Goal: Task Accomplishment & Management: Manage account settings

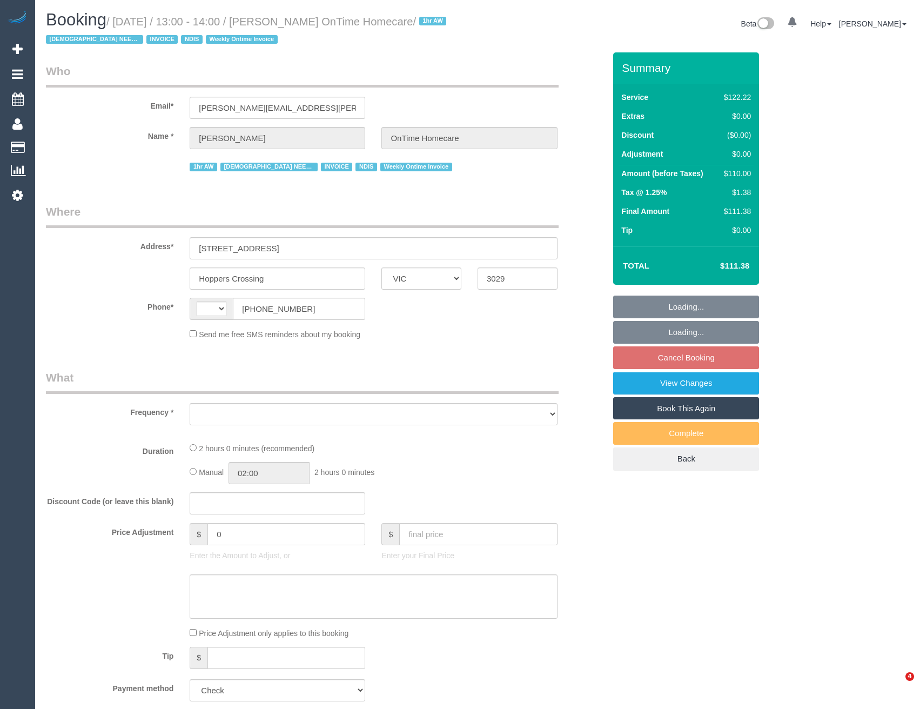
select select "VIC"
select select "object:290"
select select "string:AU"
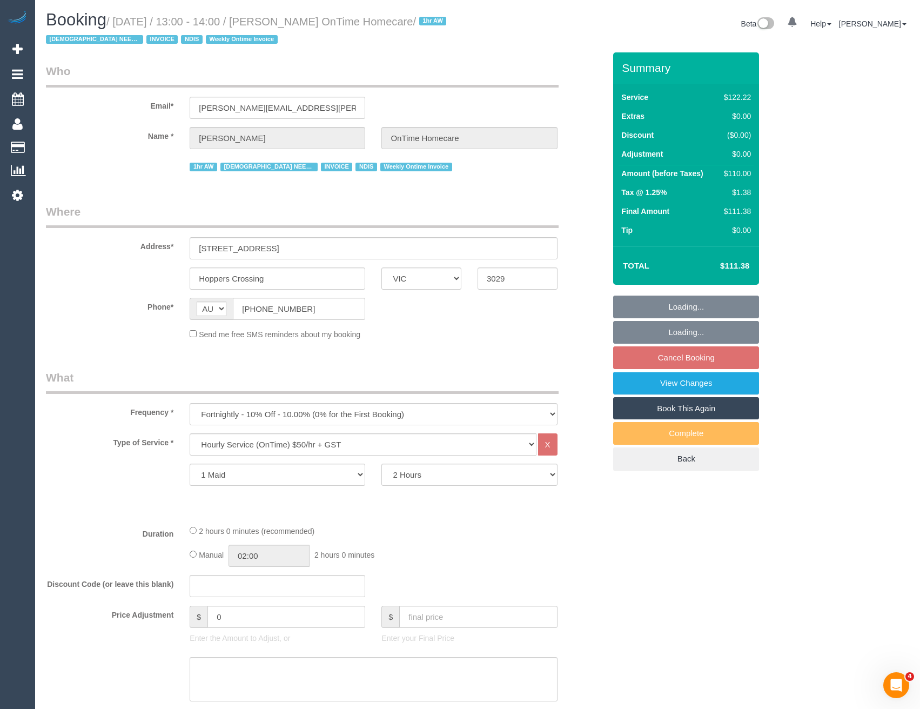
select select "number:28"
select select "number:14"
select select "number:19"
select select "number:22"
select select "number:35"
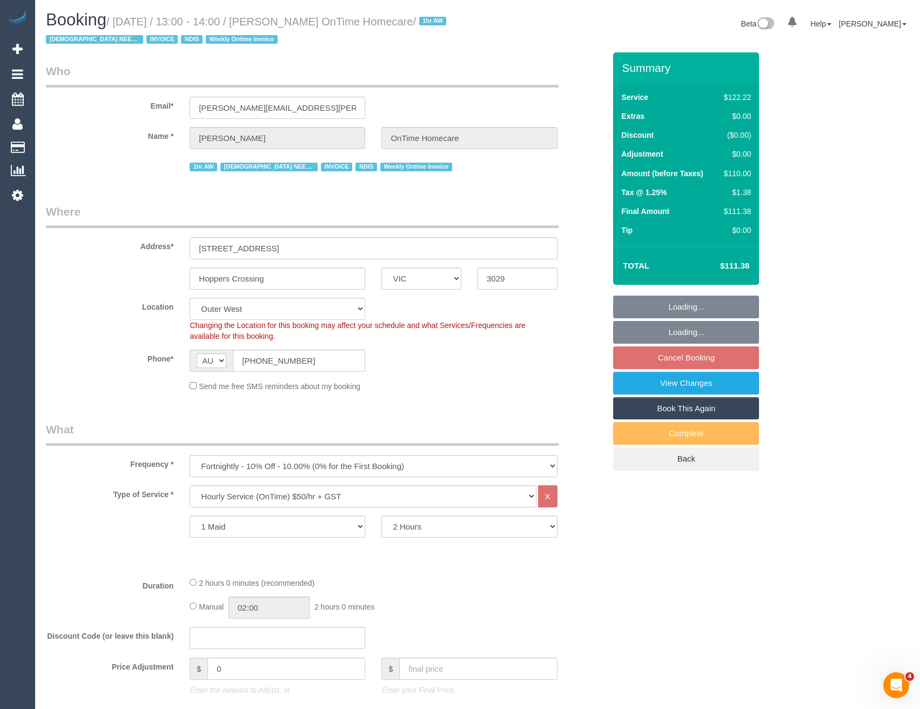
select select "object:805"
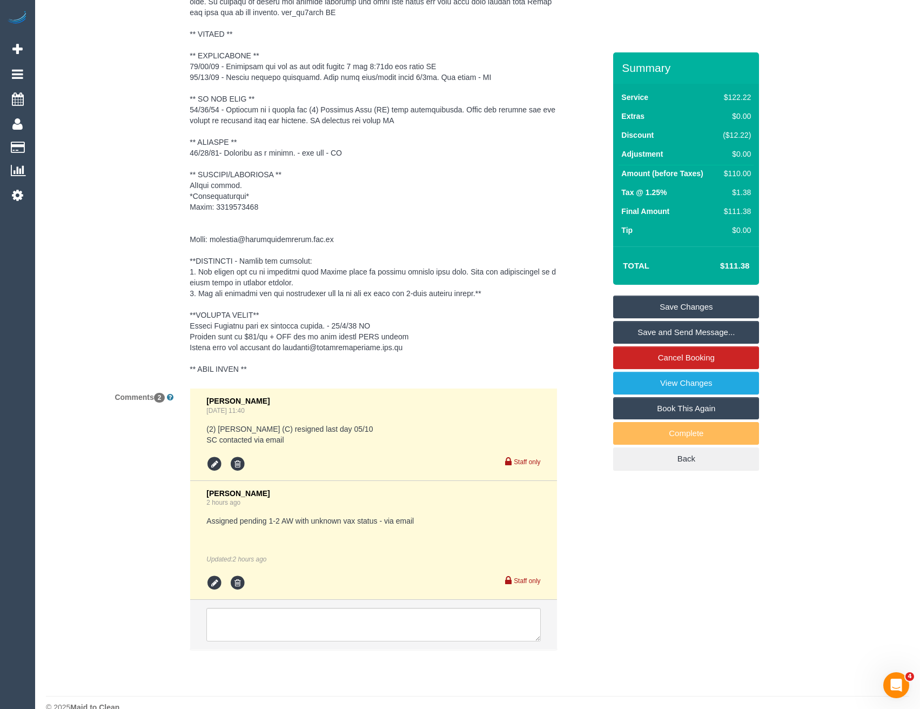
scroll to position [1753, 0]
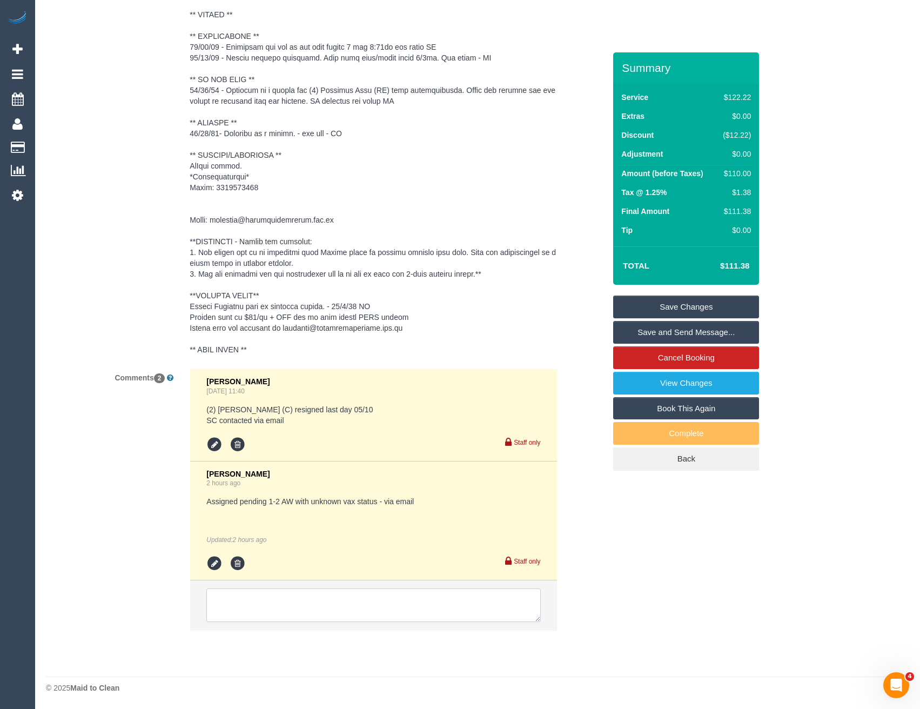
drag, startPoint x: 336, startPoint y: 608, endPoint x: 330, endPoint y: 608, distance: 5.9
click at [336, 608] on textarea at bounding box center [373, 604] width 334 height 33
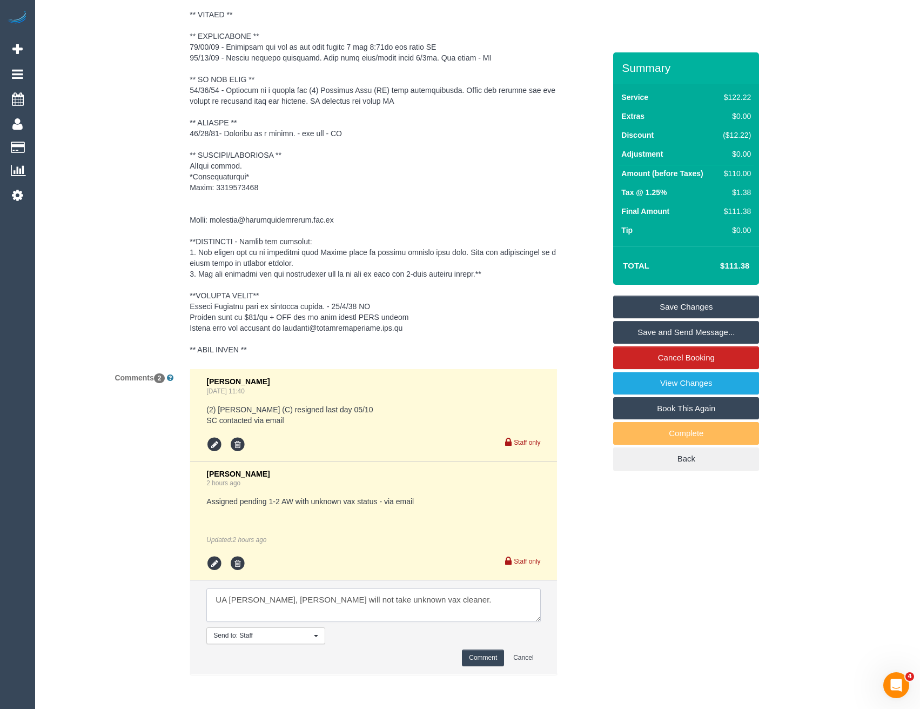
type textarea "UA Joanne, Cust will not take unknown vax cleaner."
drag, startPoint x: 479, startPoint y: 656, endPoint x: 475, endPoint y: 651, distance: 6.6
click at [479, 657] on button "Comment" at bounding box center [483, 657] width 42 height 17
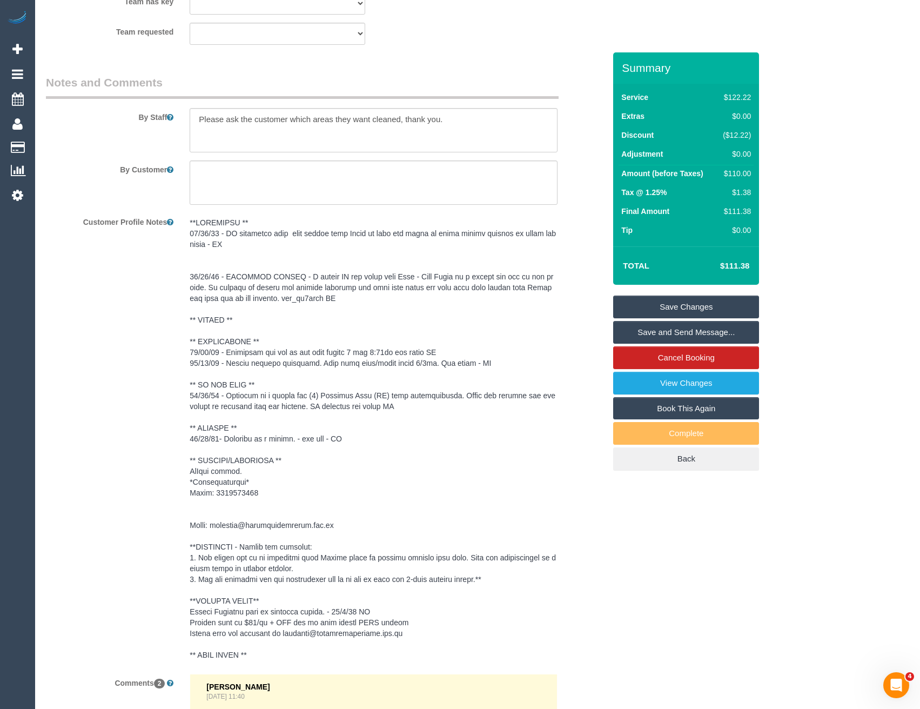
scroll to position [1321, 0]
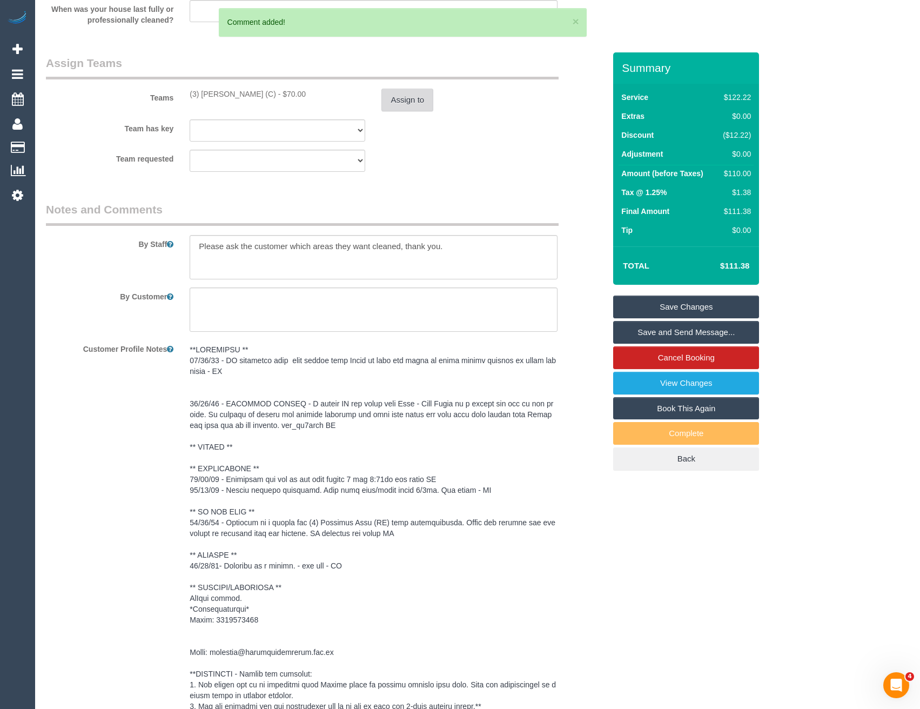
click at [399, 103] on button "Assign to" at bounding box center [407, 100] width 52 height 23
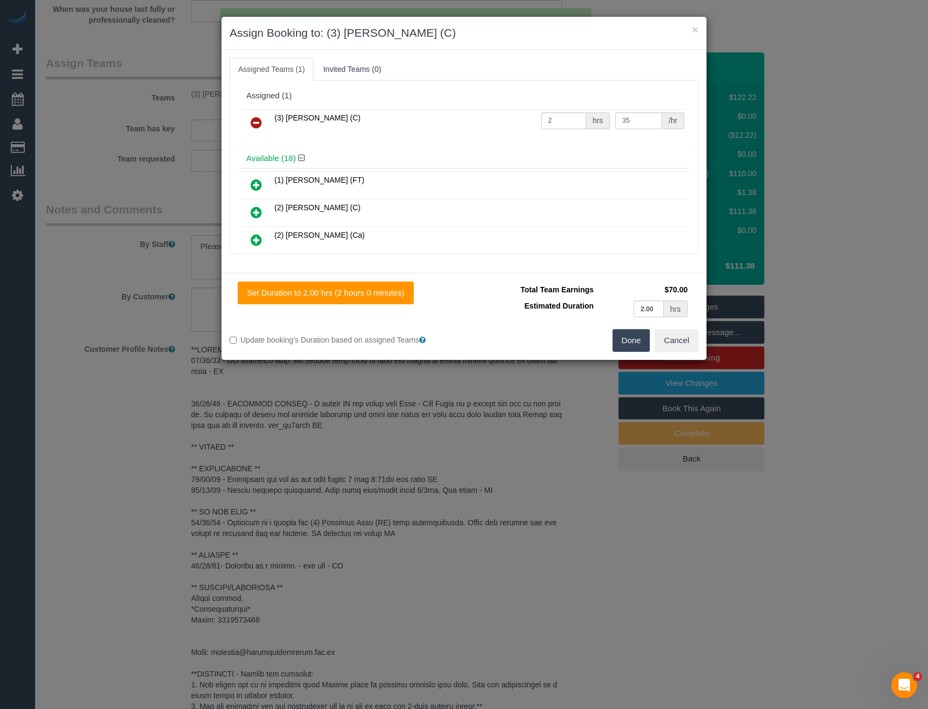
click at [257, 123] on icon at bounding box center [256, 122] width 11 height 13
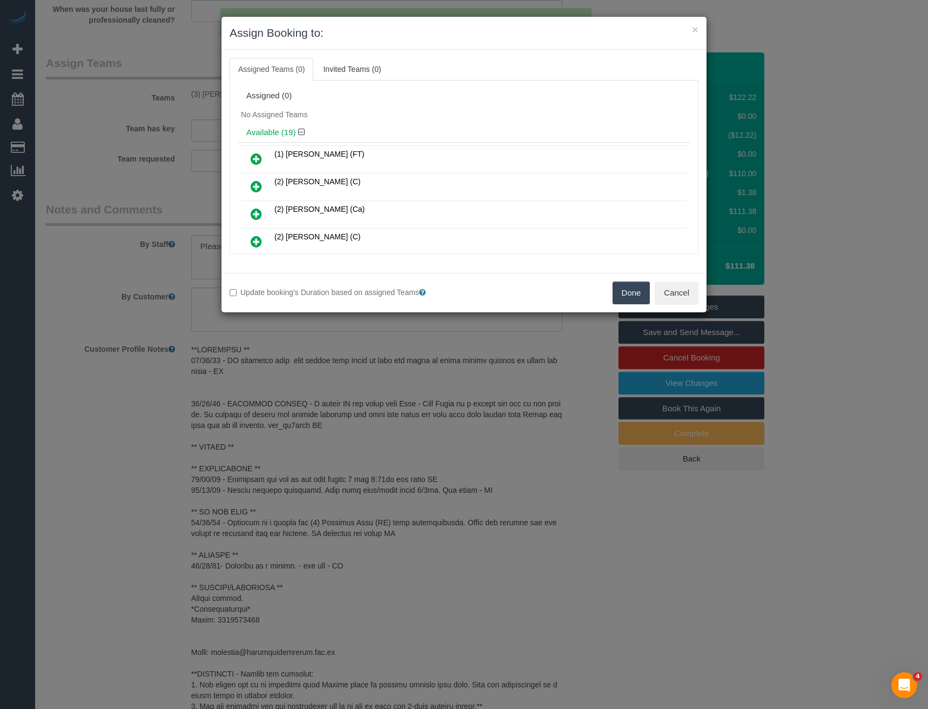
click at [636, 299] on button "Done" at bounding box center [632, 292] width 38 height 23
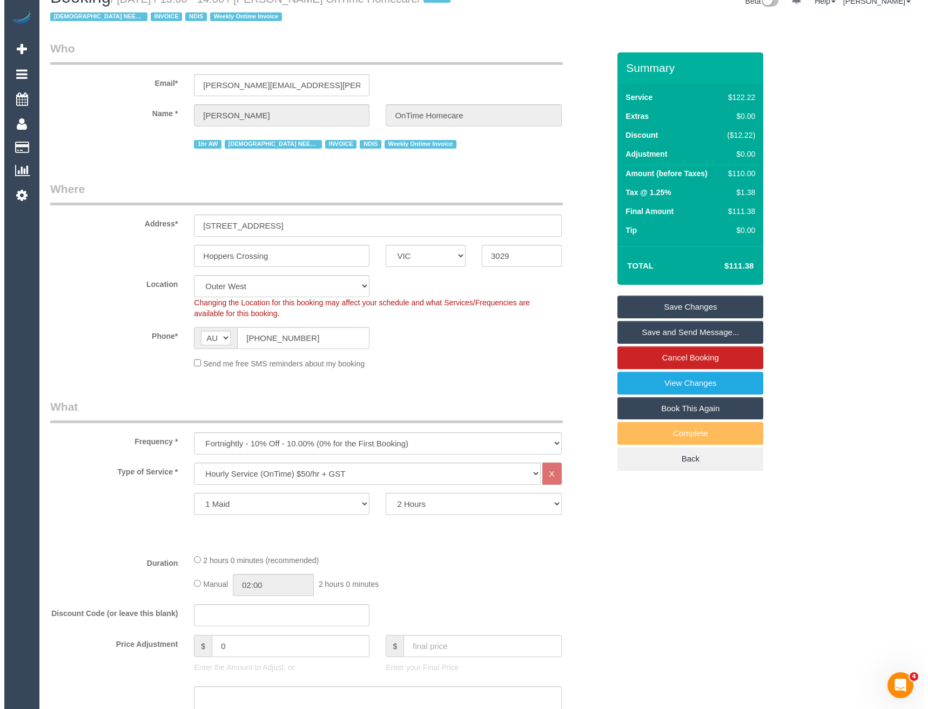
scroll to position [0, 0]
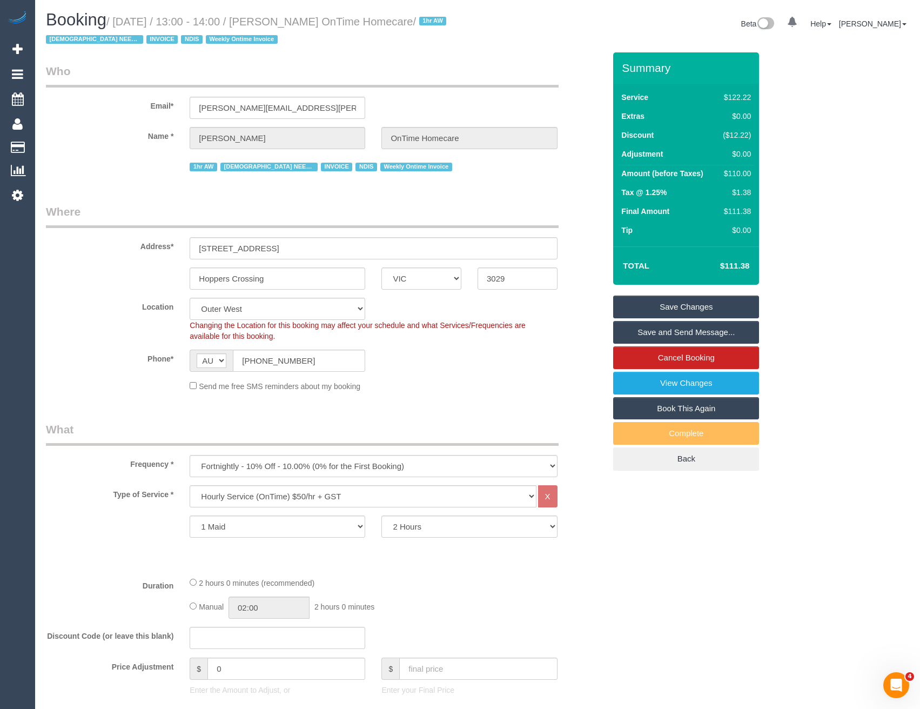
click at [642, 306] on link "Save Changes" at bounding box center [686, 306] width 146 height 23
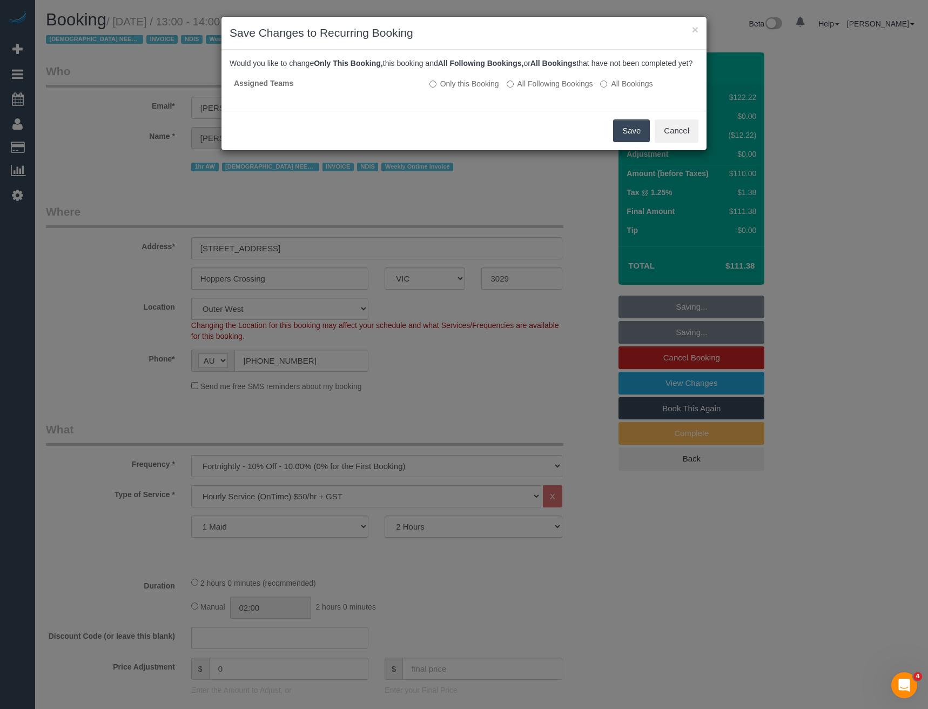
click at [633, 142] on button "Save" at bounding box center [631, 130] width 37 height 23
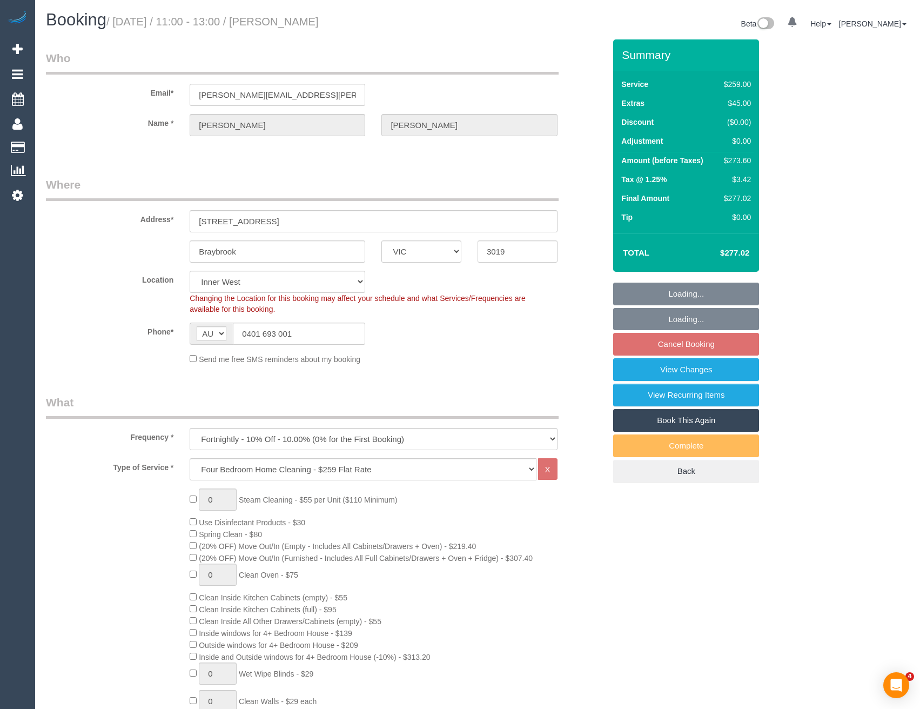
select select "VIC"
select select "number:32"
select select "number:35"
select select "23080"
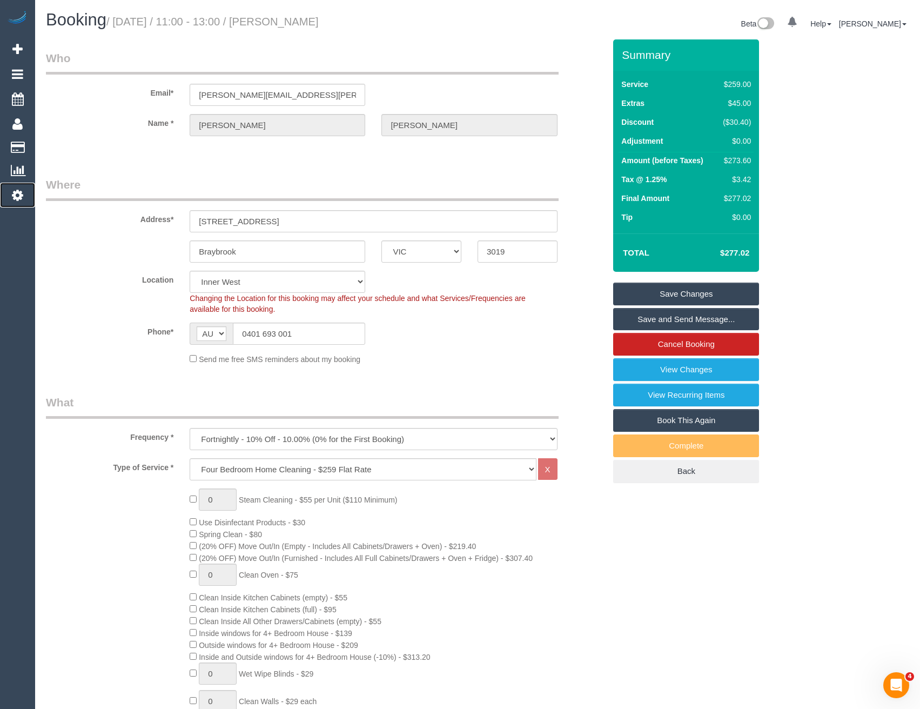
click at [28, 198] on link "Settings" at bounding box center [17, 195] width 35 height 25
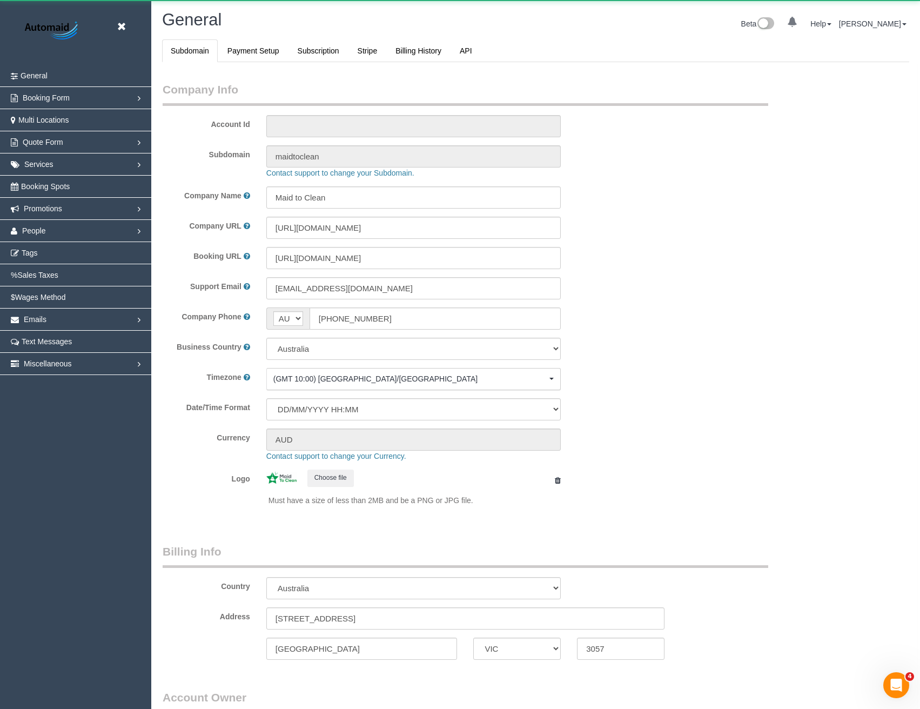
select select "1"
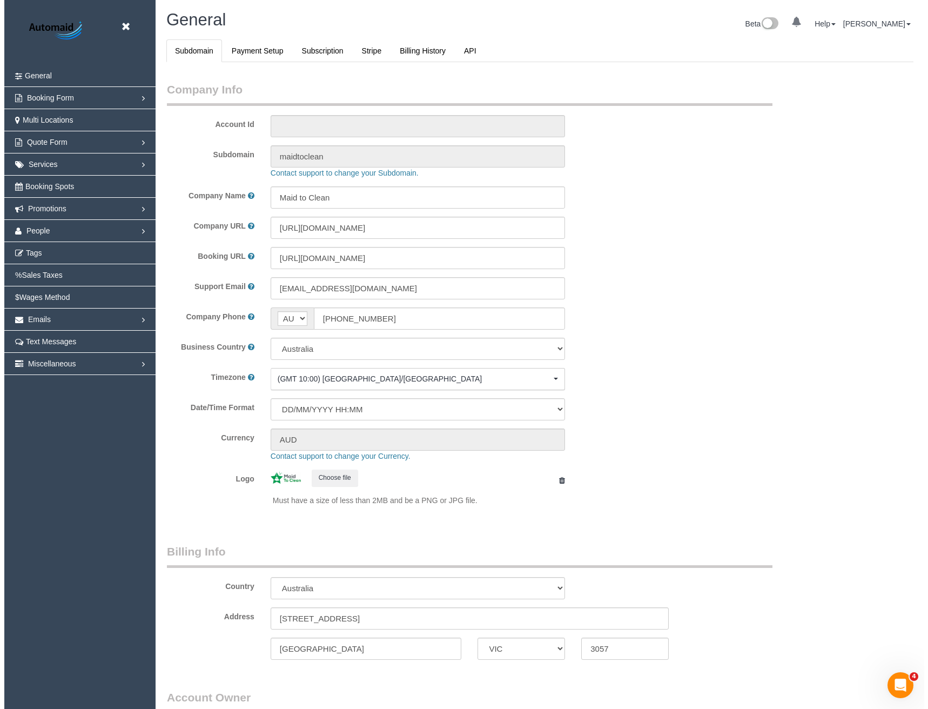
scroll to position [2469, 920]
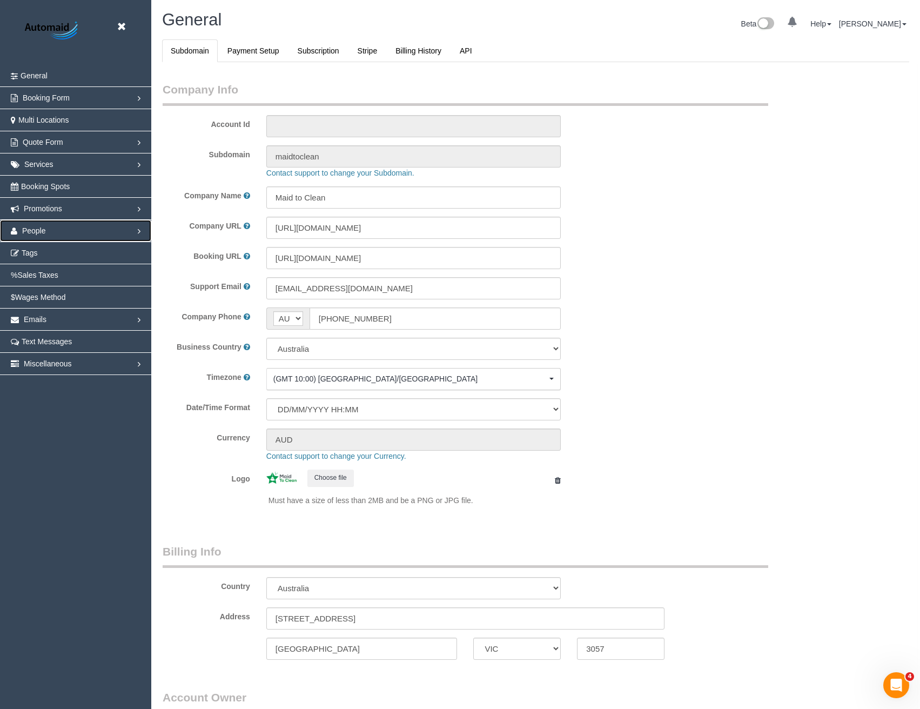
click at [40, 225] on link "People" at bounding box center [75, 231] width 151 height 22
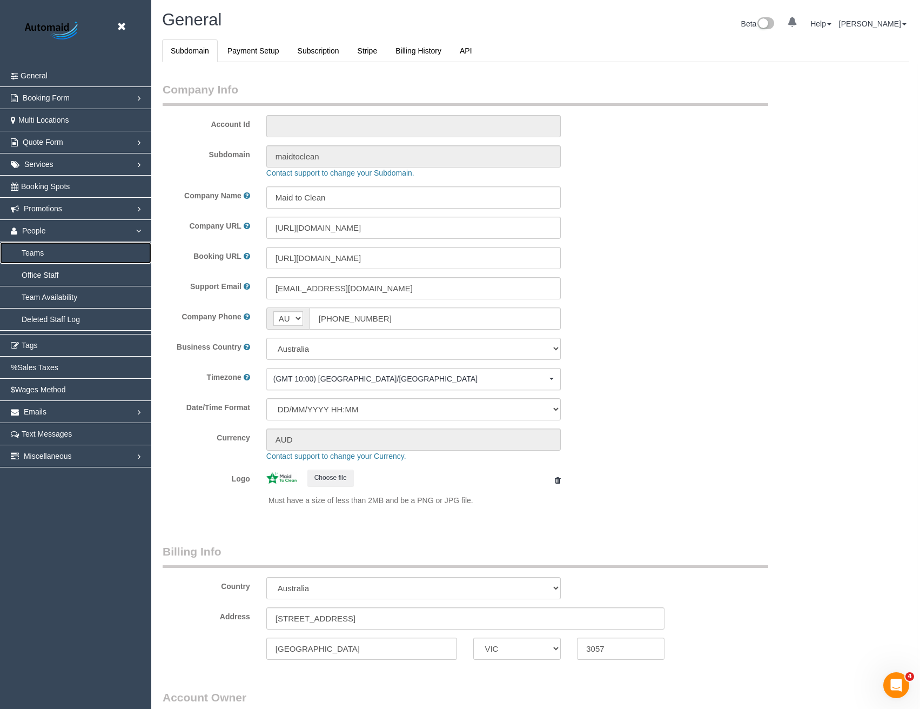
click at [35, 256] on link "Teams" at bounding box center [75, 253] width 151 height 22
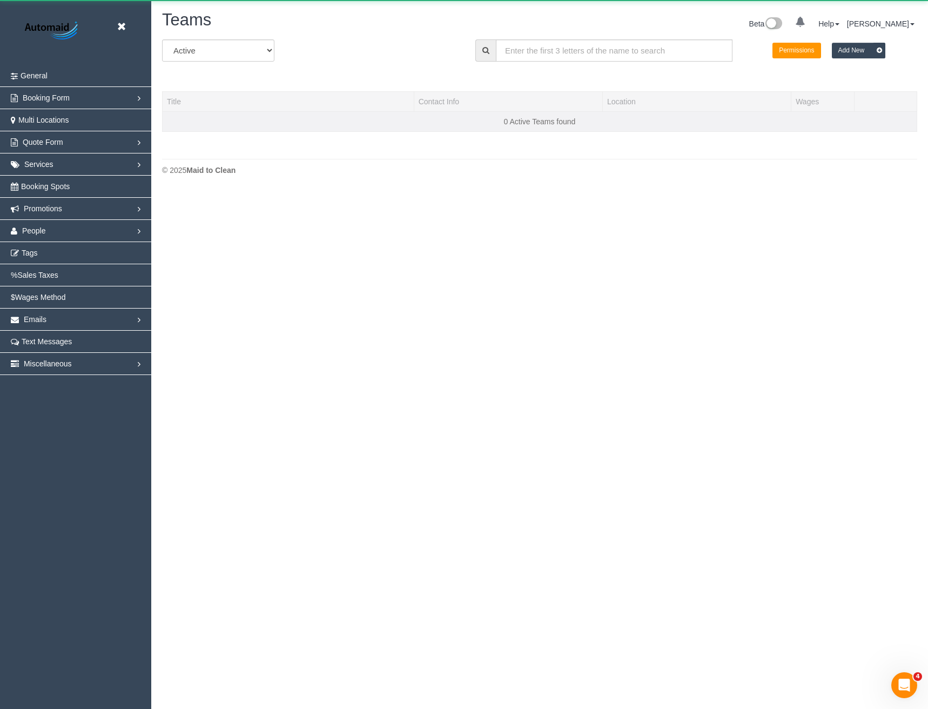
scroll to position [191, 928]
click at [519, 53] on input "text" at bounding box center [614, 50] width 237 height 22
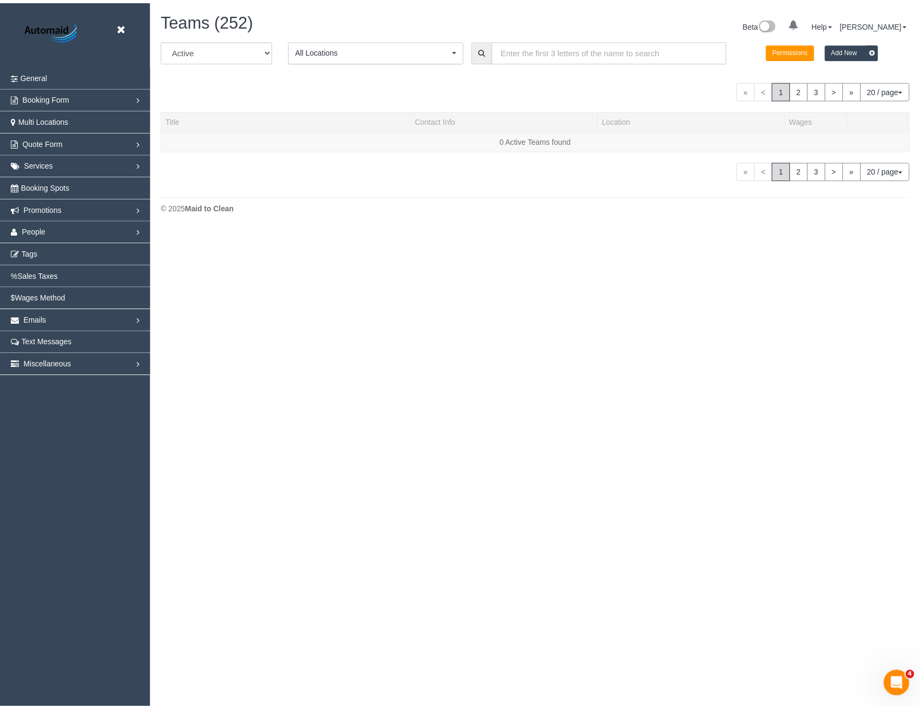
scroll to position [227, 928]
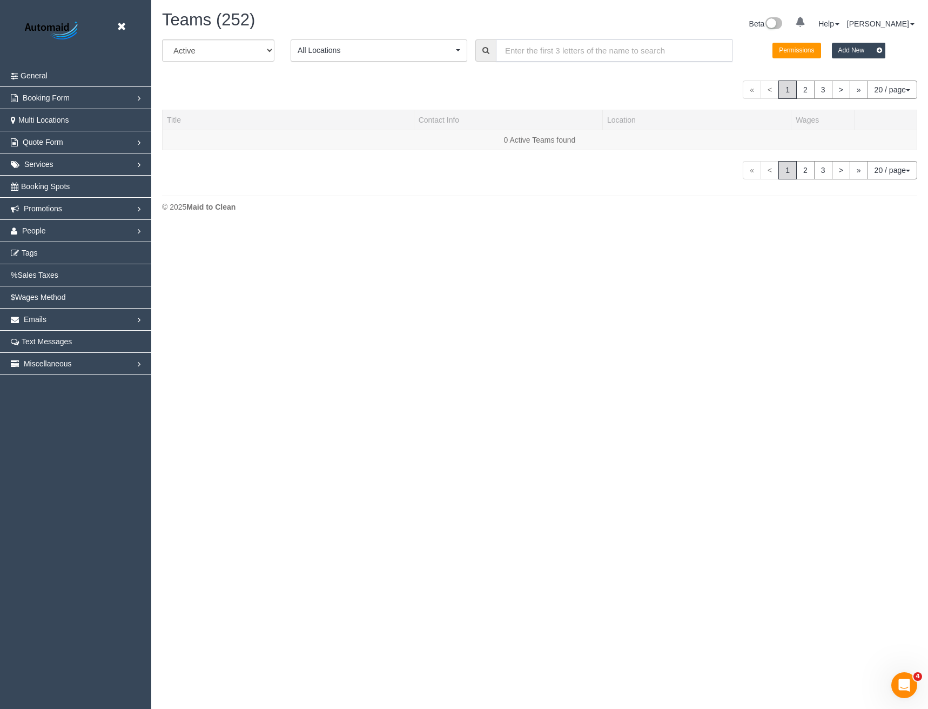
type input "A"
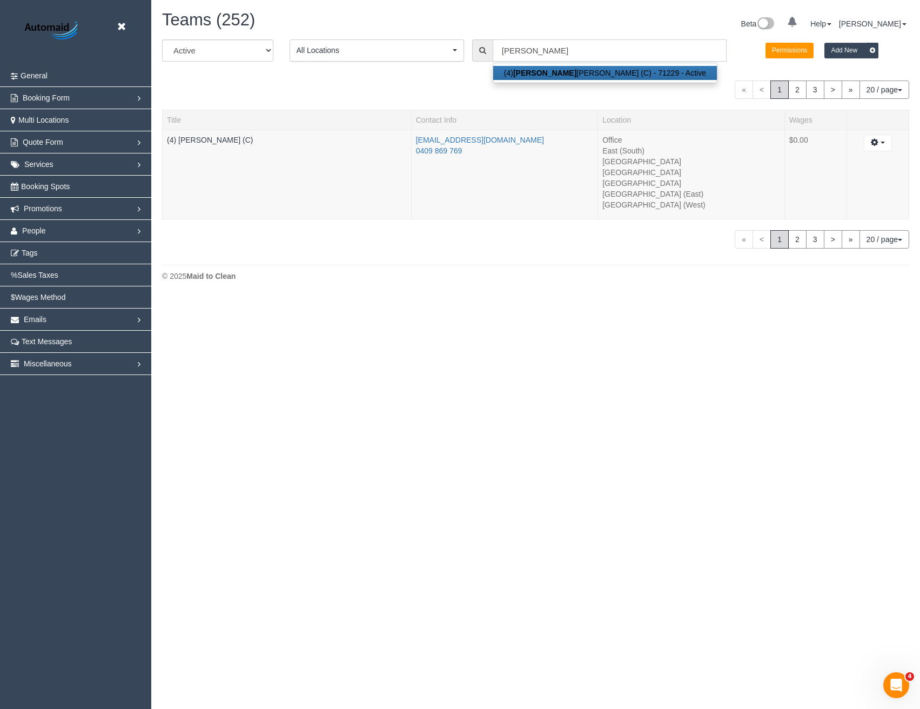
scroll to position [53720, 53089]
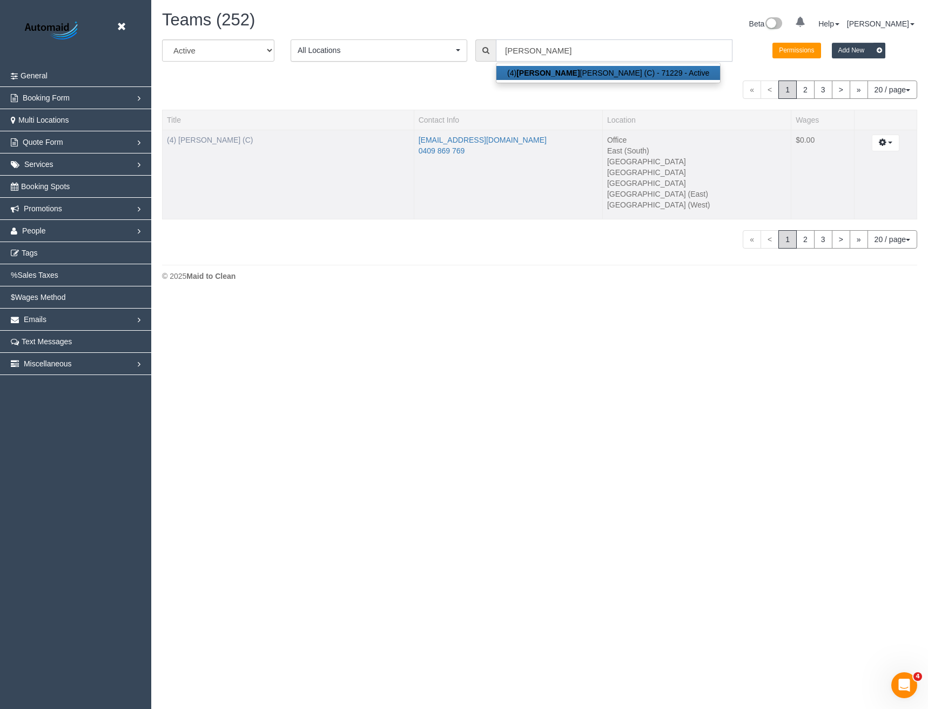
type input "Willem"
click at [229, 140] on link "(4) [PERSON_NAME] (C)" at bounding box center [210, 140] width 86 height 9
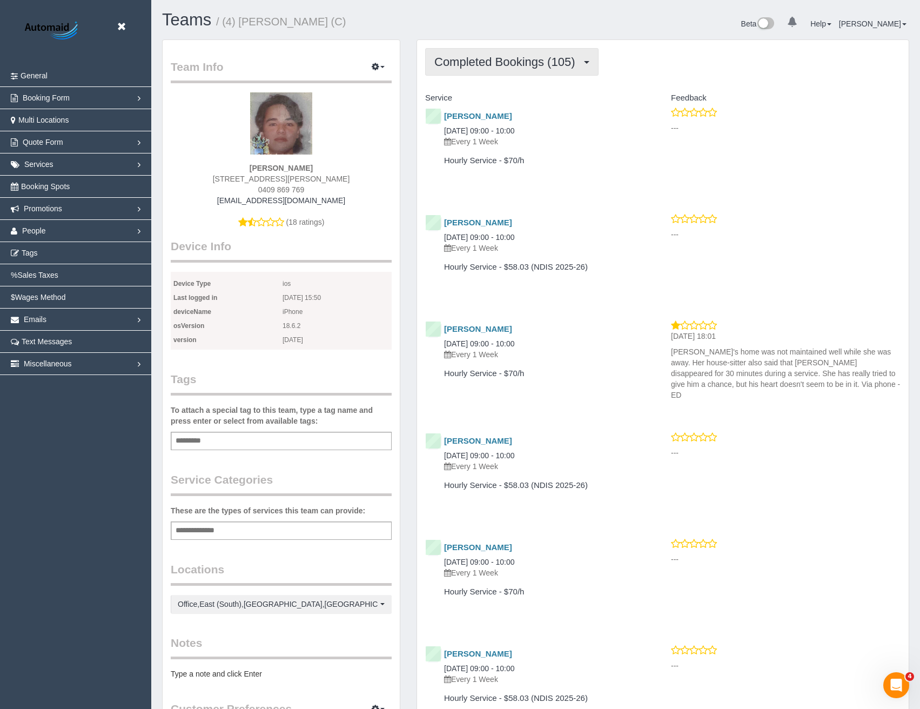
scroll to position [2825, 920]
click at [525, 69] on button "Completed Bookings (105)" at bounding box center [511, 62] width 173 height 28
click at [525, 101] on link "Upcoming Bookings (22)" at bounding box center [486, 101] width 121 height 14
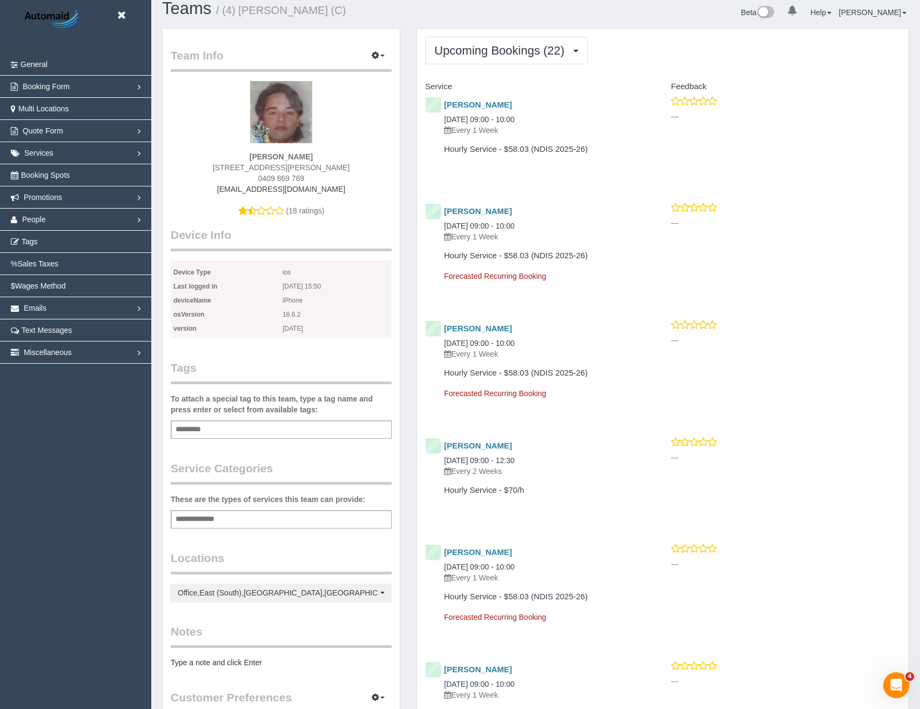
scroll to position [0, 0]
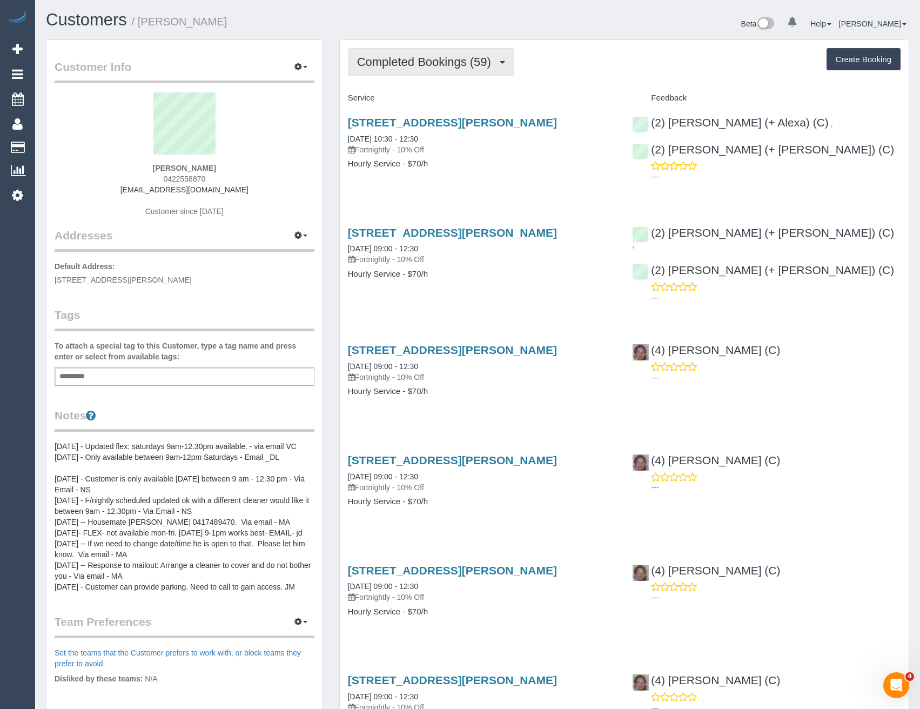
click at [431, 63] on span "Completed Bookings (59)" at bounding box center [426, 62] width 139 height 14
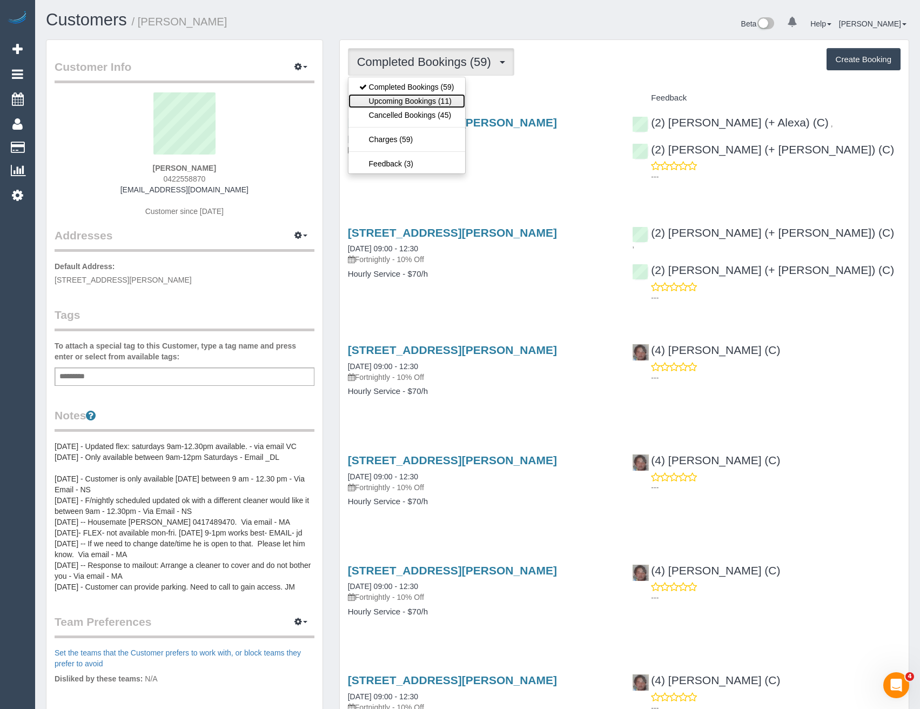
click at [427, 97] on link "Upcoming Bookings (11)" at bounding box center [406, 101] width 117 height 14
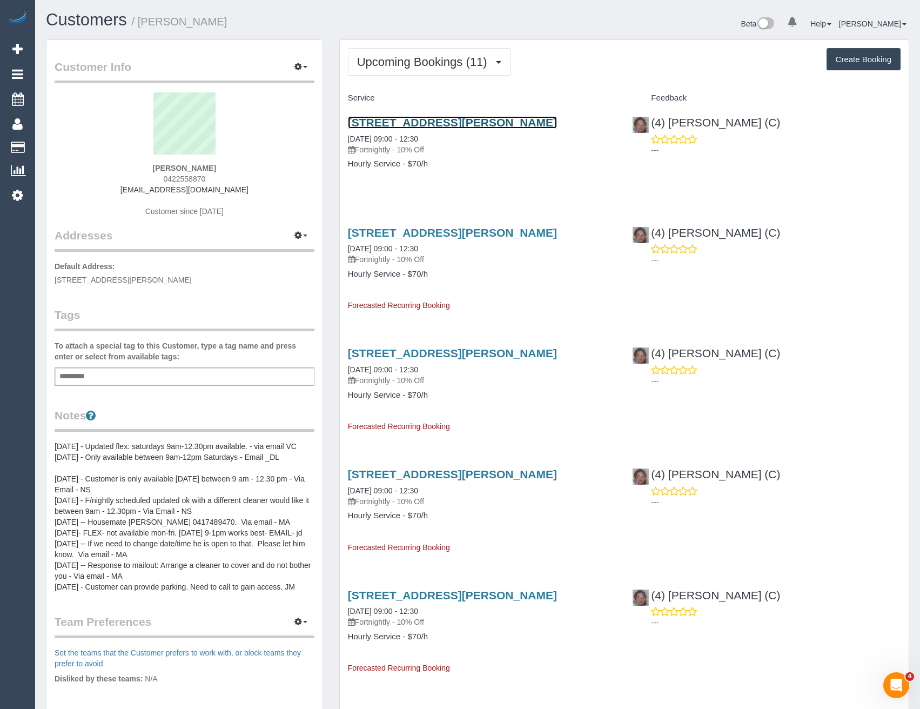
click at [439, 124] on link "21 Wilson St, 18, South Yarra, VIC 3141" at bounding box center [452, 122] width 209 height 12
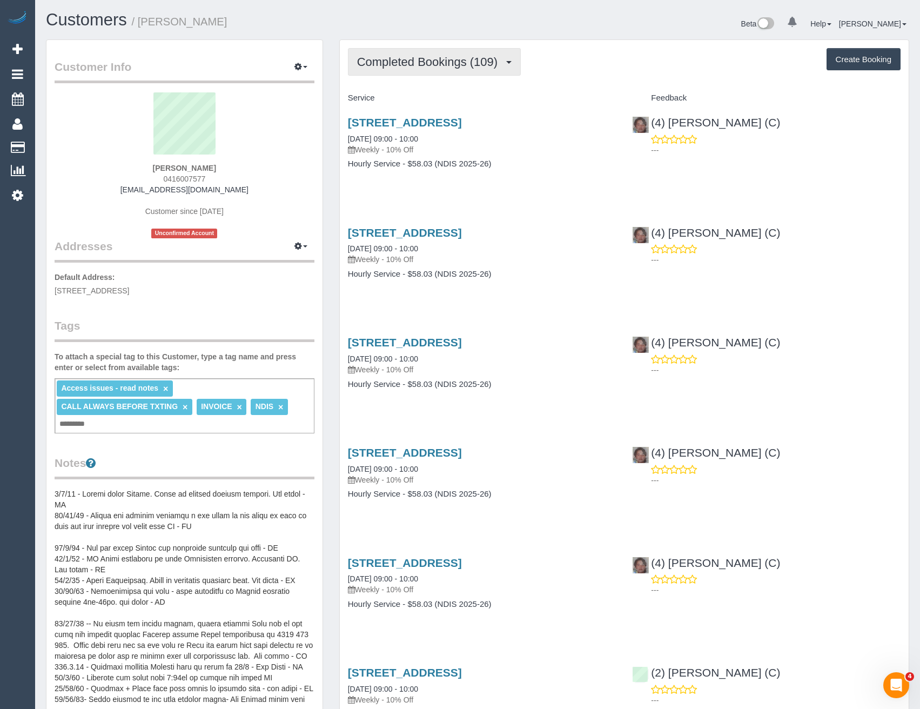
click at [409, 68] on span "Completed Bookings (109)" at bounding box center [430, 62] width 146 height 14
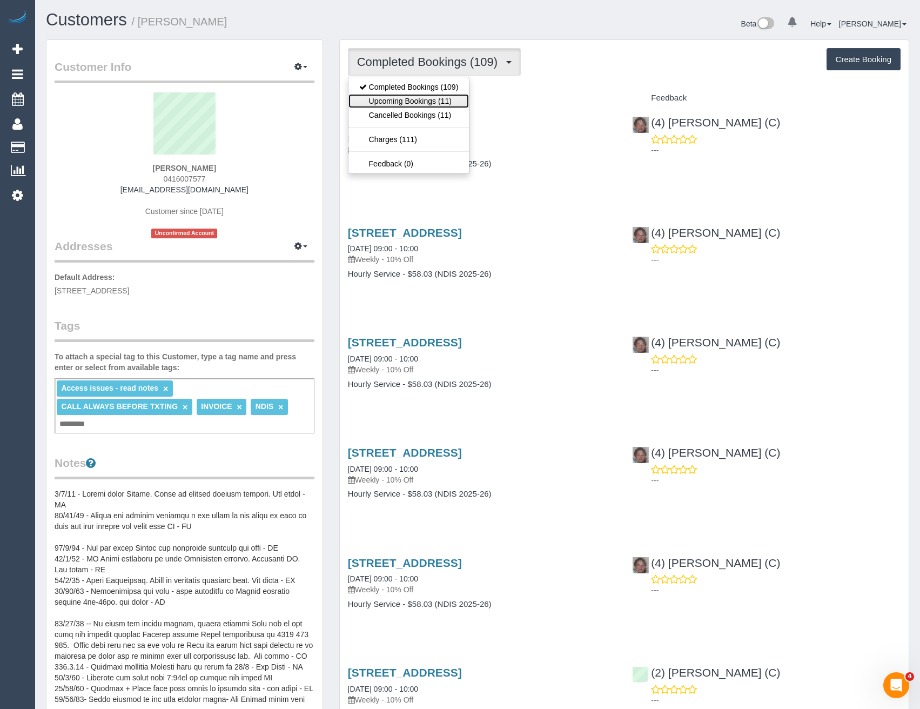
click at [410, 105] on link "Upcoming Bookings (11)" at bounding box center [408, 101] width 121 height 14
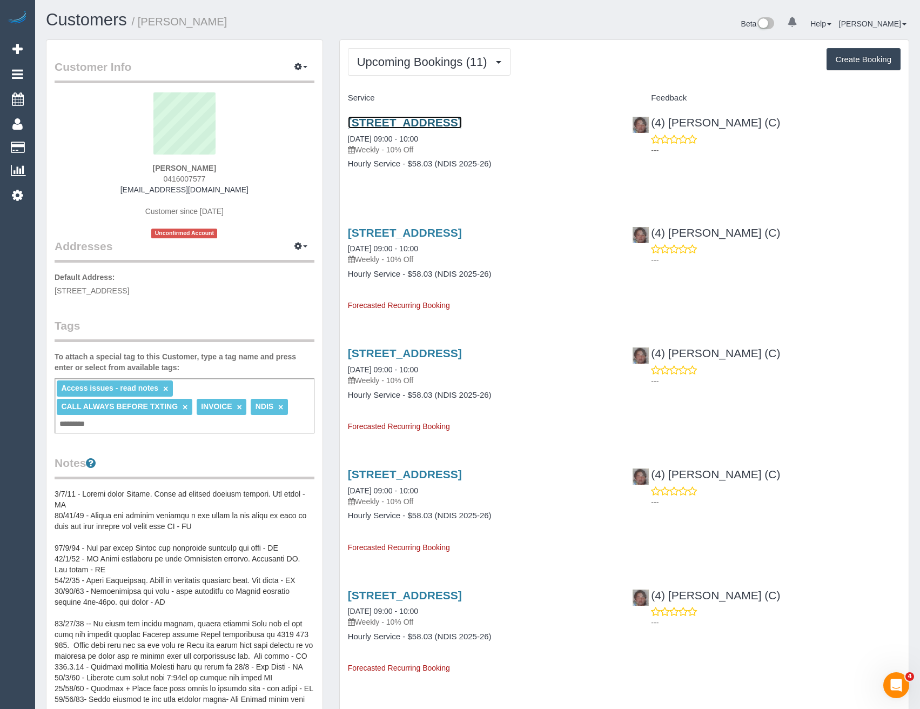
click at [462, 123] on link "14 Albion Street, Caulfield South, VIC 3162" at bounding box center [405, 122] width 114 height 12
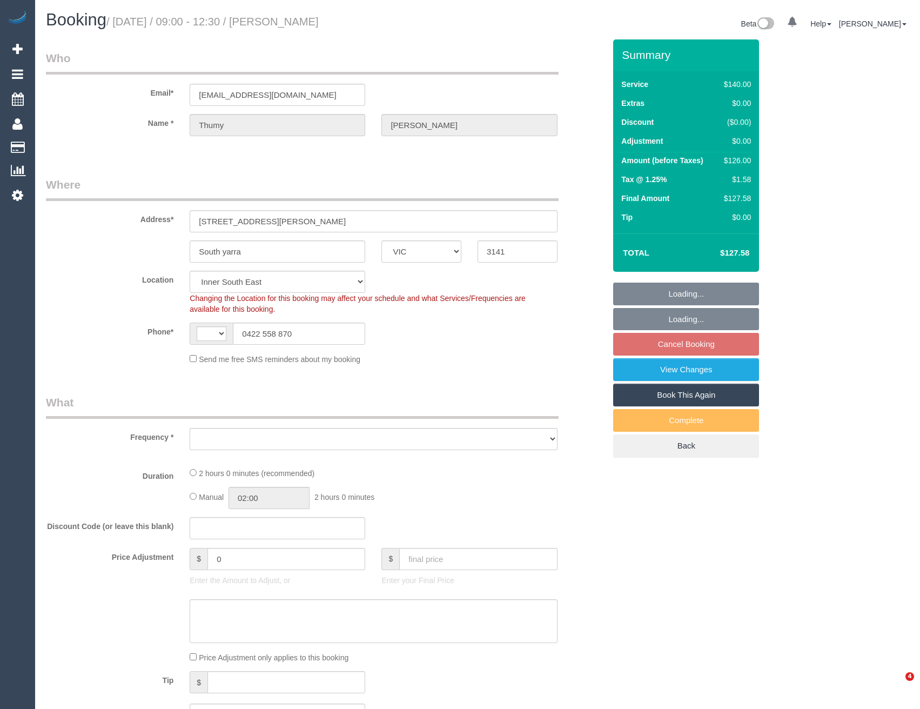
select select "VIC"
select select "string:AU"
select select "object:283"
select select "number:27"
select select "number:14"
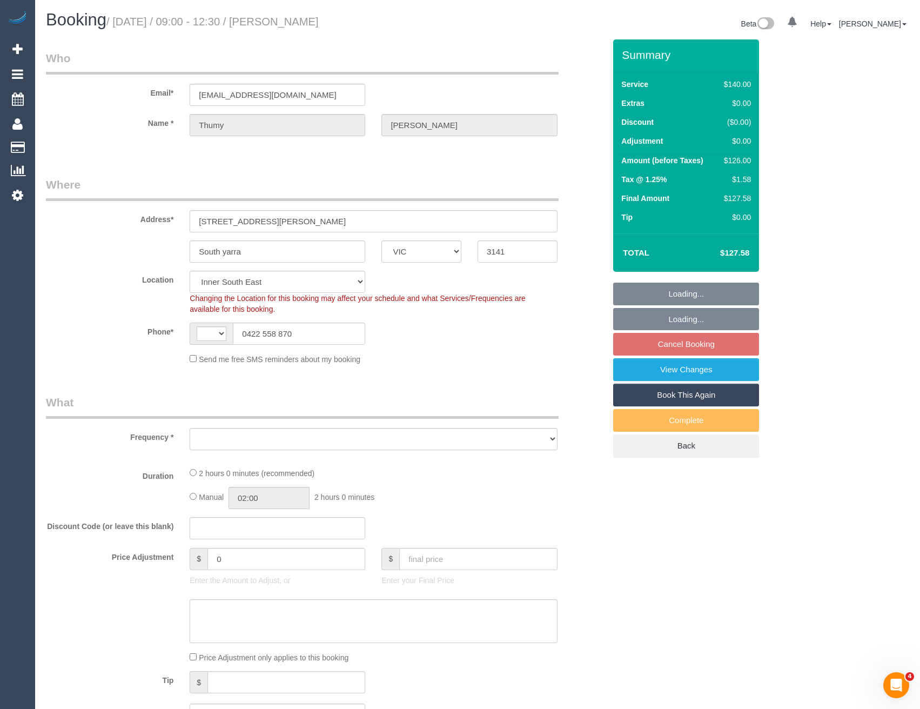
select select "number:21"
select select "number:25"
select select "number:34"
select select "number:12"
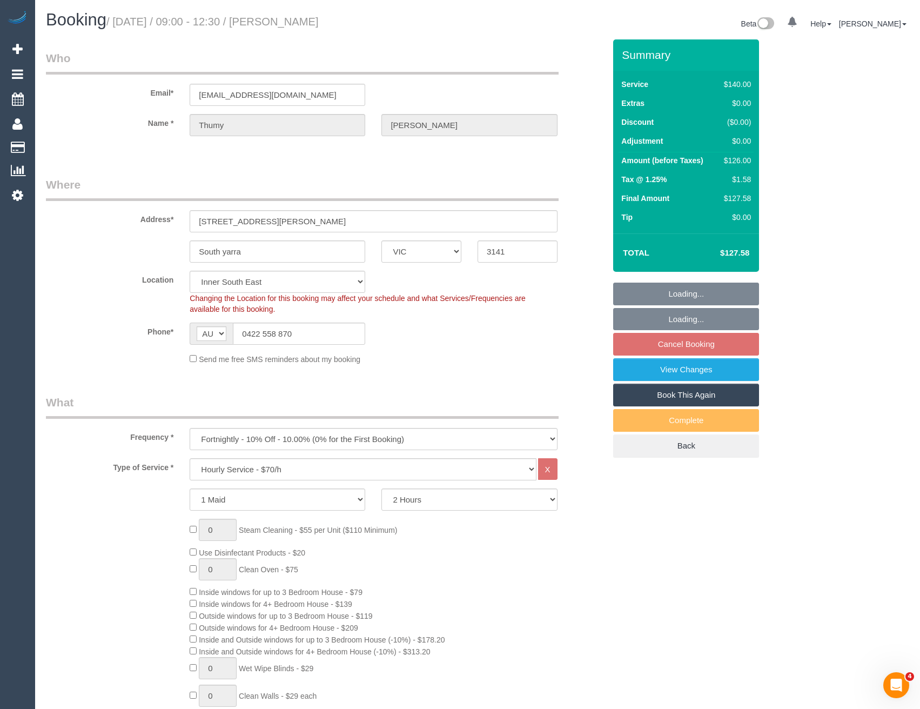
select select "object:857"
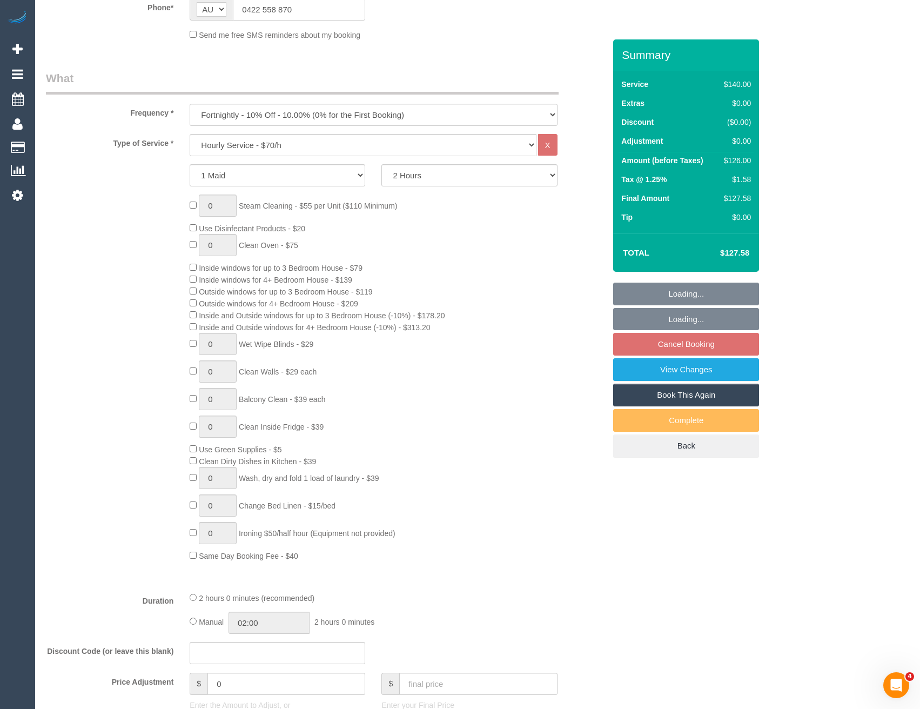
select select "string:stripe-pm_1IvJmk2GScqysDRVx8pmyf8X"
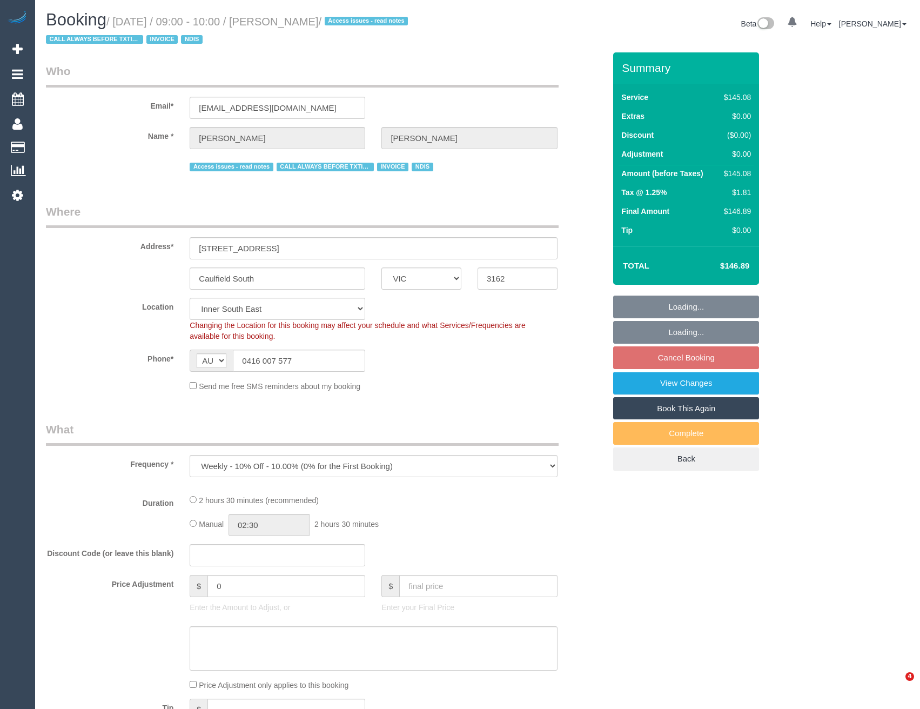
select select "VIC"
select select "number:27"
select select "number:14"
select select "number:19"
select select "number:25"
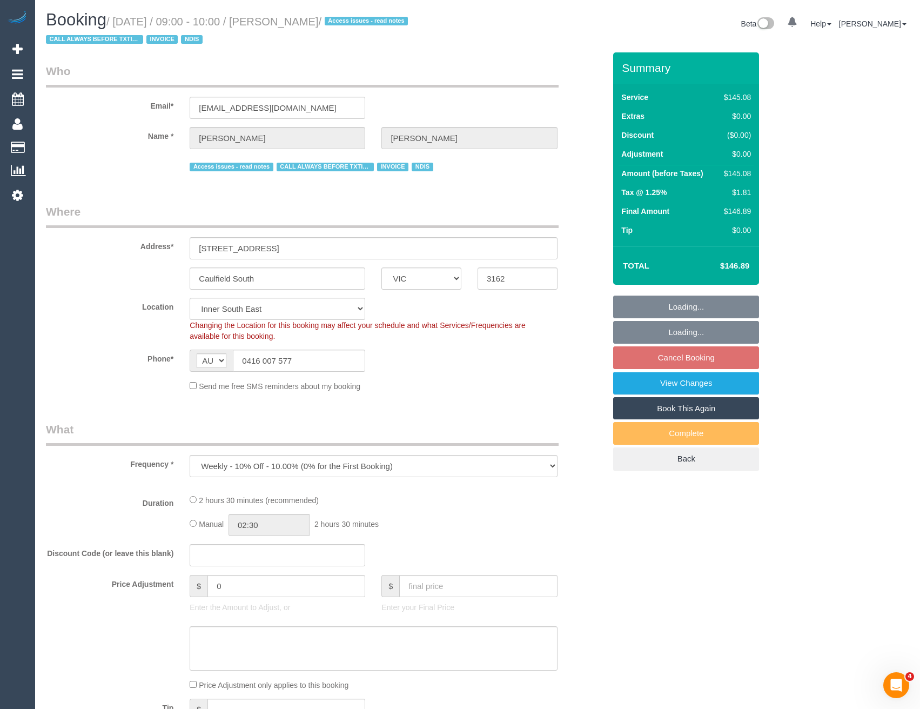
select select "number:35"
select select "number:13"
select select "object:686"
select select "150"
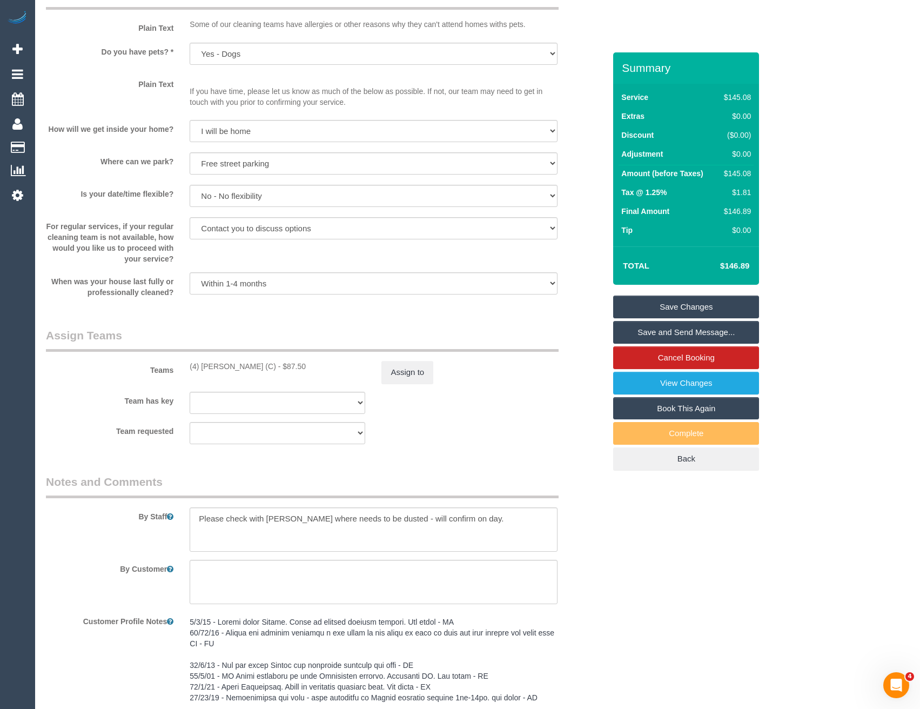
scroll to position [864, 0]
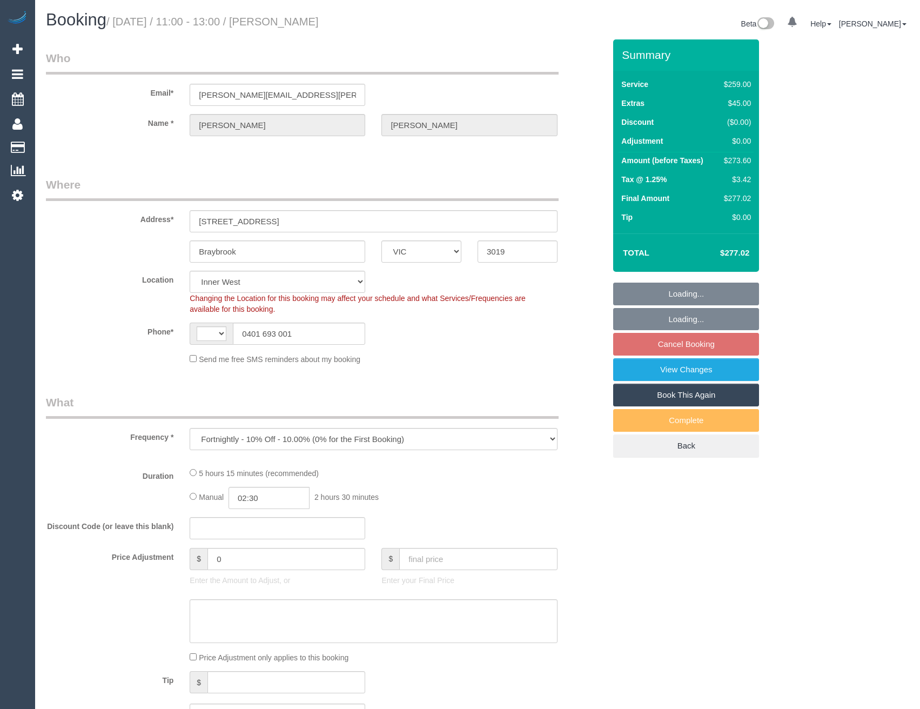
select select "VIC"
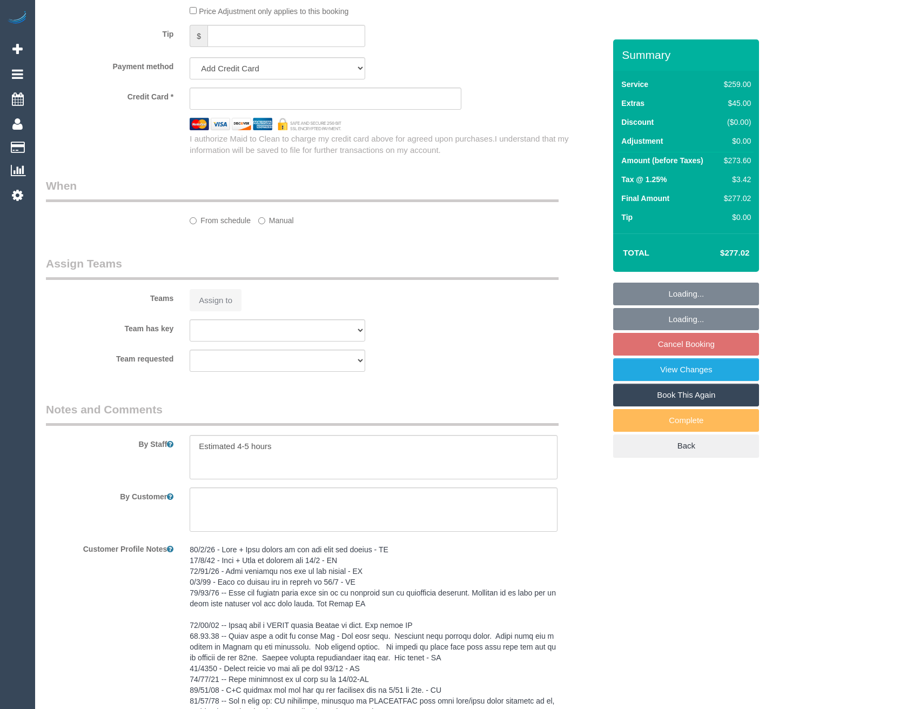
select select "string:AU"
select select "string:stripe-pm_1M56LG2GScqysDRVUnOGVhBc"
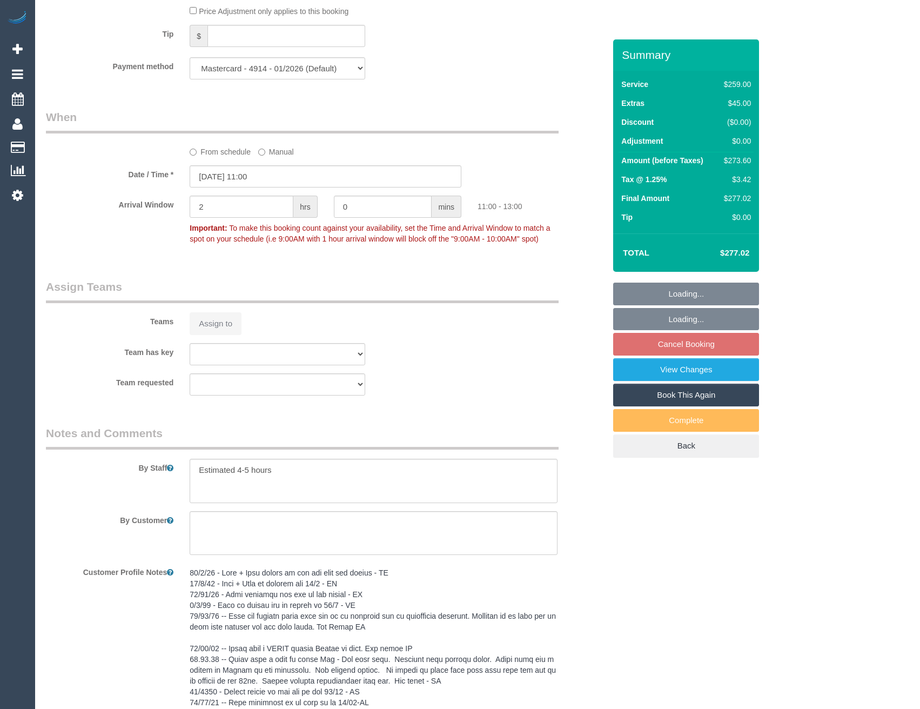
select select "object:623"
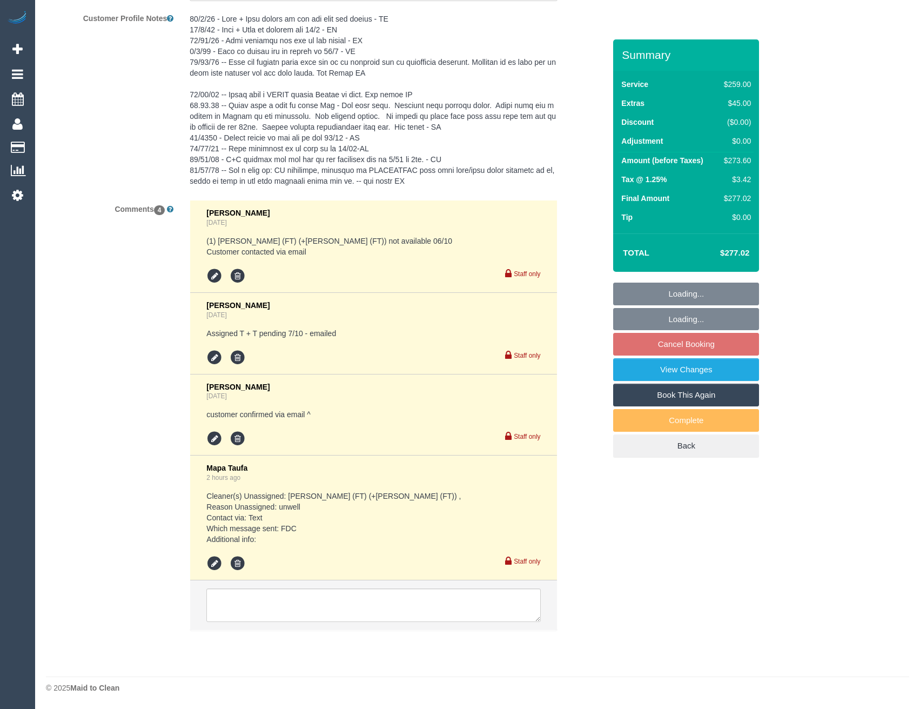
select select "23080"
select select "number:32"
select select "number:35"
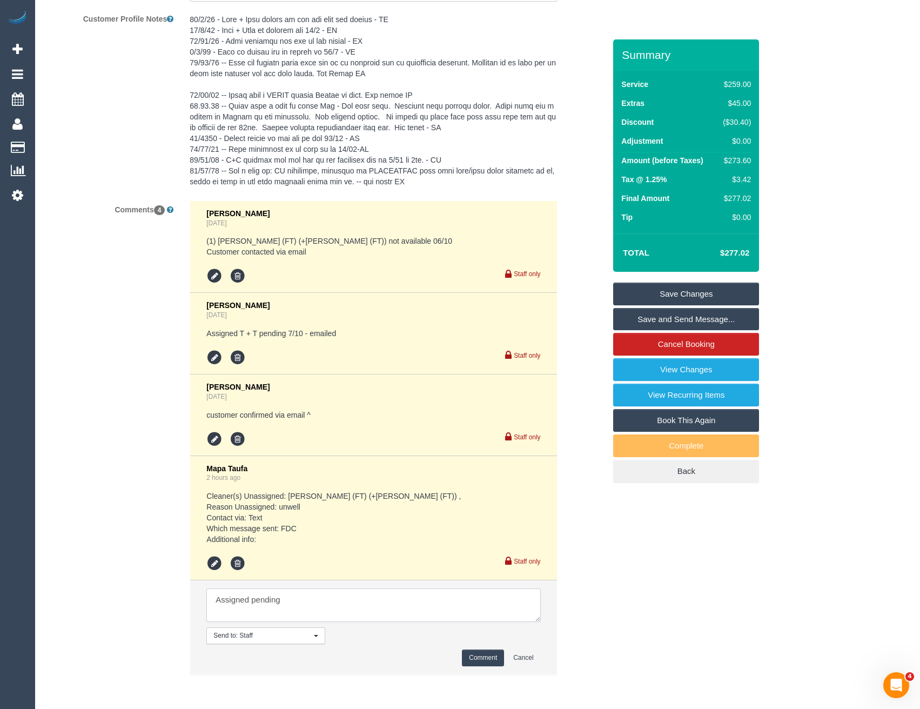
scroll to position [0, 0]
type textarea "Assigned pending [DATE]"
click at [206, 627] on button "Send to: Staff Nothing selected" at bounding box center [265, 635] width 119 height 17
click at [340, 594] on textarea at bounding box center [373, 604] width 334 height 33
click at [359, 607] on textarea at bounding box center [373, 604] width 334 height 33
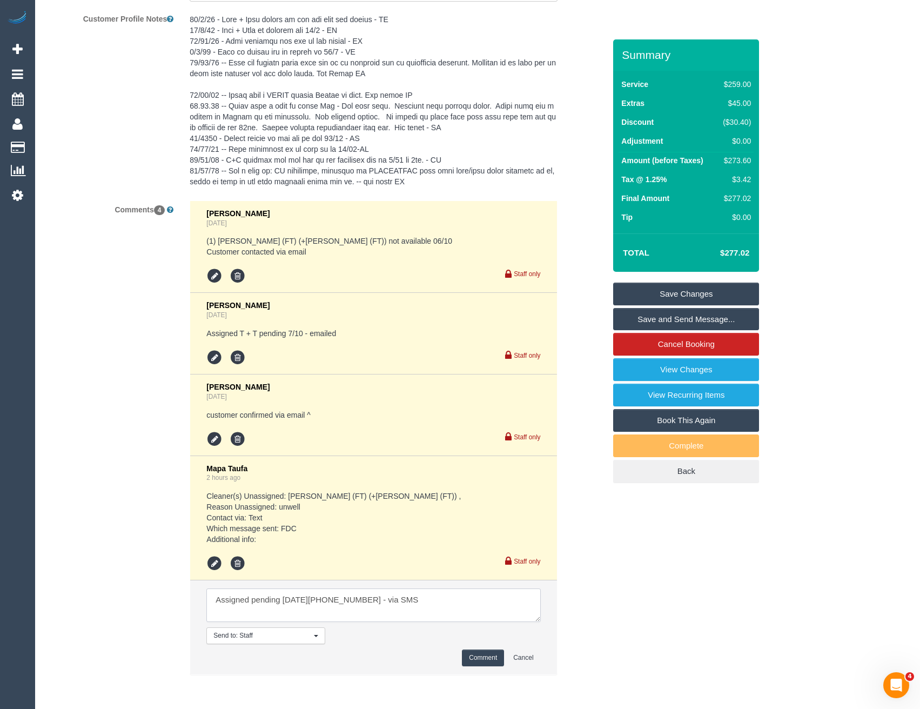
type textarea "Assigned pending Wed 8/10 12-2 AW - via SMS"
click at [495, 657] on button "Comment" at bounding box center [483, 657] width 42 height 17
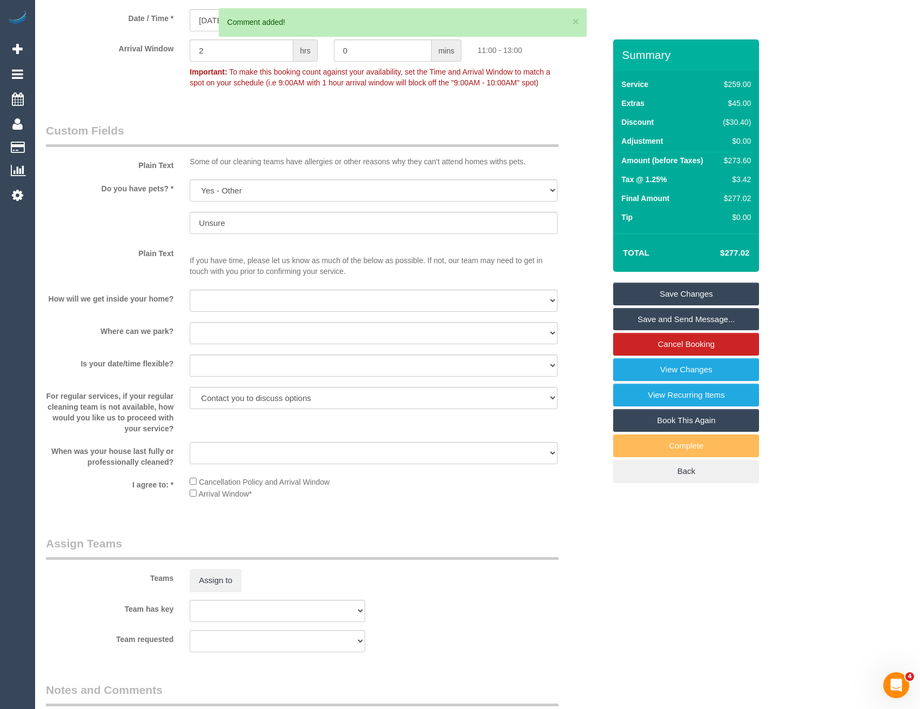
scroll to position [897, 0]
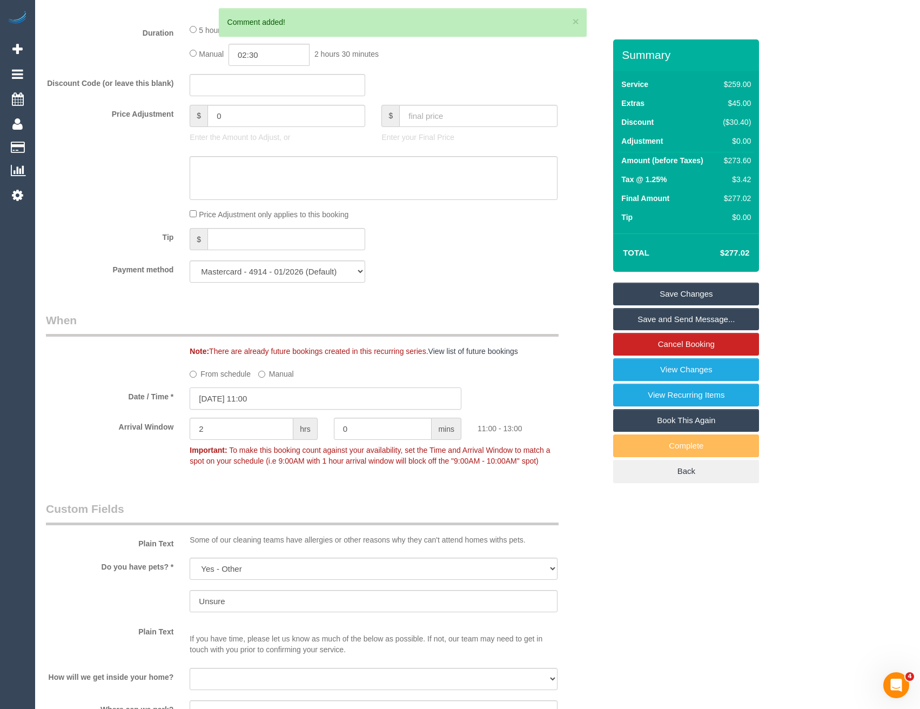
click at [279, 398] on input "07/10/2025 11:00" at bounding box center [326, 398] width 272 height 22
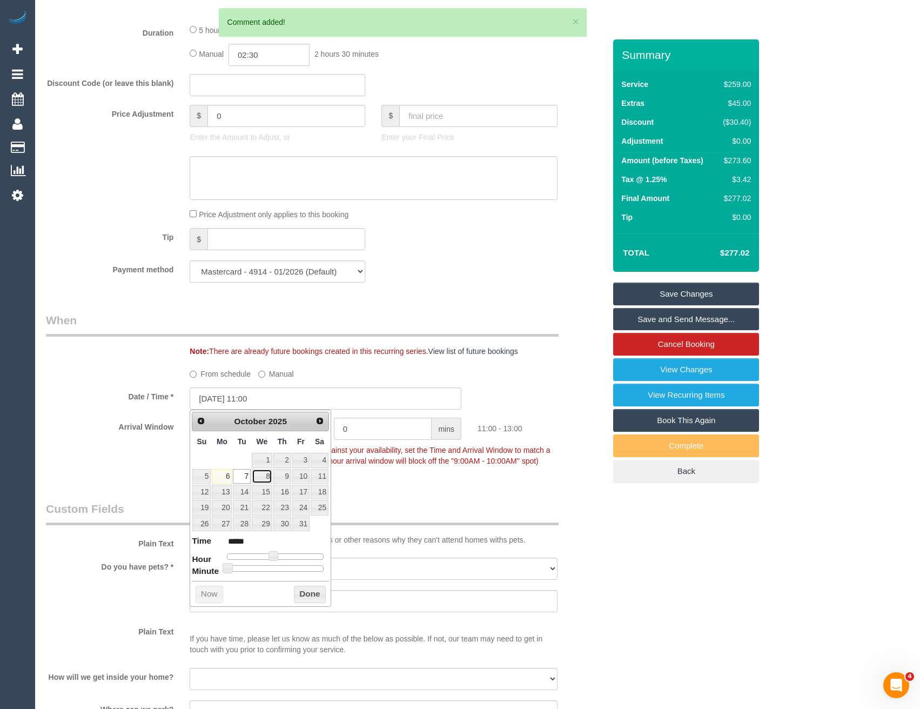
click at [264, 476] on link "8" at bounding box center [262, 476] width 21 height 15
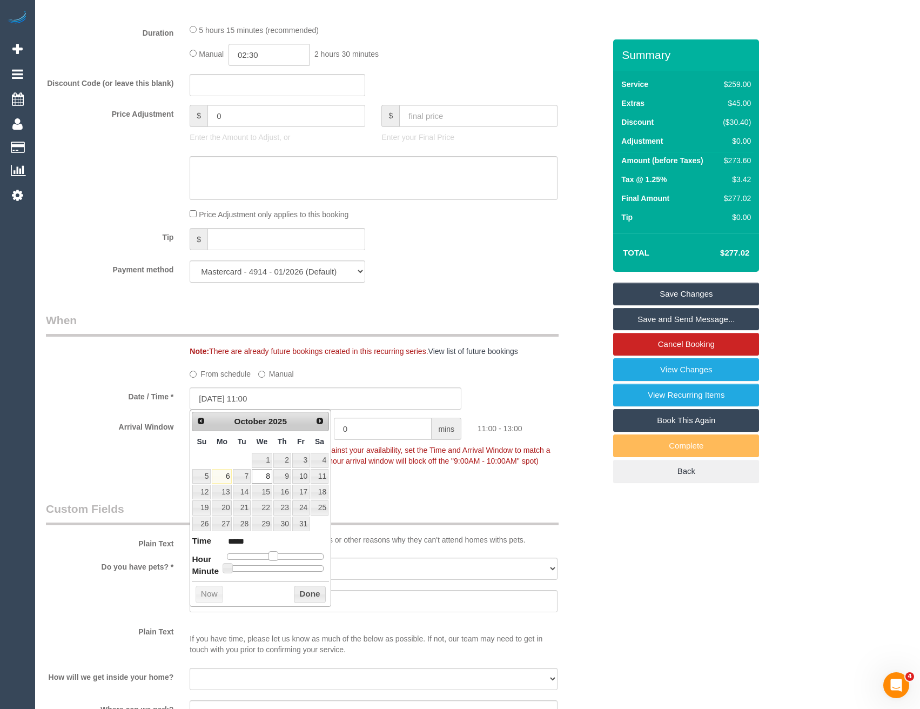
click at [275, 554] on span at bounding box center [273, 556] width 10 height 10
type input "08/10/2025 12:00"
type input "*****"
click at [277, 556] on span at bounding box center [277, 556] width 10 height 10
click at [298, 595] on button "Done" at bounding box center [310, 594] width 32 height 17
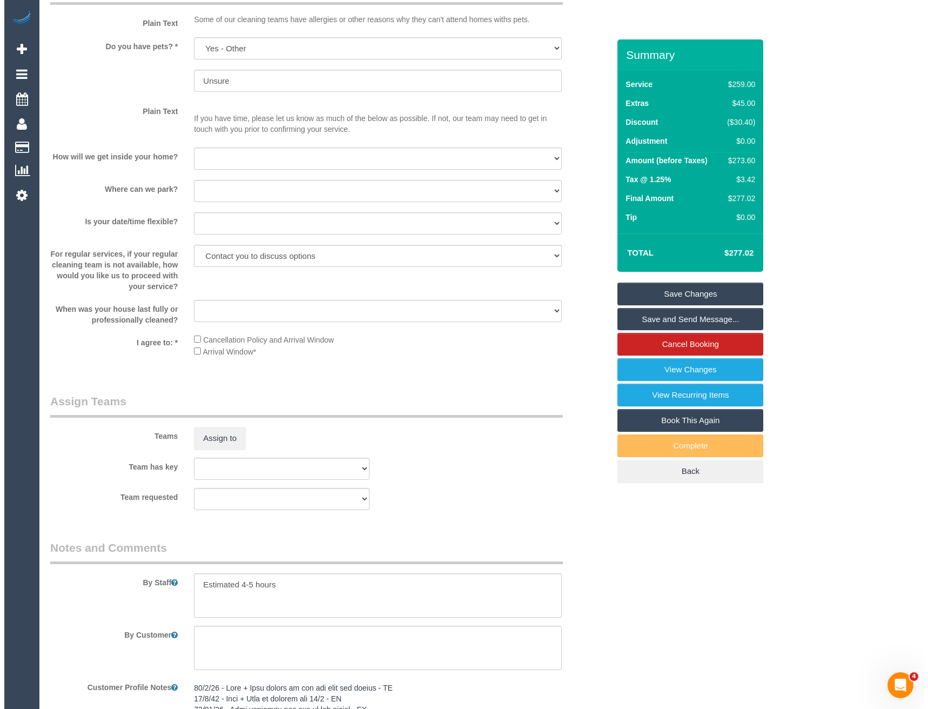
scroll to position [1329, 0]
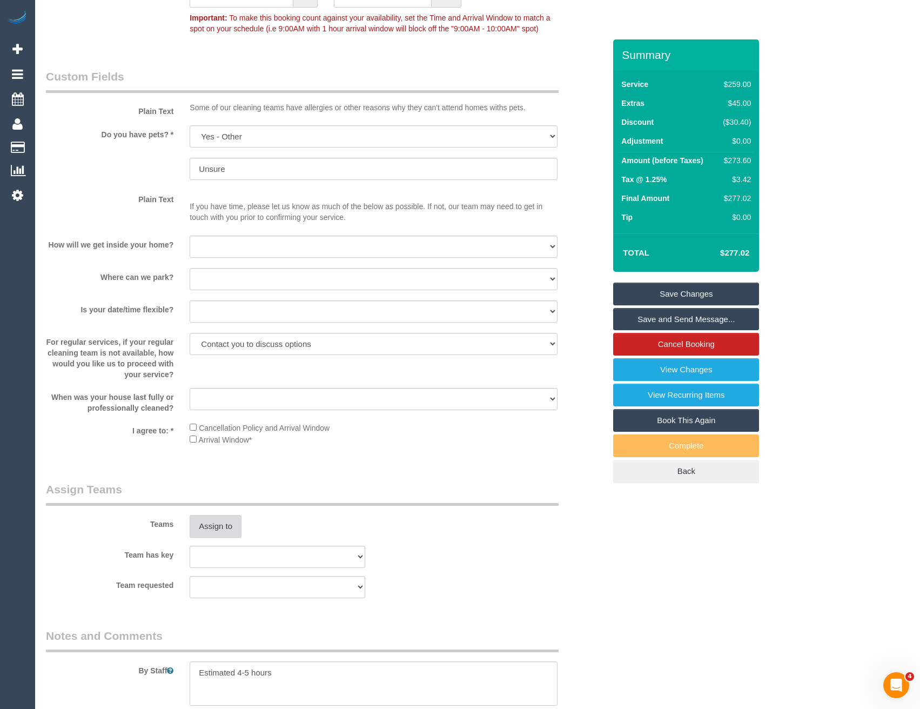
click at [228, 523] on button "Assign to" at bounding box center [216, 526] width 52 height 23
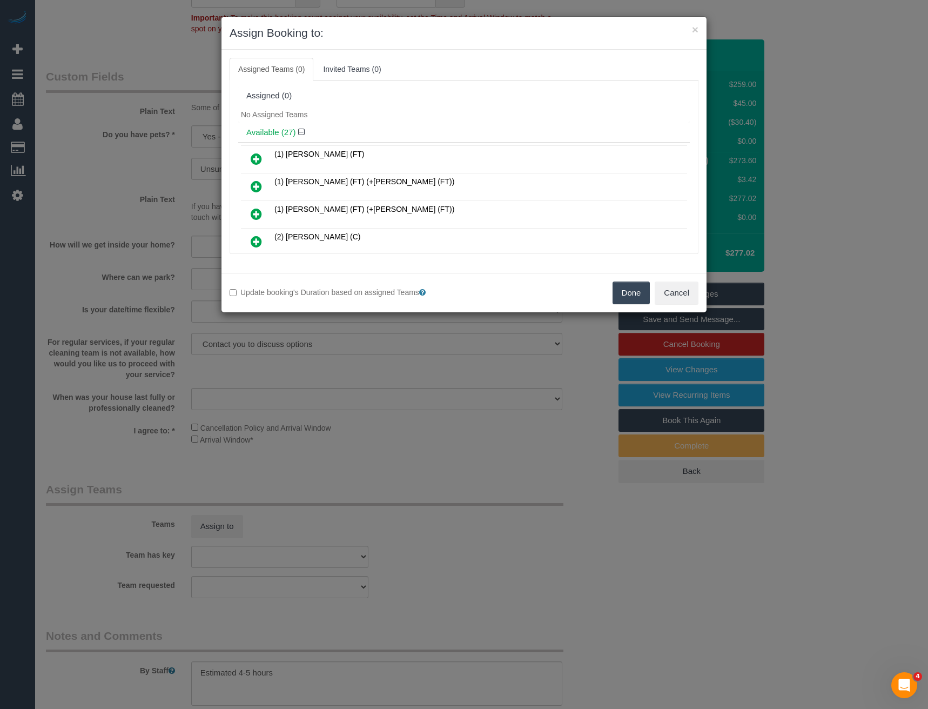
scroll to position [457, 0]
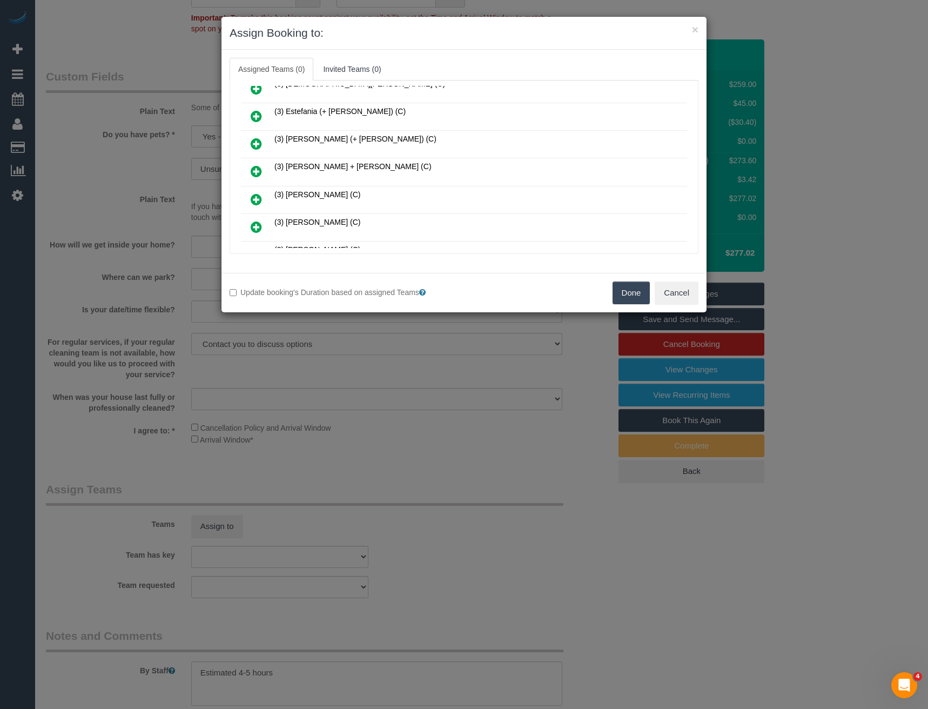
click at [252, 170] on icon at bounding box center [256, 171] width 11 height 13
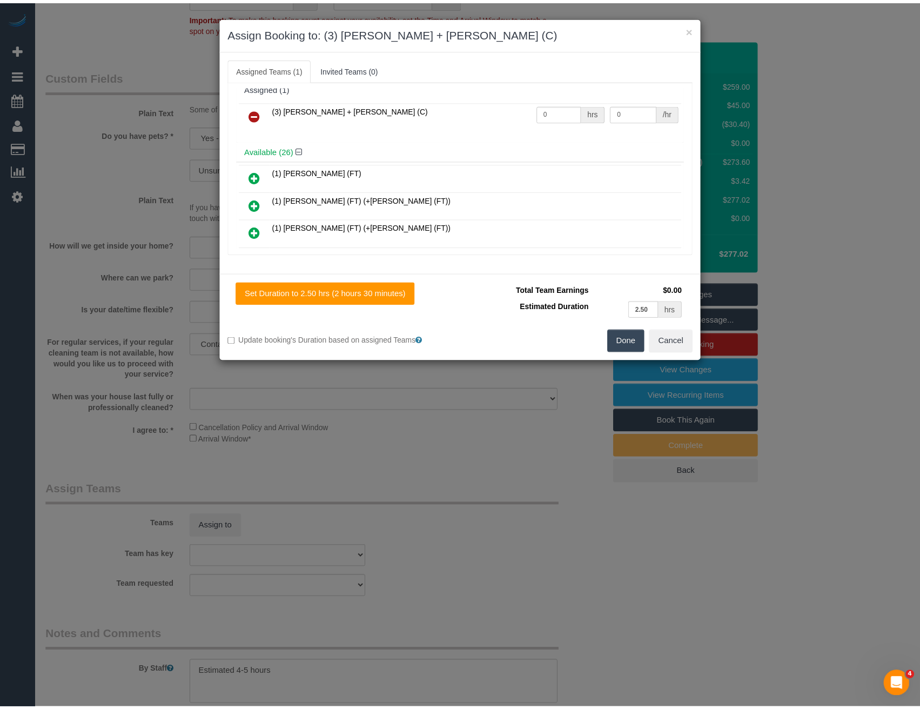
scroll to position [0, 0]
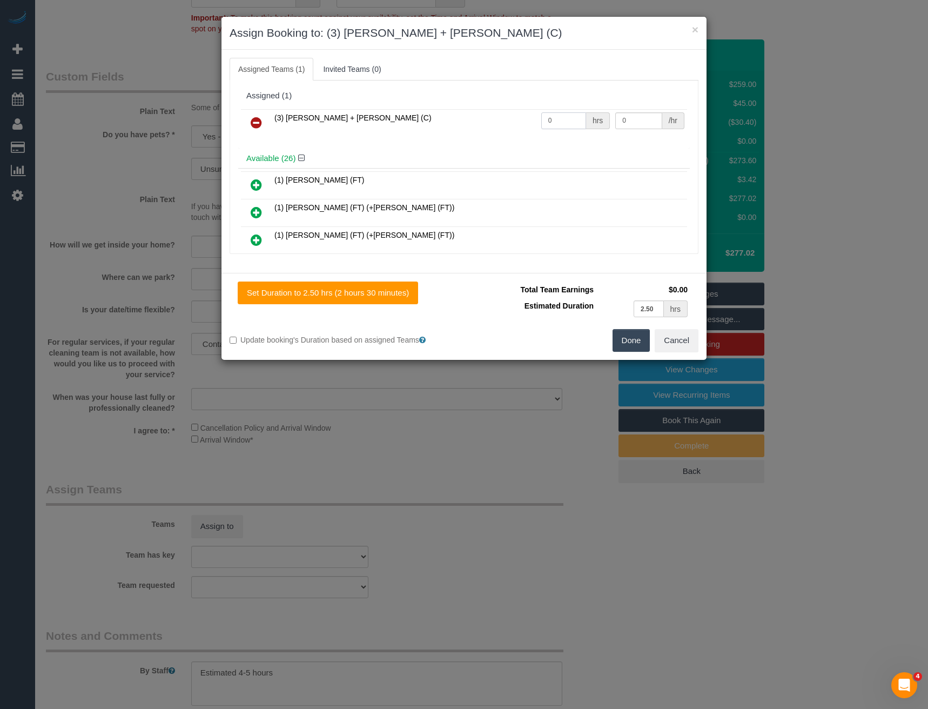
drag, startPoint x: 568, startPoint y: 126, endPoint x: 503, endPoint y: 116, distance: 65.6
click at [518, 124] on tr "(3) Gurdeep + Kamalpreet (C) 0 hrs 0 /hr" at bounding box center [464, 123] width 446 height 28
type input "1"
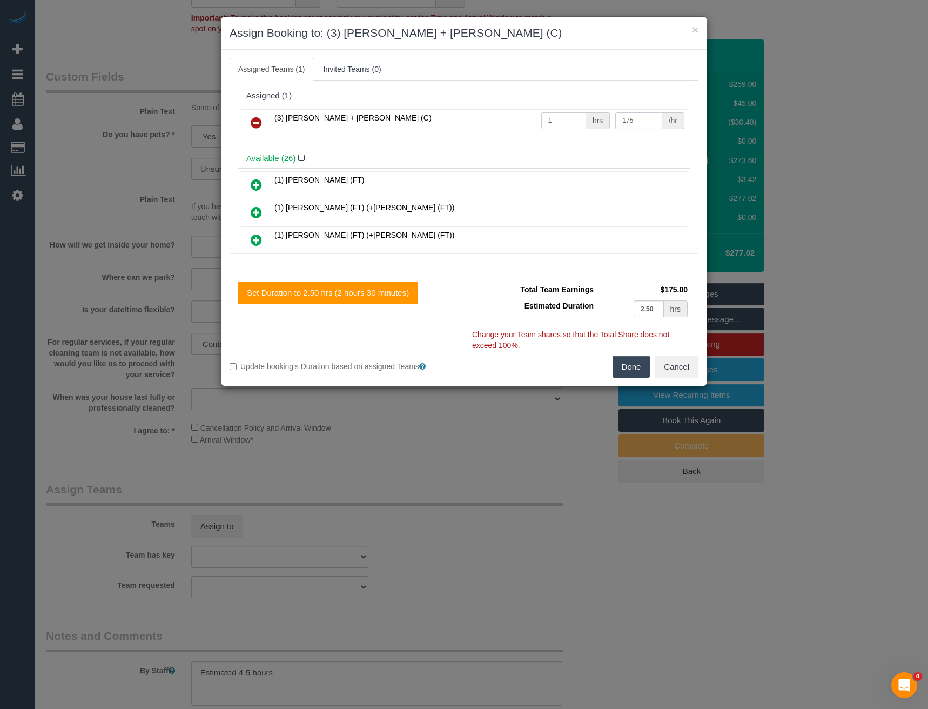
type input "175"
click at [634, 365] on button "Done" at bounding box center [632, 366] width 38 height 23
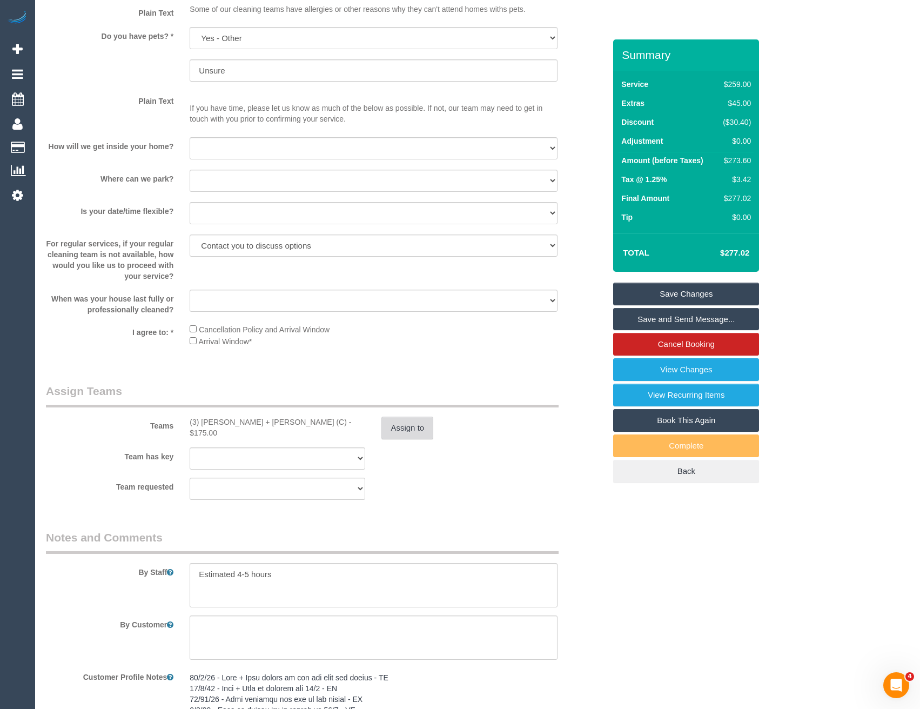
scroll to position [1512, 0]
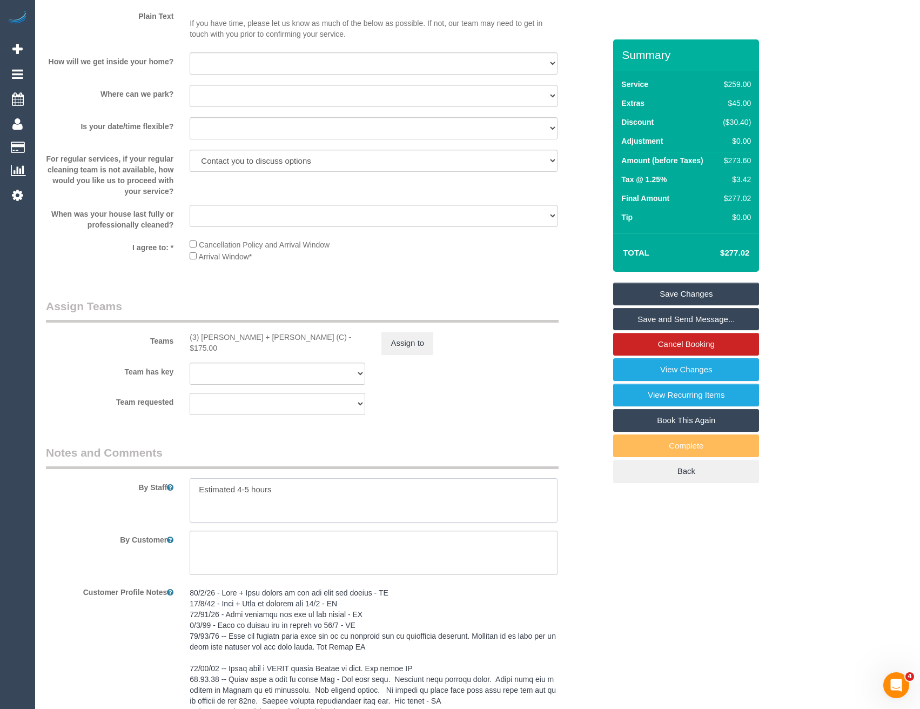
click at [196, 491] on textarea at bounding box center [373, 500] width 367 height 44
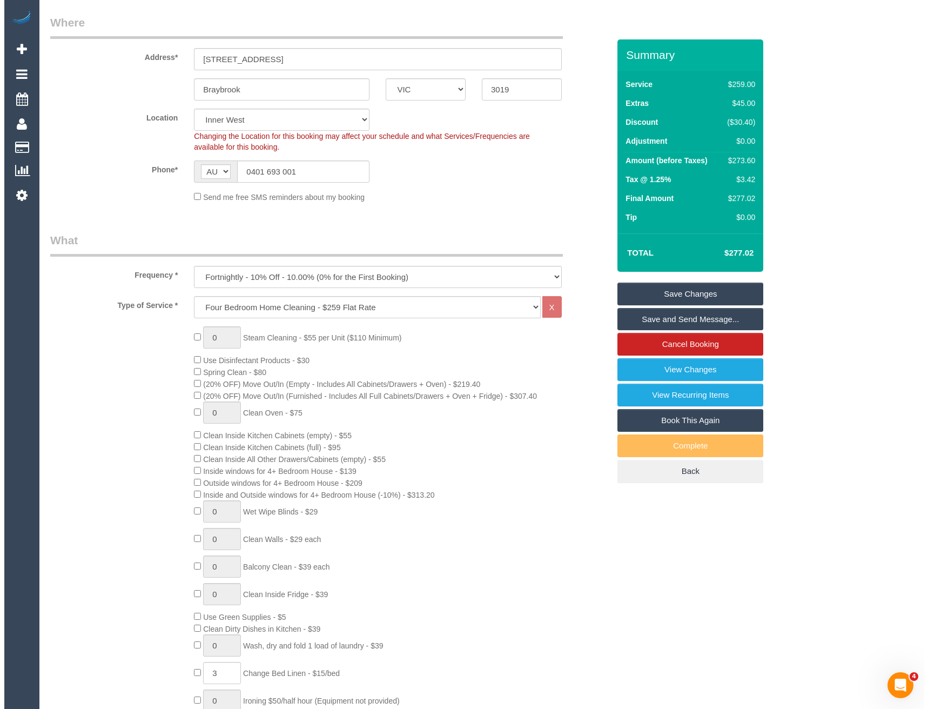
scroll to position [0, 0]
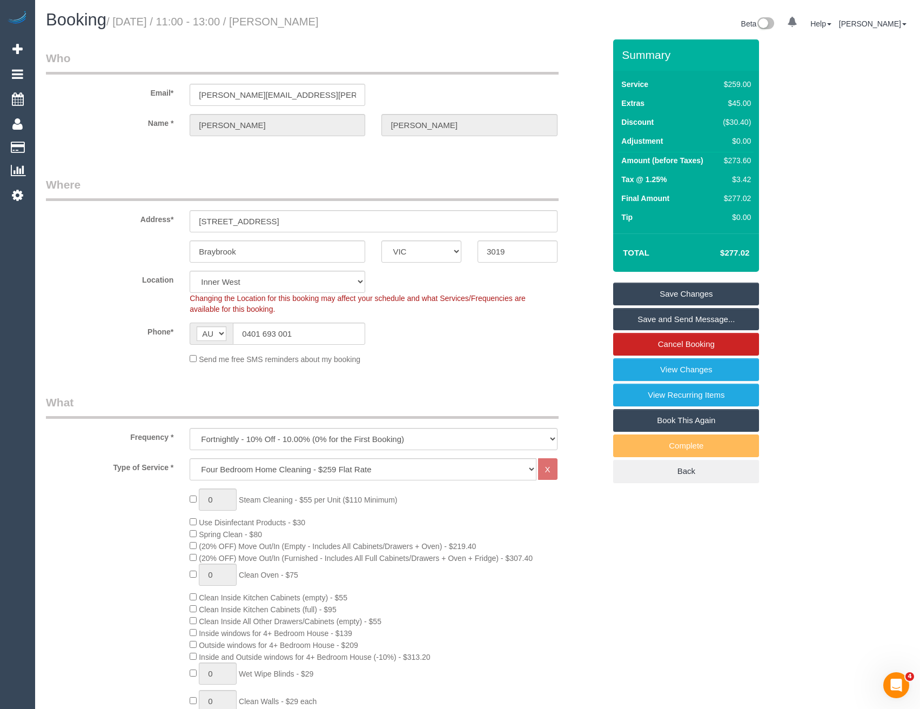
type textarea "*cover* Estimated 4-5 hours"
click at [648, 295] on link "Save Changes" at bounding box center [686, 294] width 146 height 23
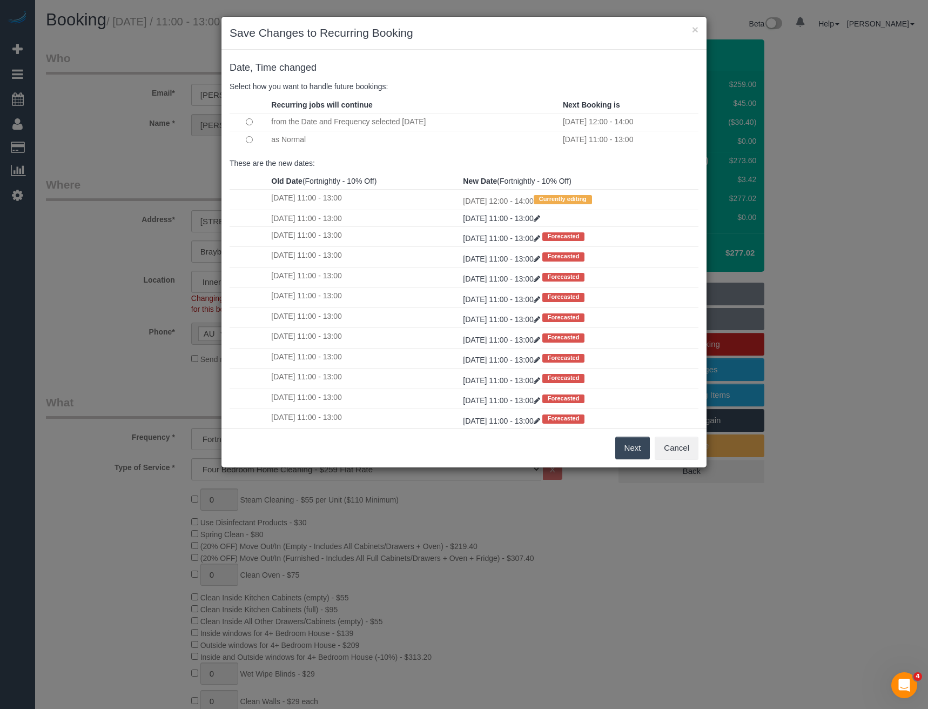
click at [627, 448] on button "Next" at bounding box center [632, 447] width 35 height 23
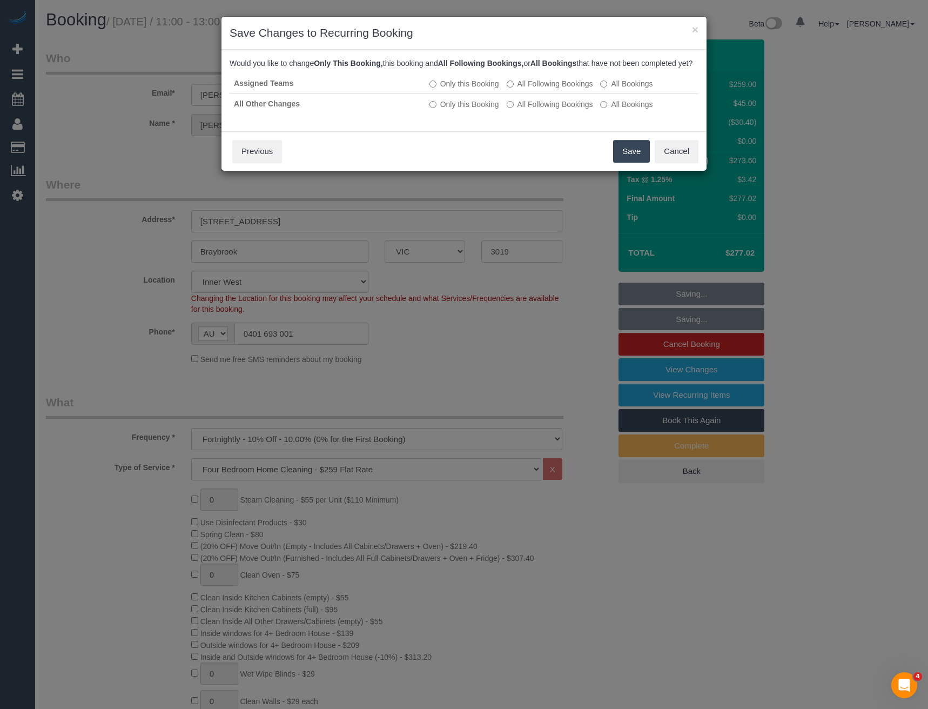
click at [628, 163] on button "Save" at bounding box center [631, 151] width 37 height 23
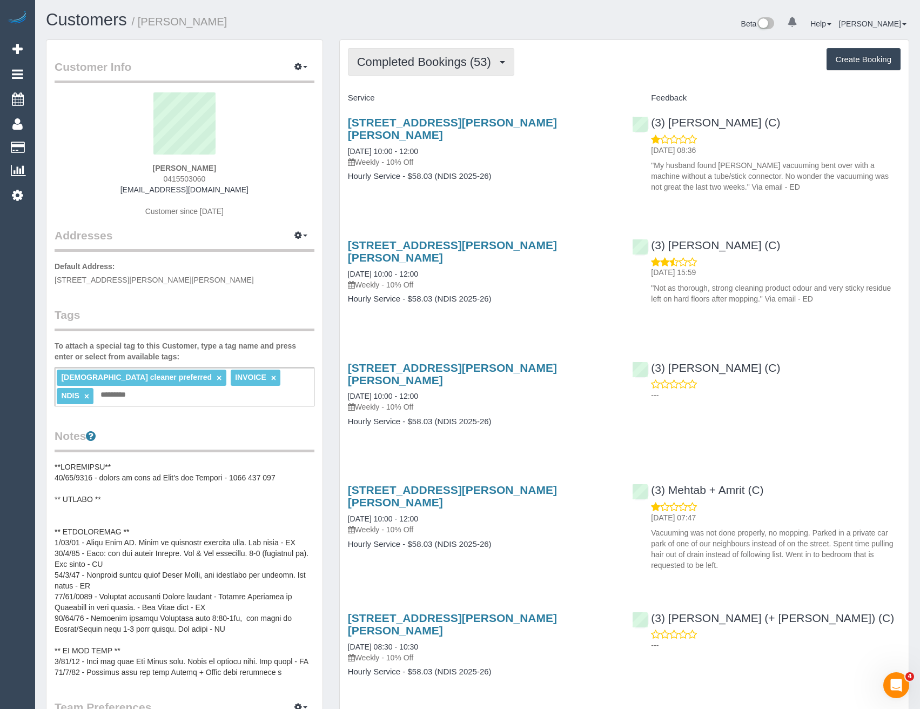
click at [426, 70] on button "Completed Bookings (53)" at bounding box center [431, 62] width 166 height 28
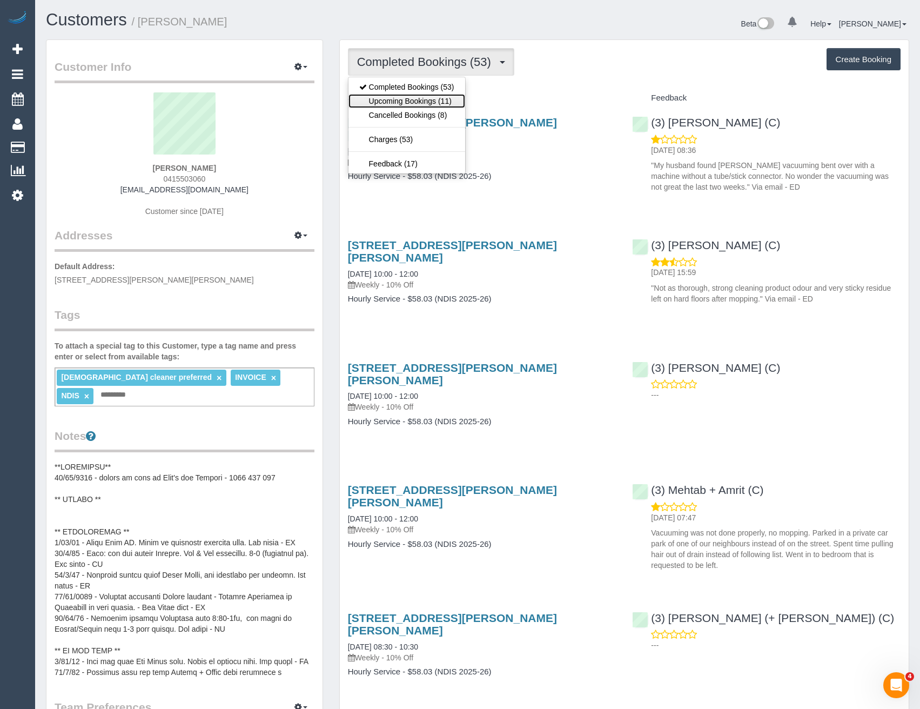
click at [425, 96] on link "Upcoming Bookings (11)" at bounding box center [406, 101] width 117 height 14
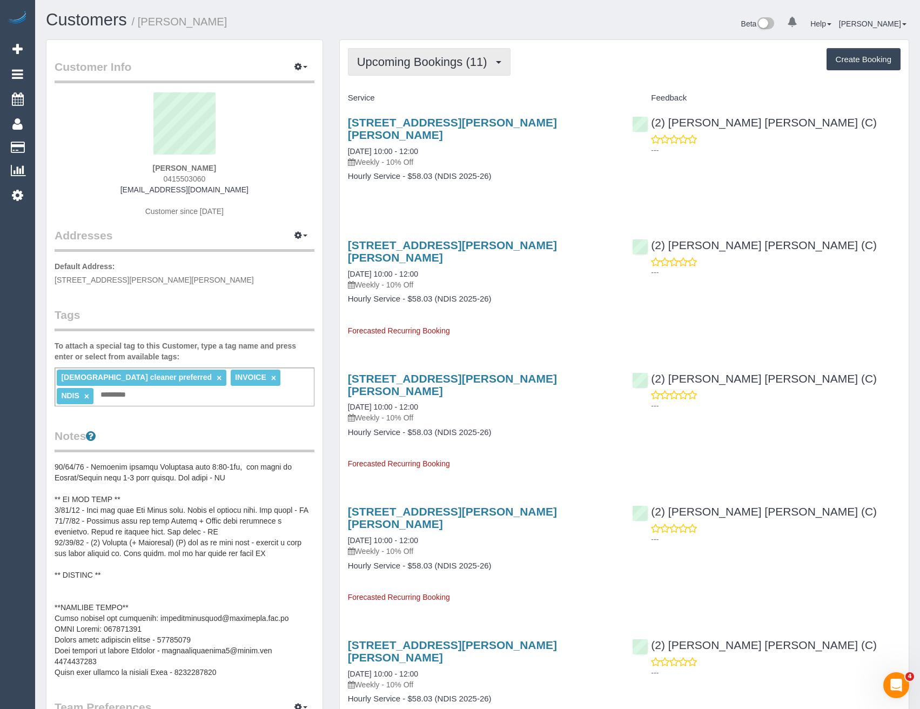
click at [473, 62] on span "Upcoming Bookings (11)" at bounding box center [425, 62] width 136 height 14
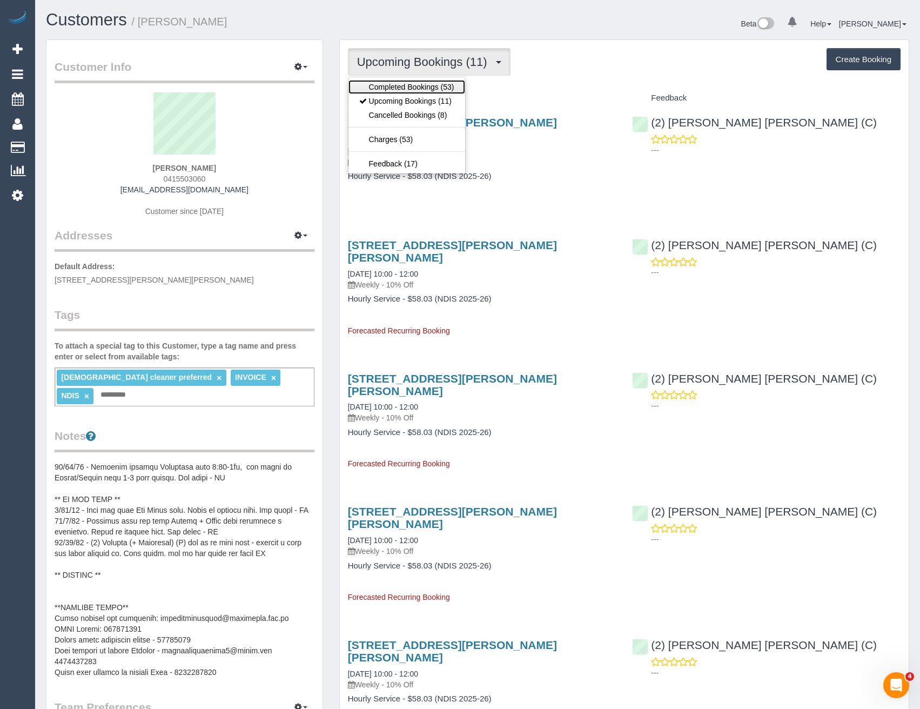
click at [431, 91] on link "Completed Bookings (53)" at bounding box center [406, 87] width 117 height 14
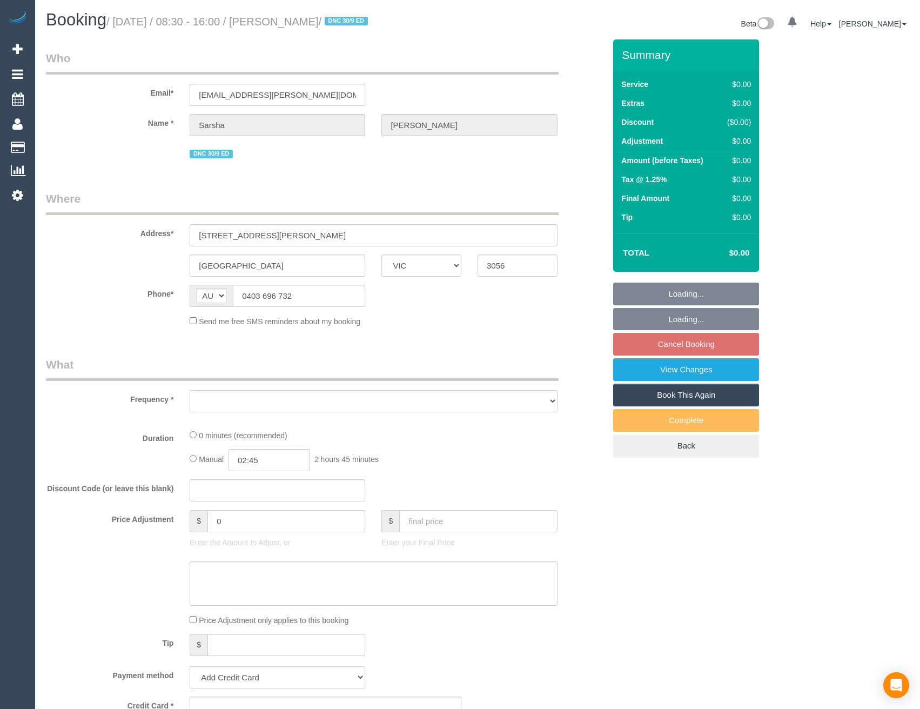
select select "VIC"
select select "object:573"
select select "string:stripe-pm_1S6gfV2GScqysDRVIN5PCKtv"
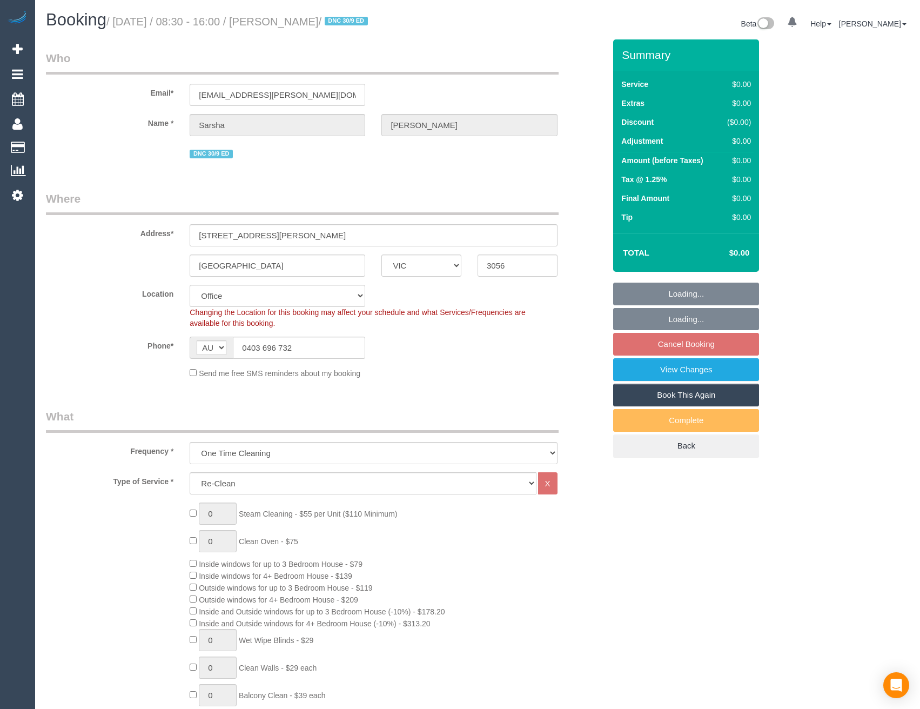
select select "number:27"
select select "number:15"
select select "number:19"
select select "number:22"
select select "number:26"
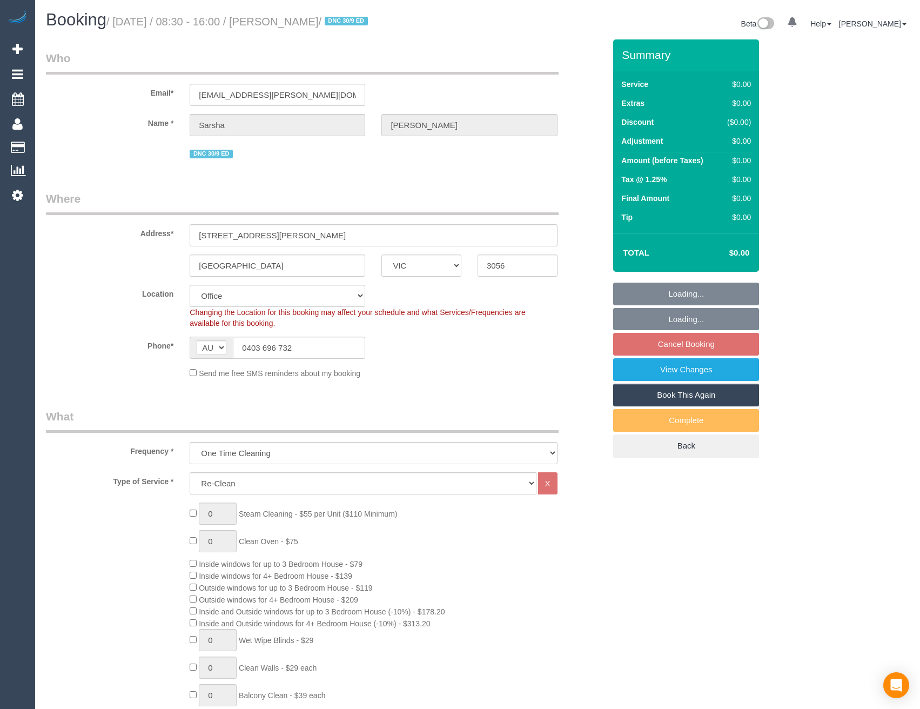
select select "object:2061"
click at [314, 607] on span "Inside and Outside windows for up to 3 Bedroom House (-10%) - $178.20" at bounding box center [322, 611] width 246 height 9
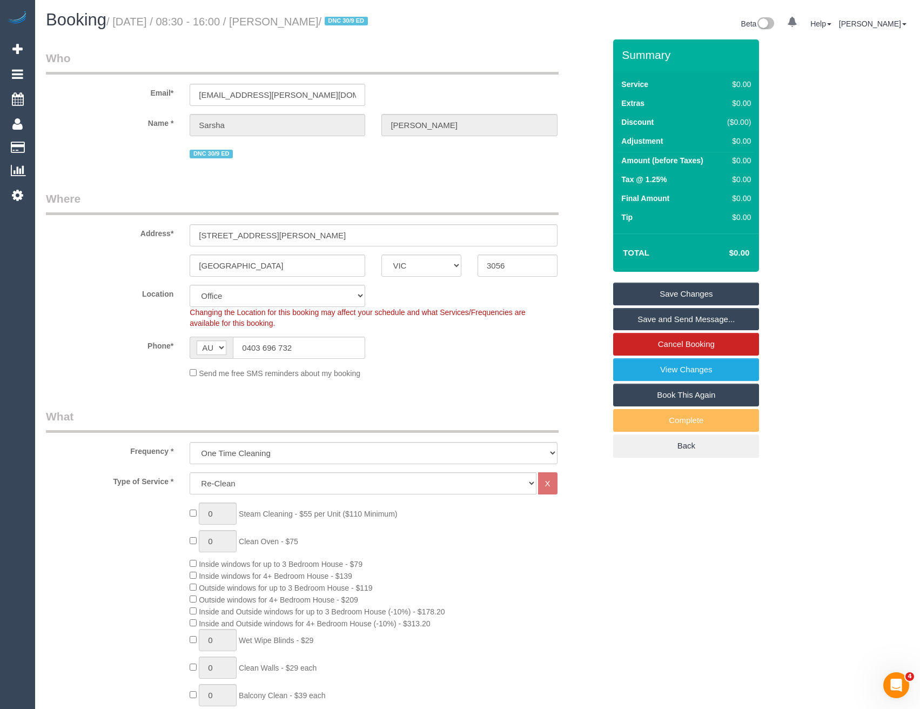
scroll to position [1861, 0]
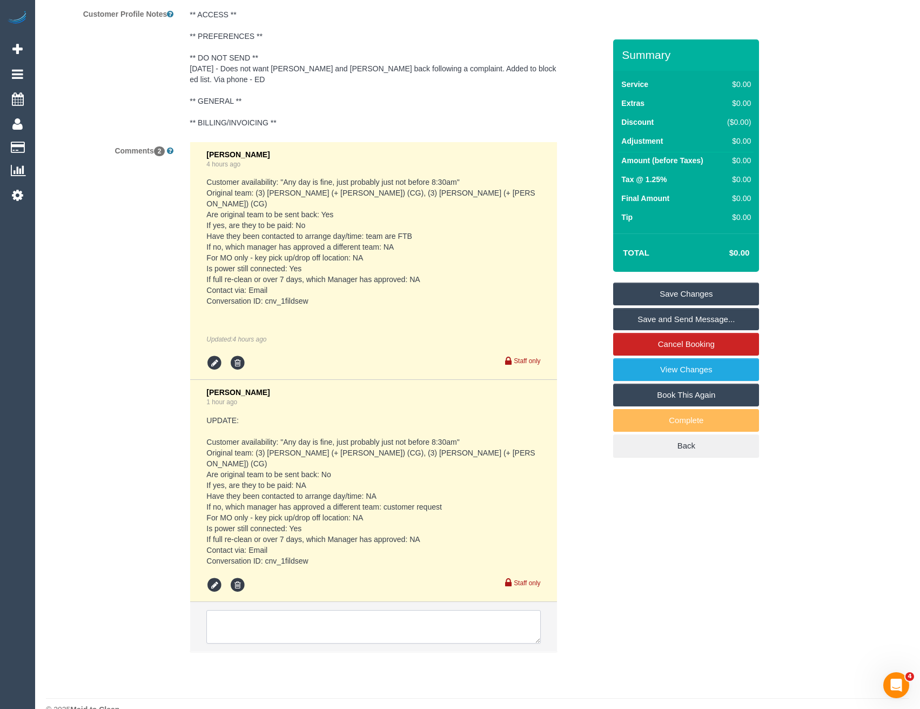
click at [333, 610] on textarea at bounding box center [373, 626] width 334 height 33
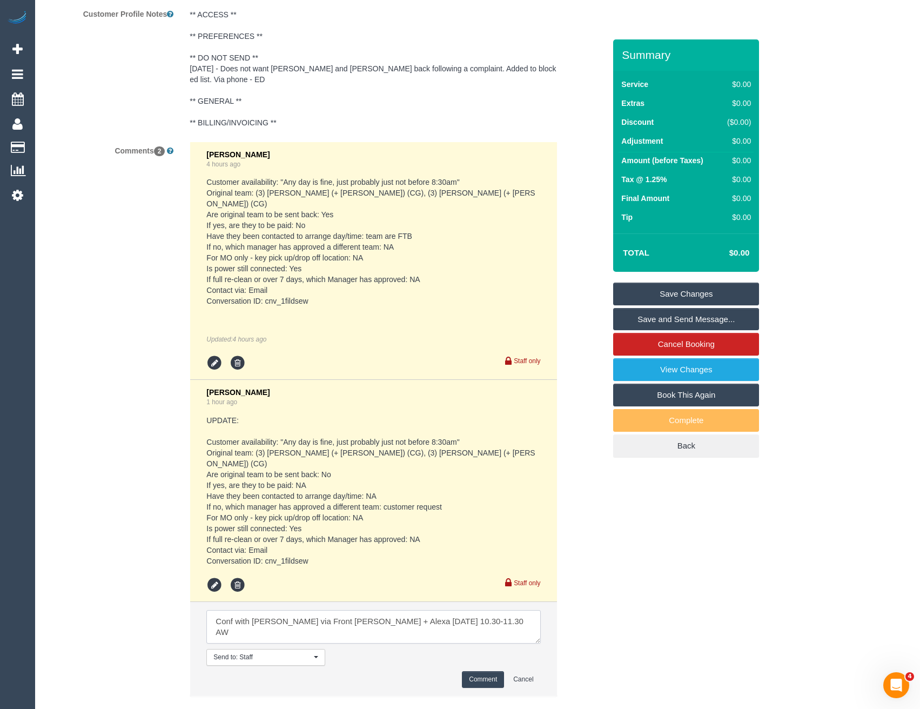
type textarea "Conf with Eleni via Front Alejandro + Alexa Wed 8/10 10.30-11.30 AW"
click at [490, 671] on button "Comment" at bounding box center [483, 679] width 42 height 17
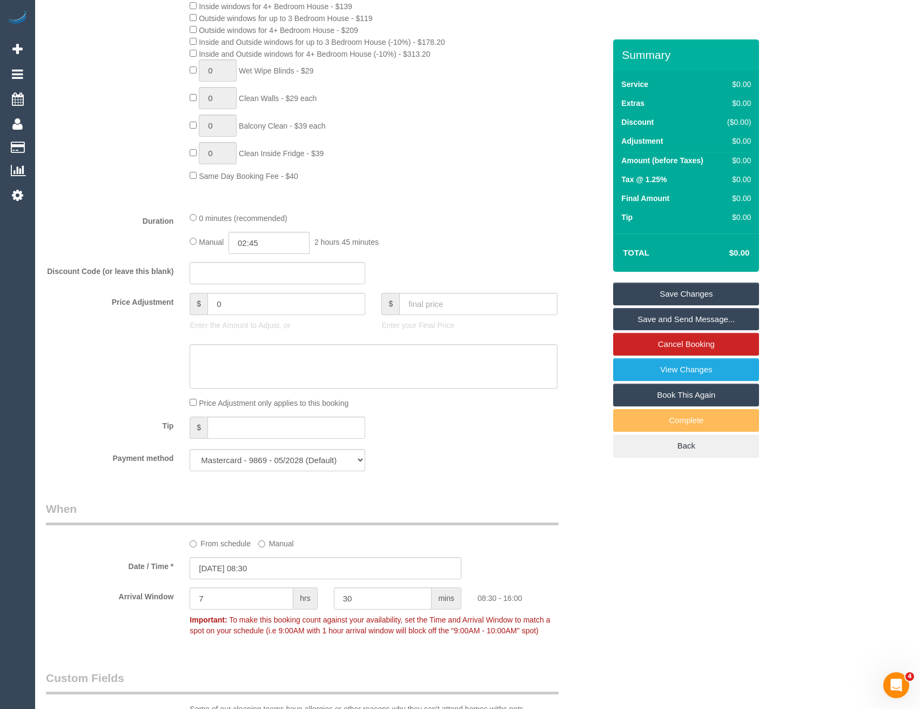
scroll to position [402, 0]
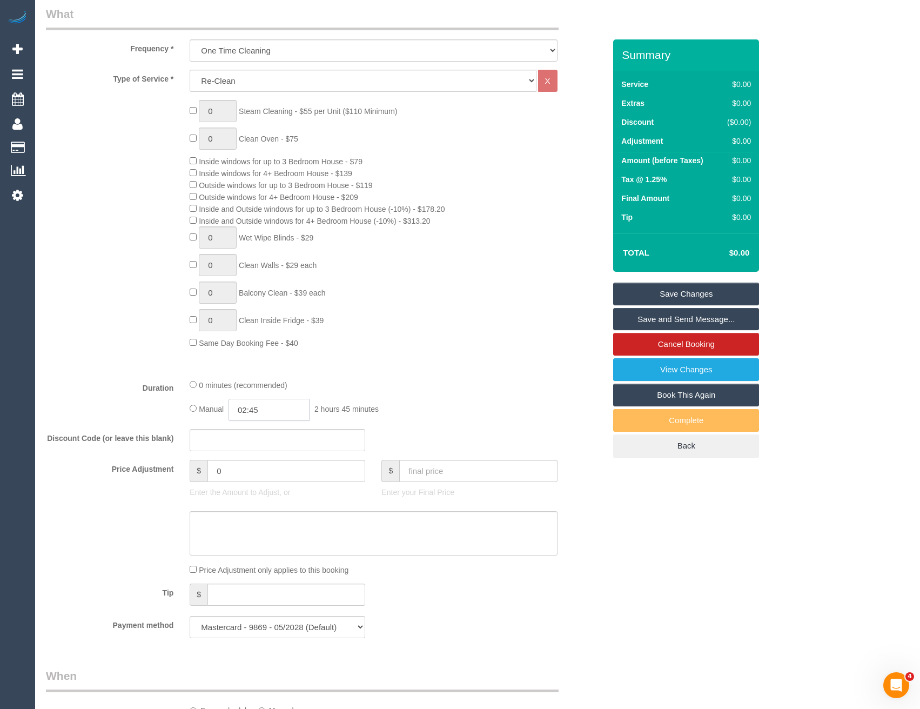
click at [278, 405] on input "02:45" at bounding box center [268, 410] width 81 height 22
type input "01:00"
click at [266, 458] on li "01:00" at bounding box center [257, 456] width 48 height 14
click at [416, 409] on div "Manual 01:00 1 hour 0 minutes" at bounding box center [373, 410] width 367 height 22
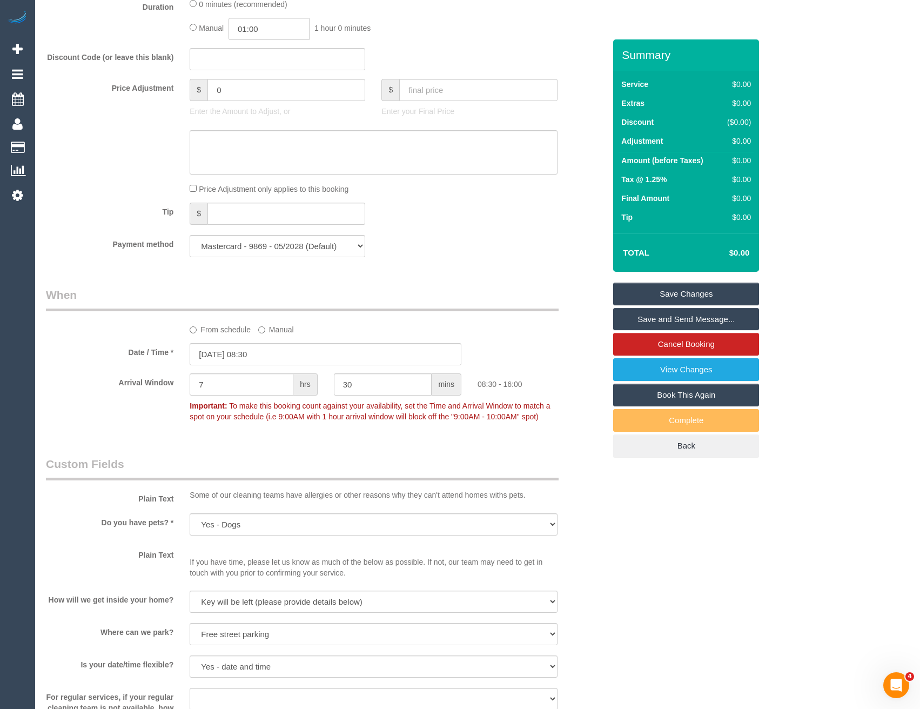
scroll to position [835, 0]
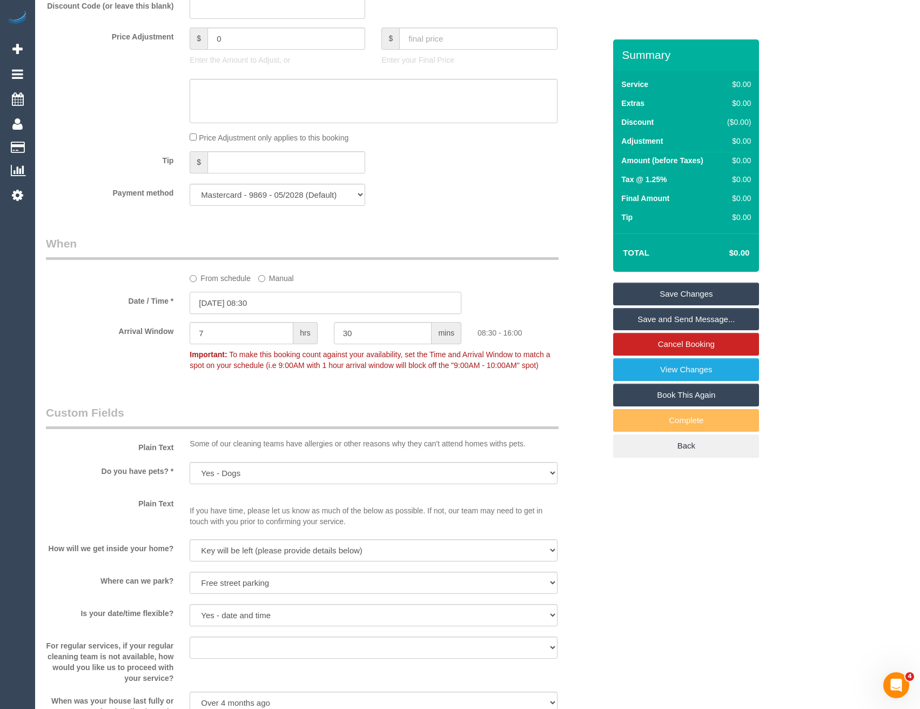
click at [274, 304] on input "07/10/2025 08:30" at bounding box center [326, 303] width 272 height 22
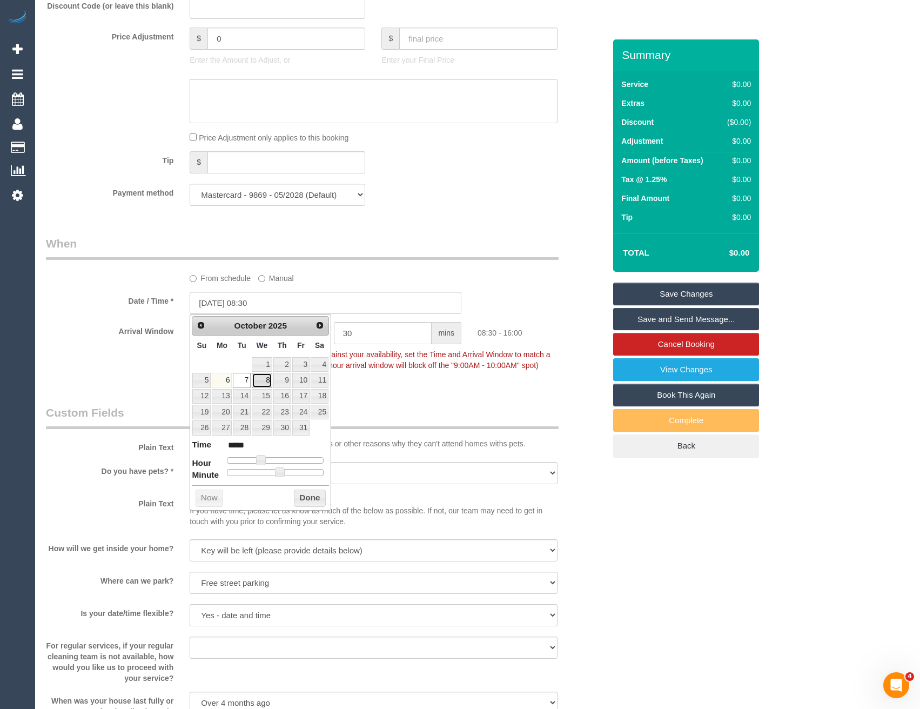
click at [260, 380] on link "8" at bounding box center [262, 380] width 21 height 15
type input "08/10/2025 09:30"
type input "*****"
type input "08/10/2025 10:30"
type input "*****"
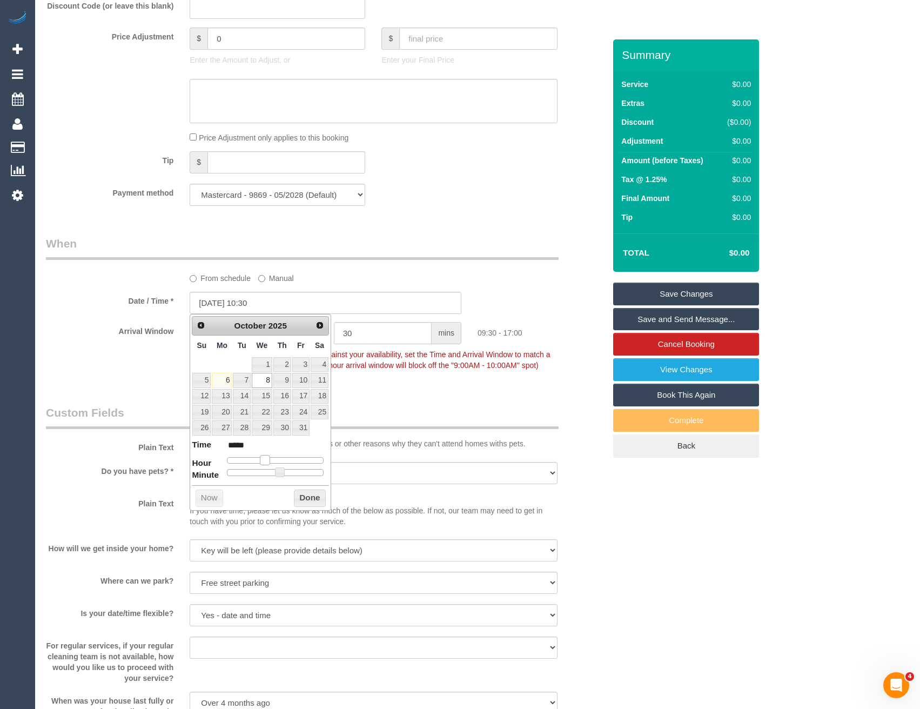
drag, startPoint x: 263, startPoint y: 460, endPoint x: 362, endPoint y: 409, distance: 111.9
click at [270, 460] on span at bounding box center [265, 460] width 10 height 10
click at [319, 492] on button "Done" at bounding box center [310, 497] width 32 height 17
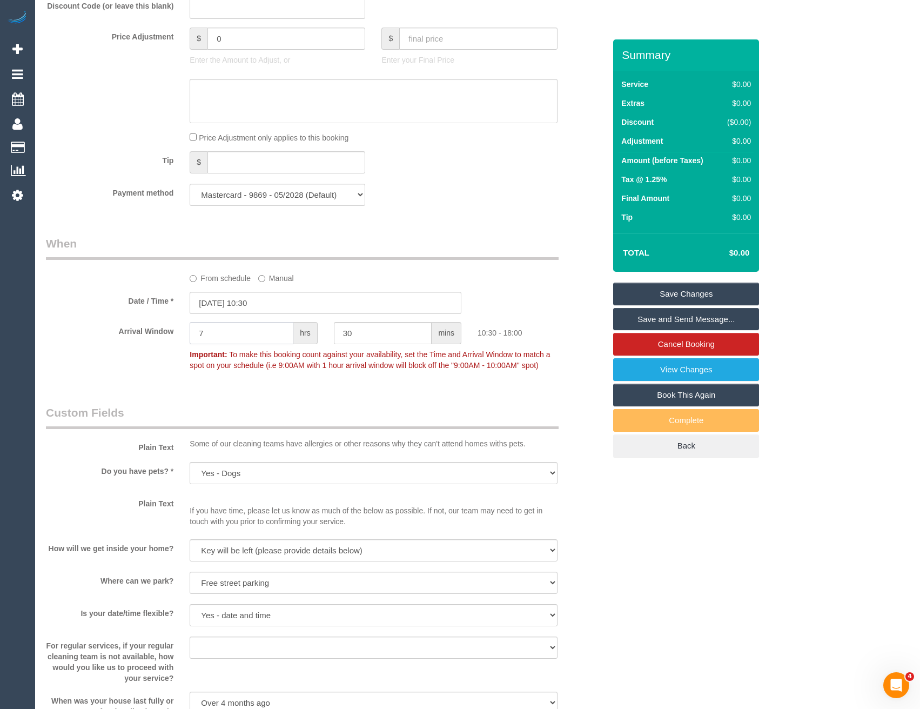
drag, startPoint x: 213, startPoint y: 335, endPoint x: 193, endPoint y: 337, distance: 20.6
click at [193, 337] on input "7" at bounding box center [242, 333] width 104 height 22
type input "1"
type input "0"
click at [213, 389] on div "Who Email* sarsha.russell@gmail.com Name * Sarsha Russell DNC 30/9 ED Where Add…" at bounding box center [325, 503] width 575 height 2596
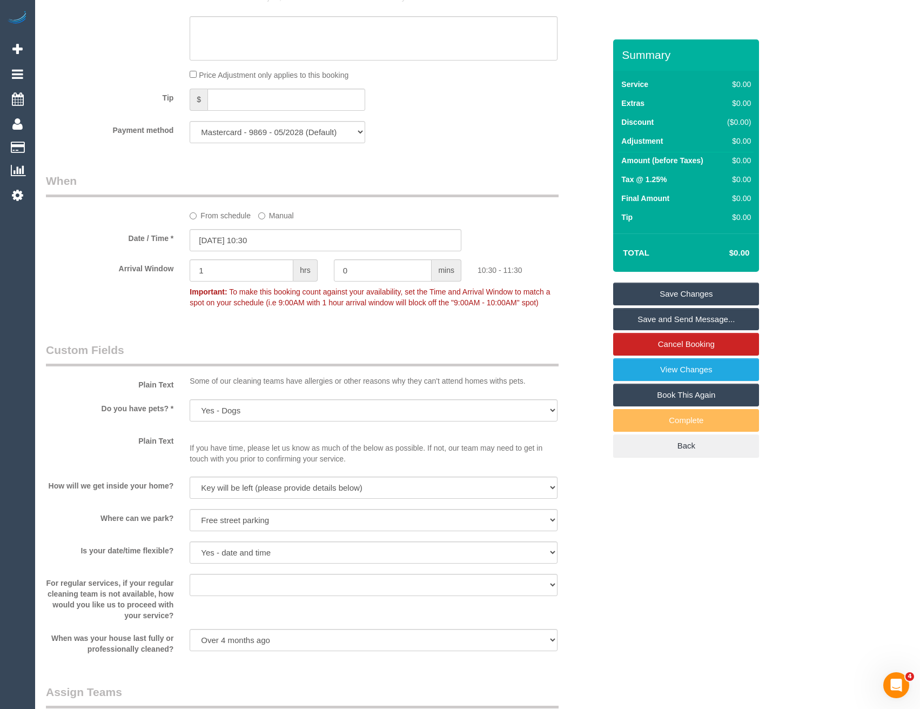
scroll to position [997, 0]
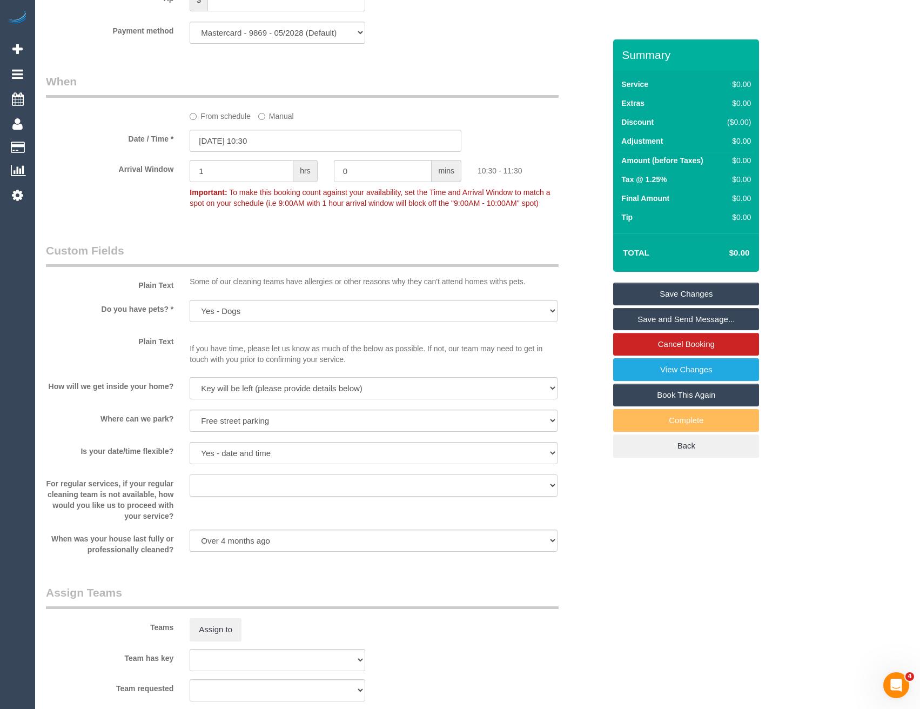
click at [230, 474] on select "Arrange a cleaner to cover and do not bother you Arrange a cleaner to cover and…" at bounding box center [373, 485] width 367 height 22
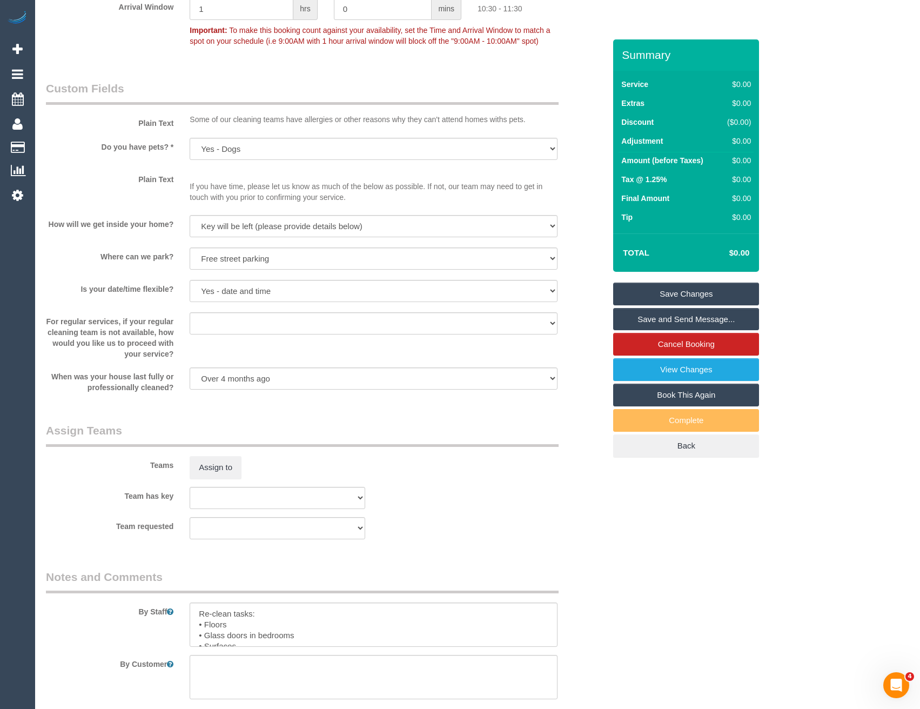
click at [327, 467] on div "Assign to" at bounding box center [277, 467] width 192 height 23
click at [226, 468] on button "Assign to" at bounding box center [216, 467] width 52 height 23
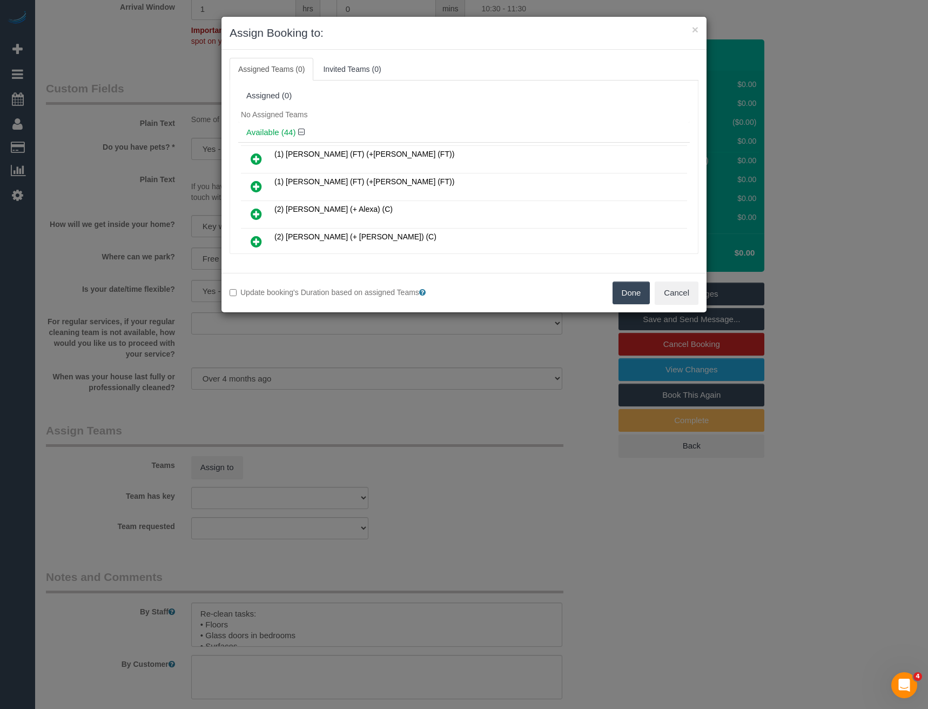
click at [253, 213] on icon at bounding box center [256, 213] width 11 height 13
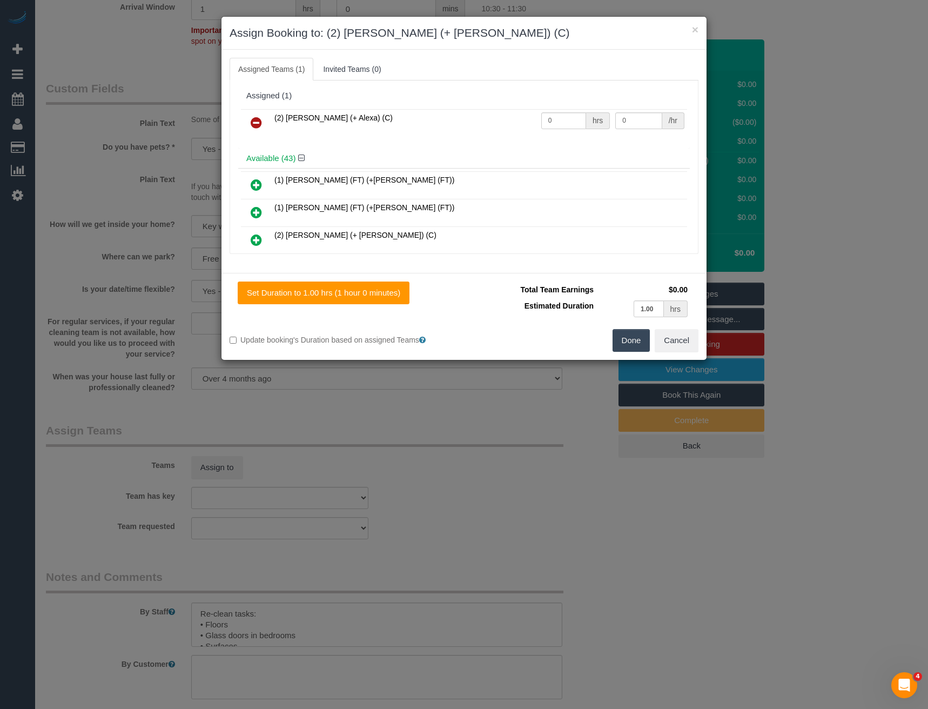
click at [257, 241] on icon at bounding box center [256, 239] width 11 height 13
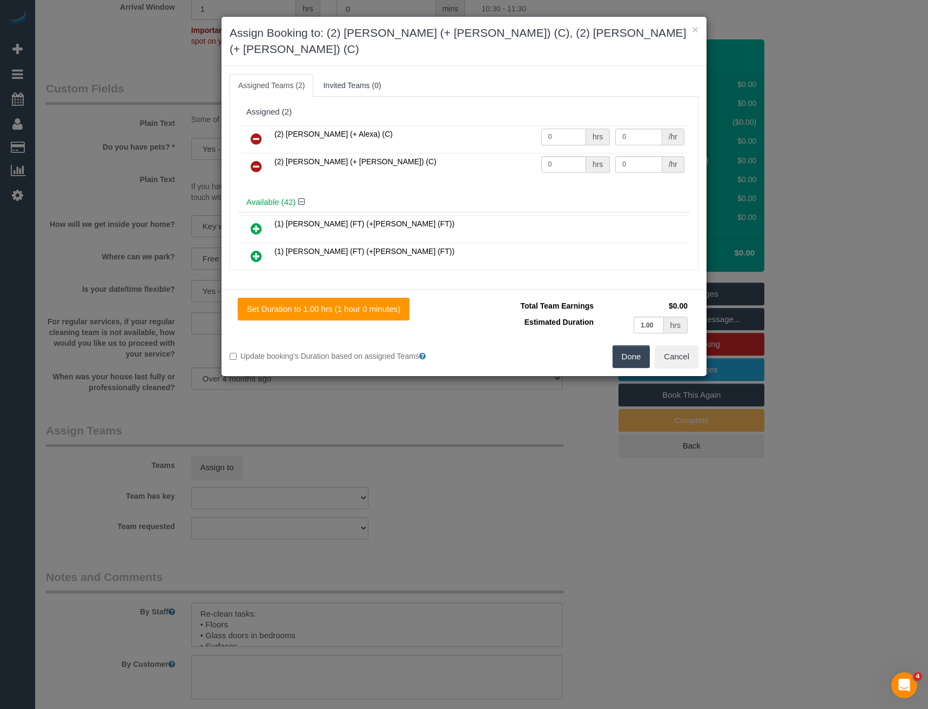
drag, startPoint x: 560, startPoint y: 122, endPoint x: 498, endPoint y: 123, distance: 62.1
click at [504, 125] on tr "(2) Alejandro (+ Alexa) (C) 0 hrs 0 /hr" at bounding box center [464, 139] width 446 height 28
type input "1"
type input "37.5"
drag, startPoint x: 556, startPoint y: 146, endPoint x: 499, endPoint y: 145, distance: 56.7
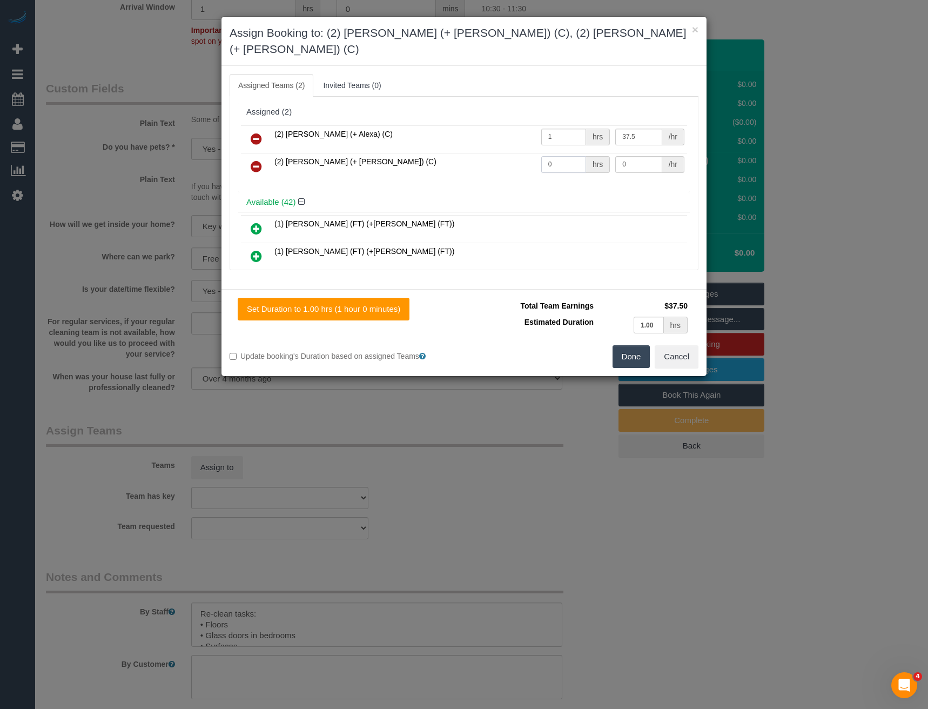
click at [505, 153] on tr "(2) Alexa (+ Alejandro) (C) 0 hrs 0 /hr" at bounding box center [464, 167] width 446 height 28
type input "1"
type input "37.5"
click at [632, 345] on button "Done" at bounding box center [632, 356] width 38 height 23
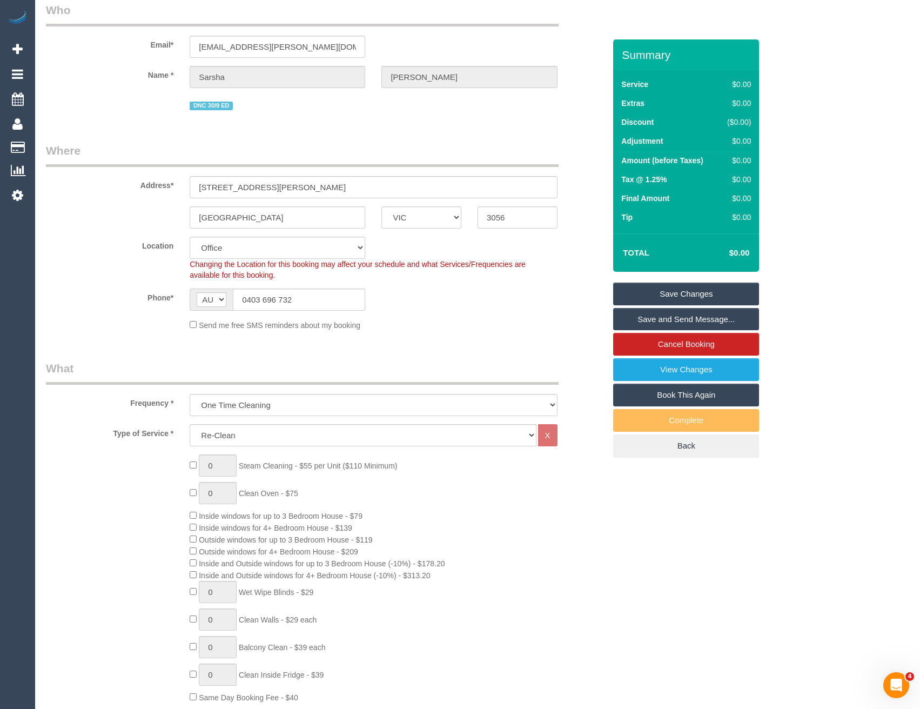
scroll to position [0, 0]
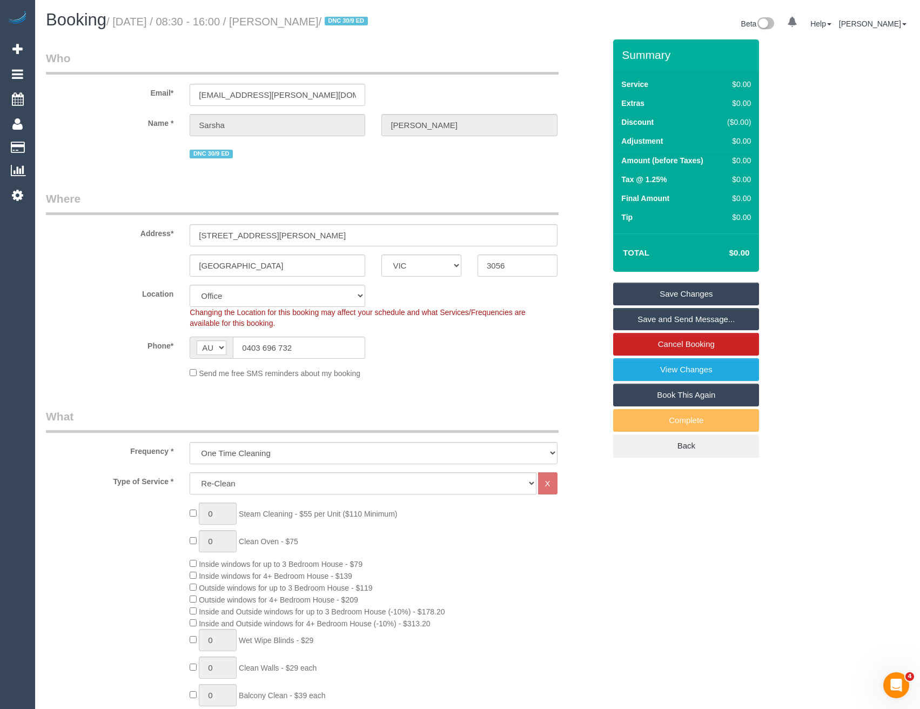
click at [678, 299] on link "Save Changes" at bounding box center [686, 294] width 146 height 23
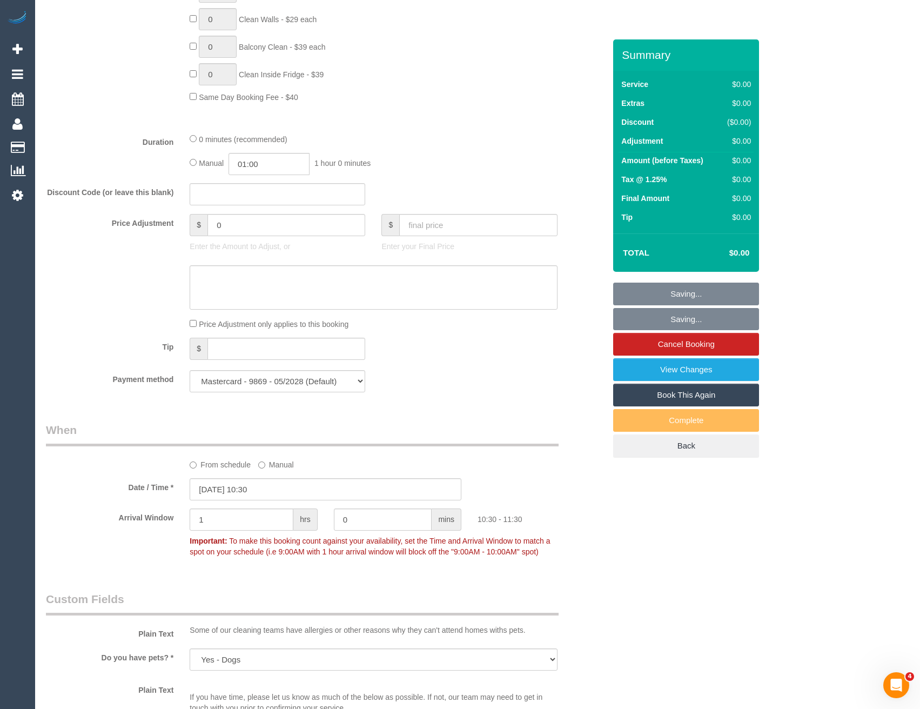
scroll to position [918, 0]
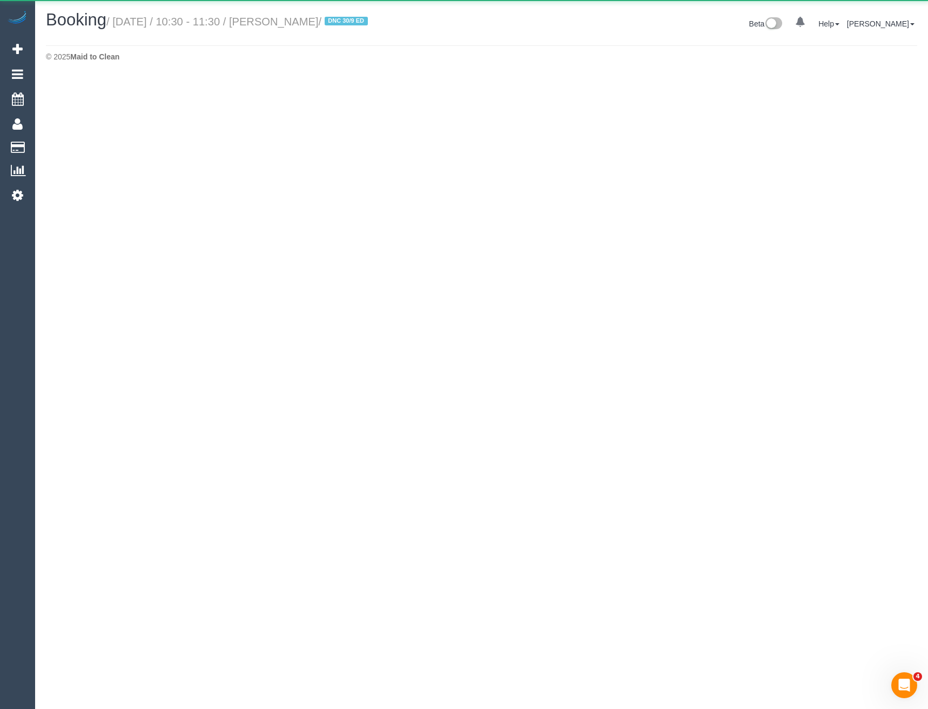
select select "VIC"
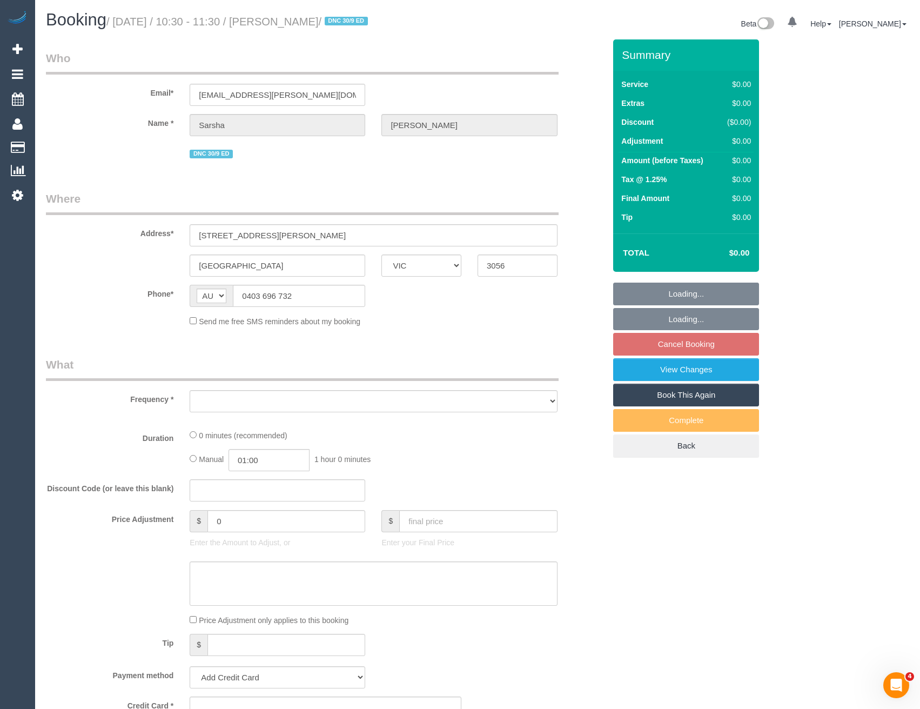
select select "object:12308"
select select "string:stripe-pm_1S6gfV2GScqysDRVIN5PCKtv"
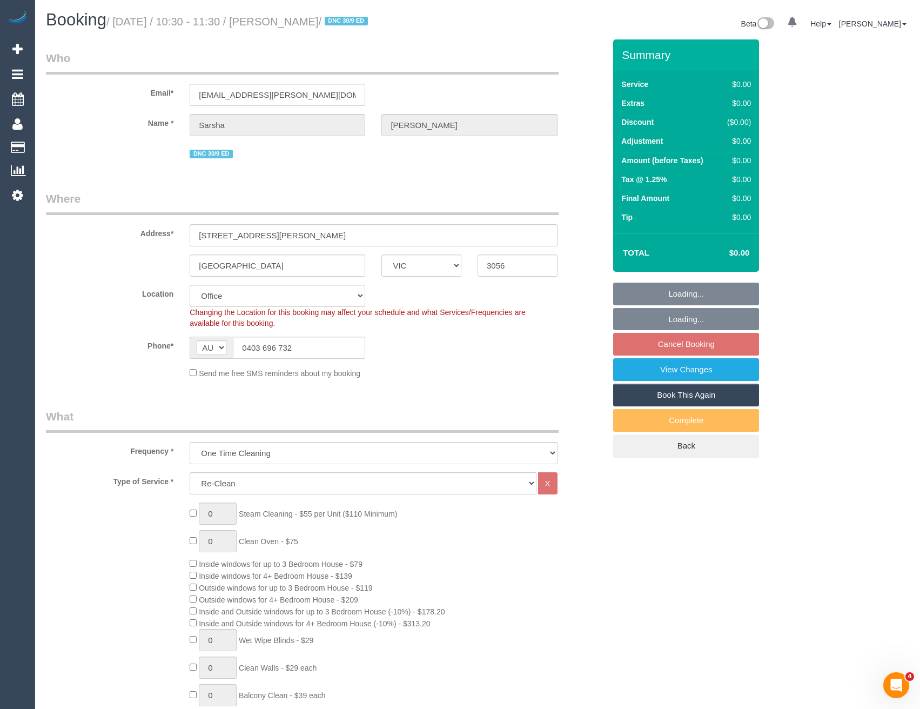
select select "object:12444"
select select "number:27"
select select "number:15"
select select "number:19"
select select "number:22"
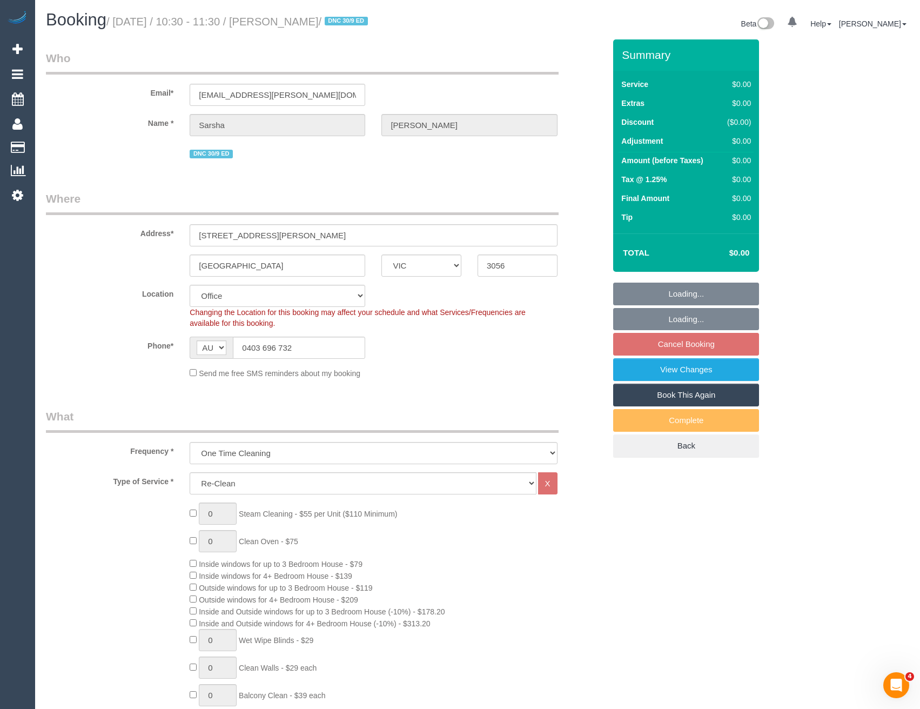
select select "number:26"
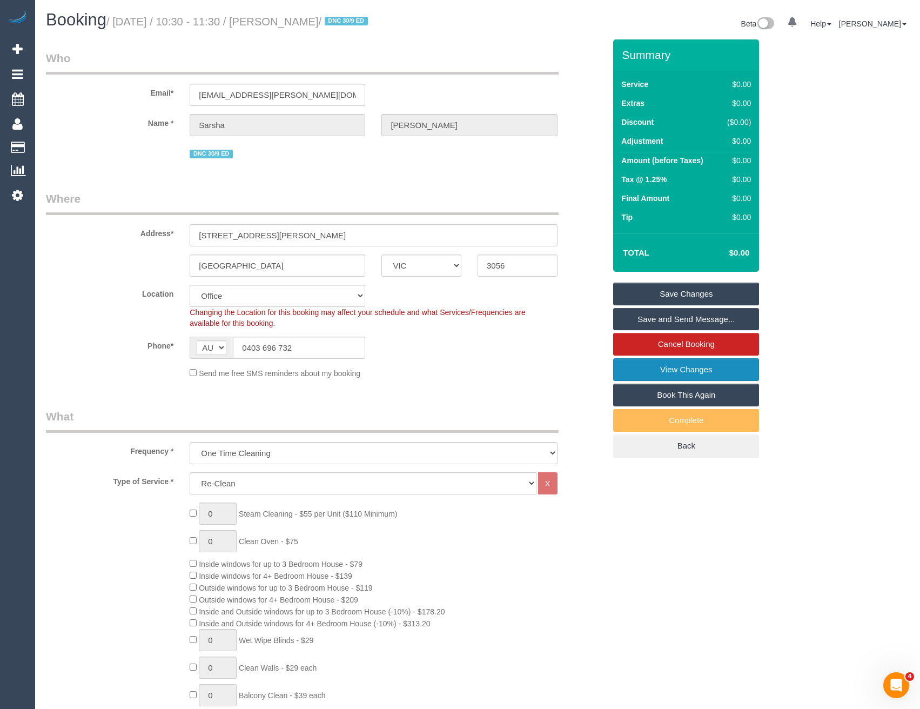
click at [657, 367] on link "View Changes" at bounding box center [686, 369] width 146 height 23
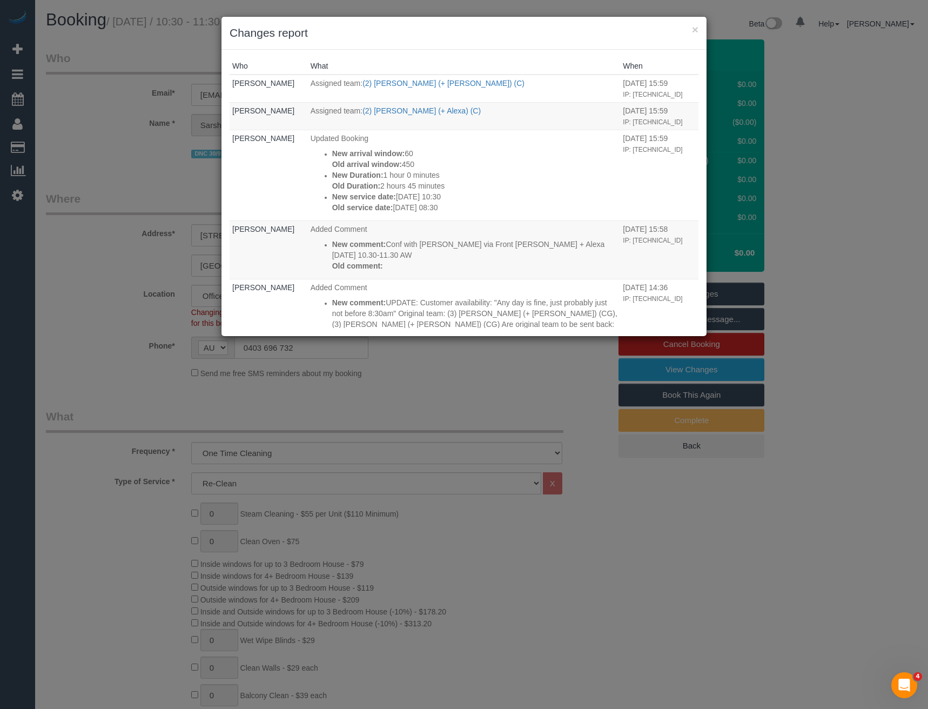
click at [412, 429] on div "× Changes report Who What When Bronie Bryant Assigned team: (2) Alexa (+ Alejan…" at bounding box center [464, 354] width 928 height 709
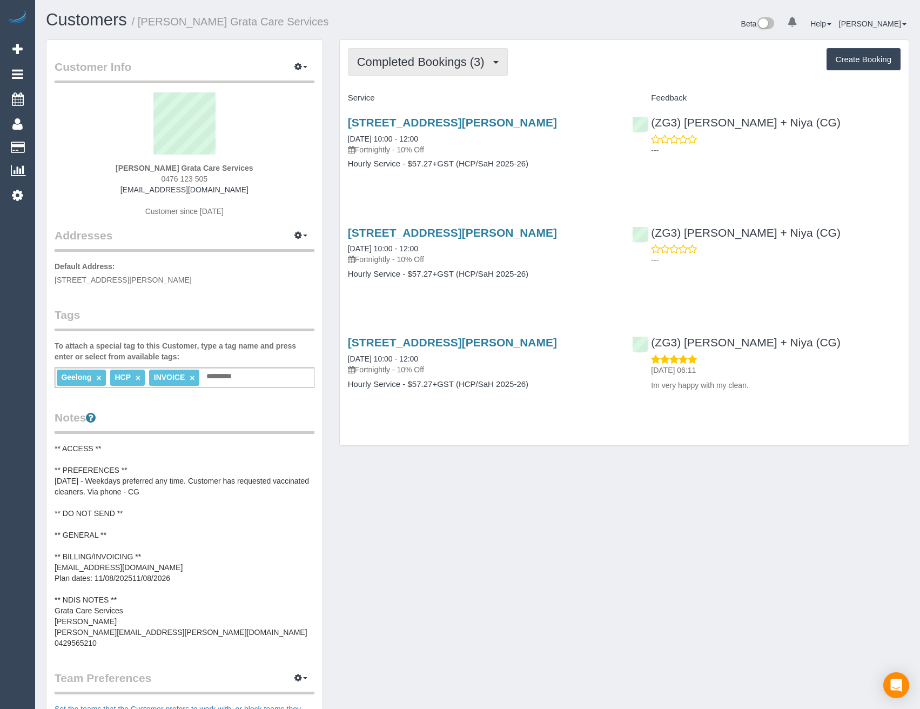
click at [470, 60] on span "Completed Bookings (3)" at bounding box center [423, 62] width 133 height 14
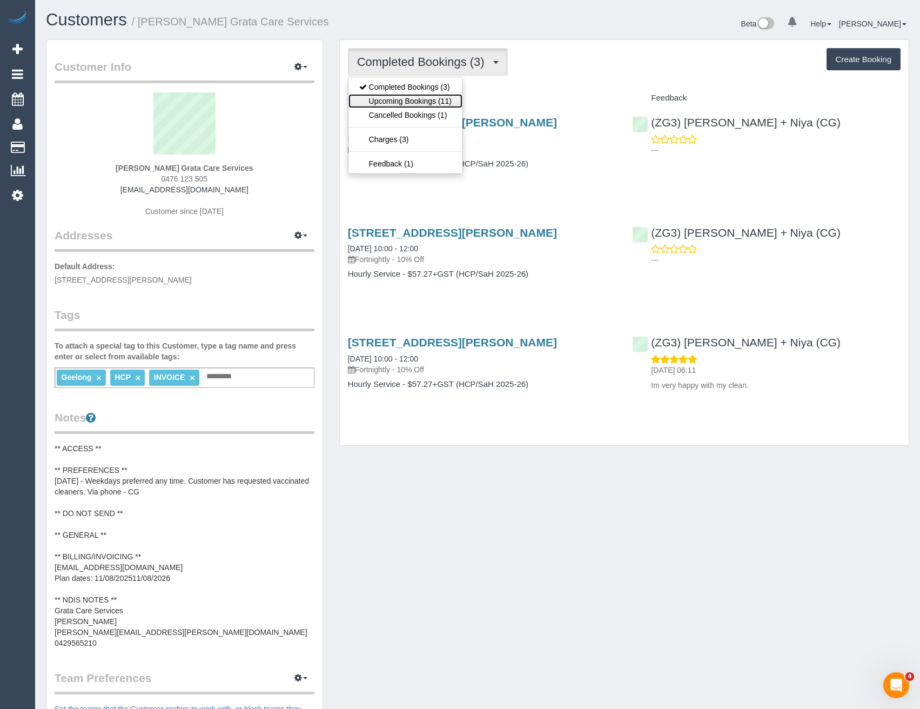
click at [442, 104] on link "Upcoming Bookings (11)" at bounding box center [405, 101] width 114 height 14
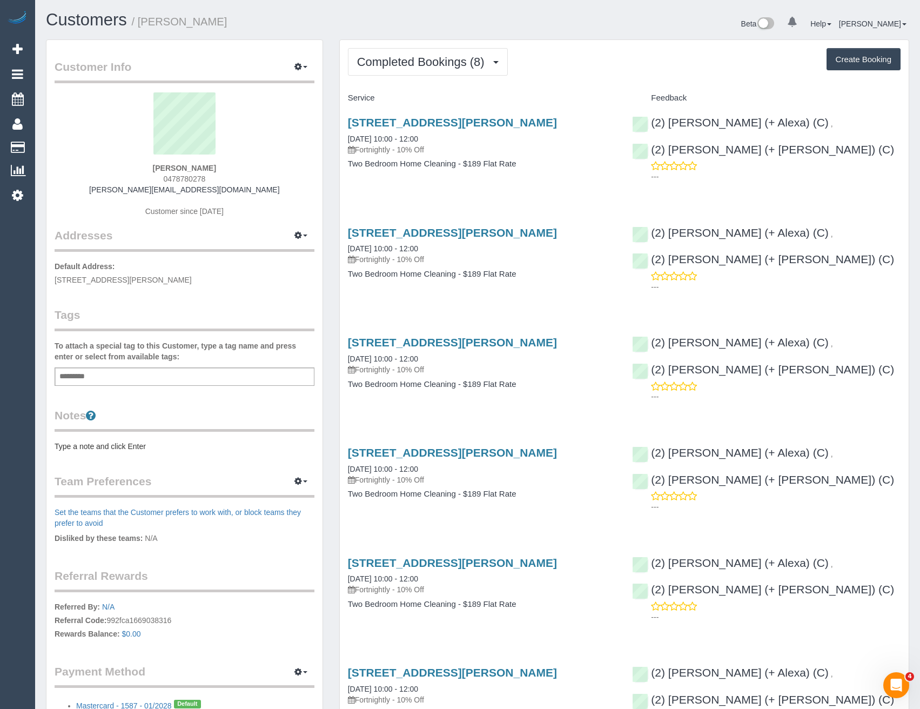
scroll to position [1097, 920]
click at [466, 68] on span "Completed Bookings (8)" at bounding box center [423, 62] width 133 height 14
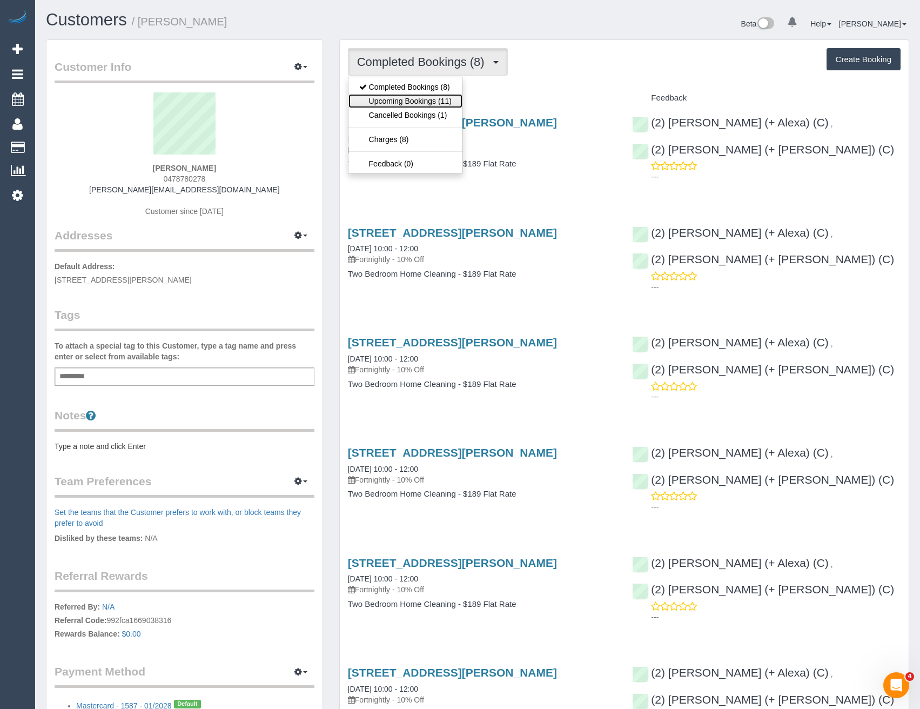
click at [441, 98] on link "Upcoming Bookings (11)" at bounding box center [405, 101] width 114 height 14
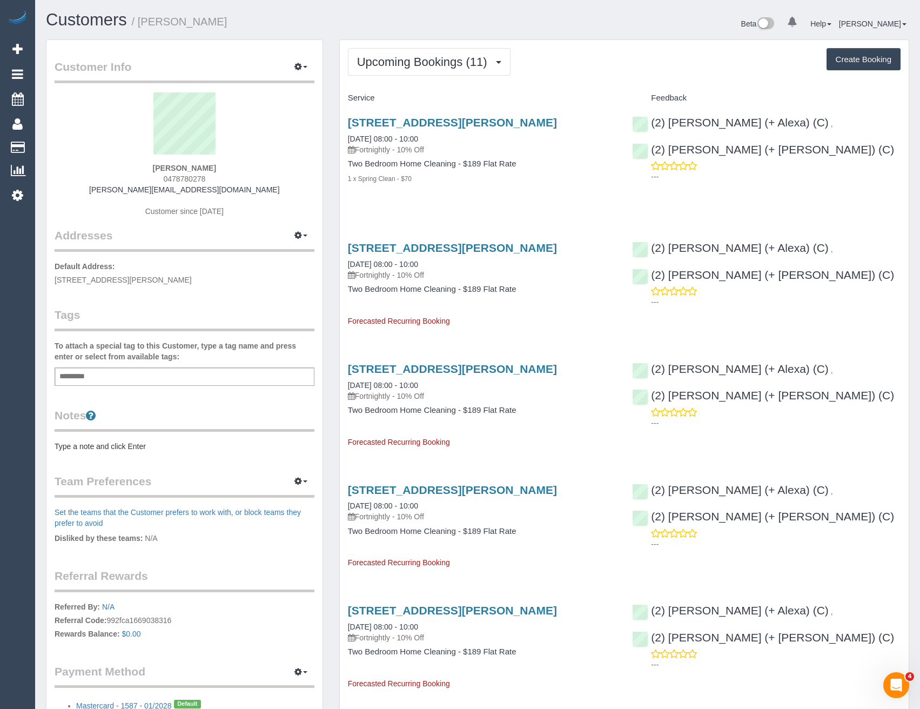
scroll to position [1498, 920]
click at [454, 123] on link "[STREET_ADDRESS][PERSON_NAME]" at bounding box center [452, 122] width 209 height 12
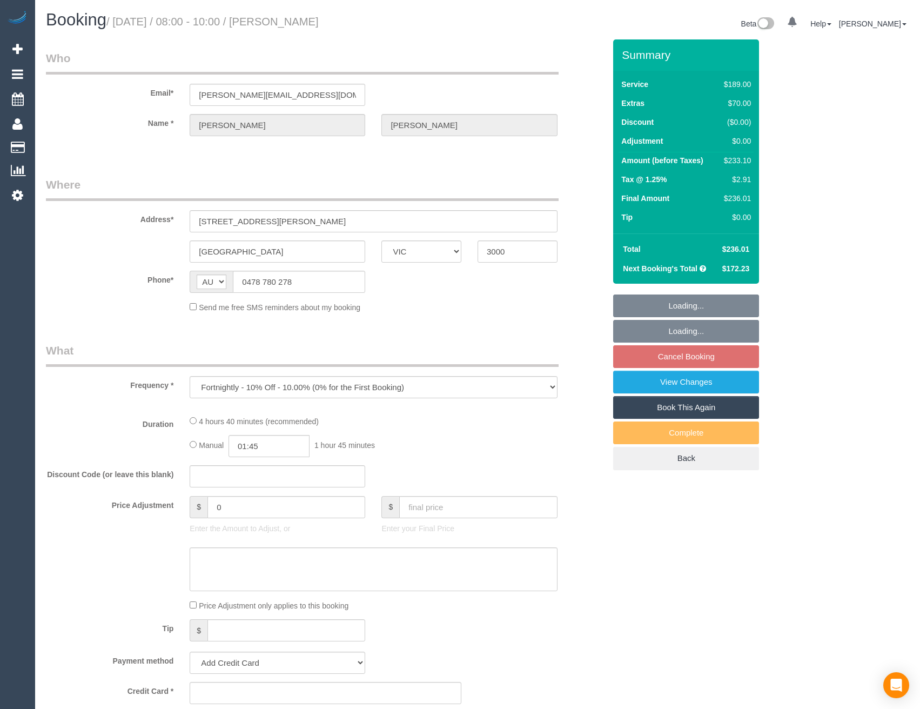
select select "VIC"
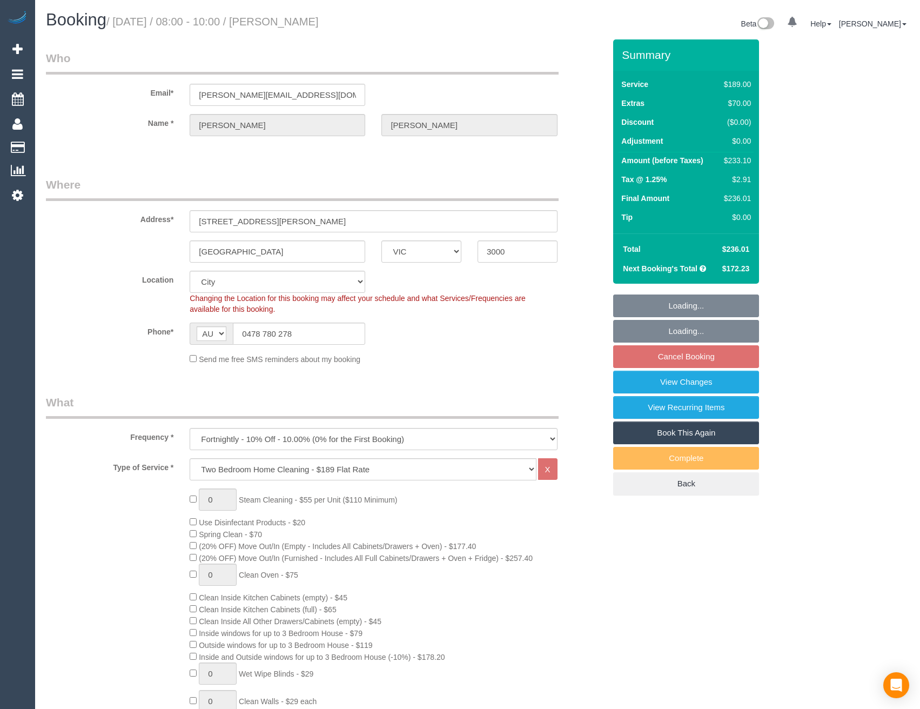
select select "string:stripe-pm_1RTbV82GScqysDRV0FI9GcPg"
select select "object:646"
select select "number:27"
select select "number:14"
select select "number:18"
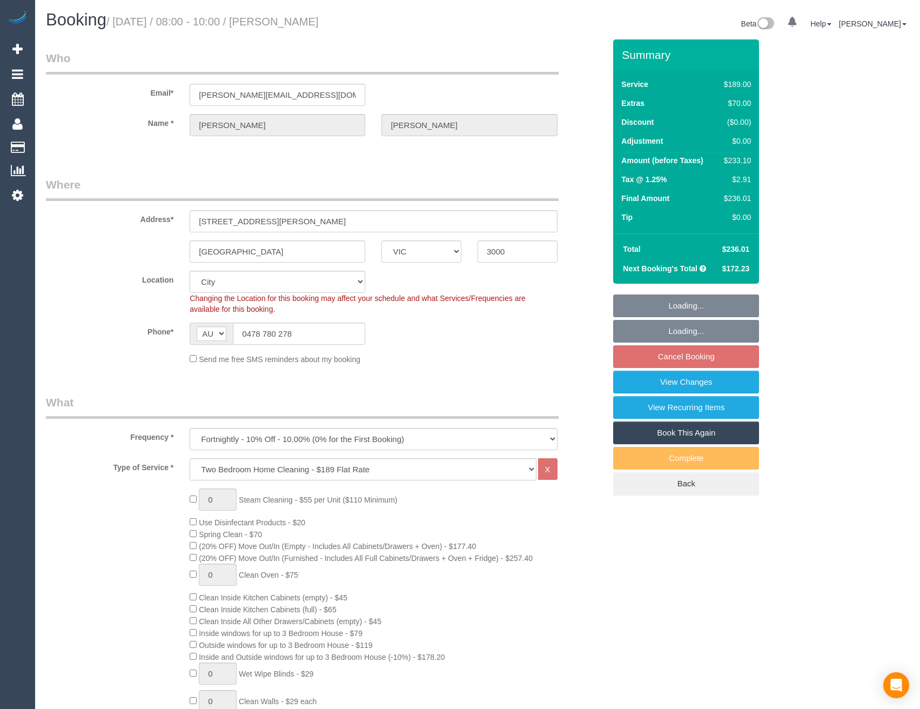
select select "number:25"
select select "number:34"
select select "number:26"
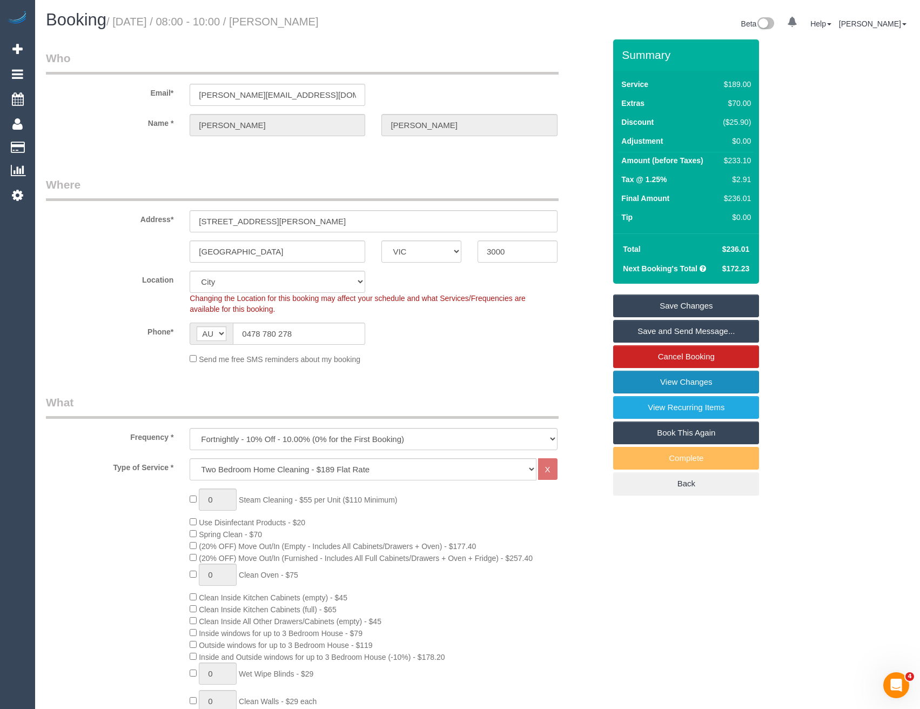
click at [688, 384] on link "View Changes" at bounding box center [686, 382] width 146 height 23
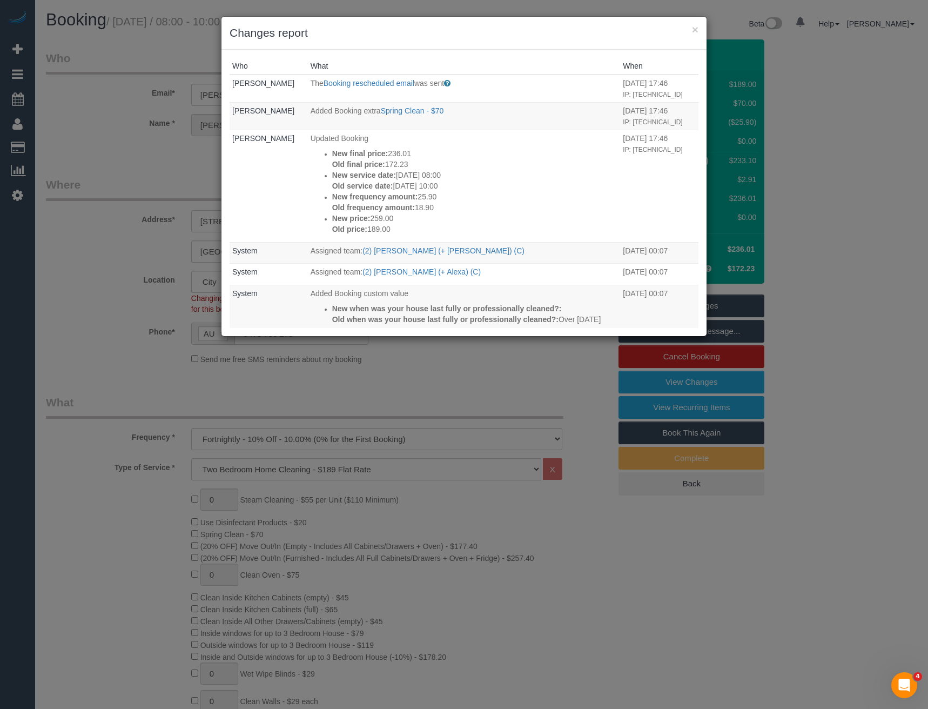
click at [129, 328] on div "× Changes report Who What When [PERSON_NAME] The Booking rescheduled email was …" at bounding box center [464, 354] width 928 height 709
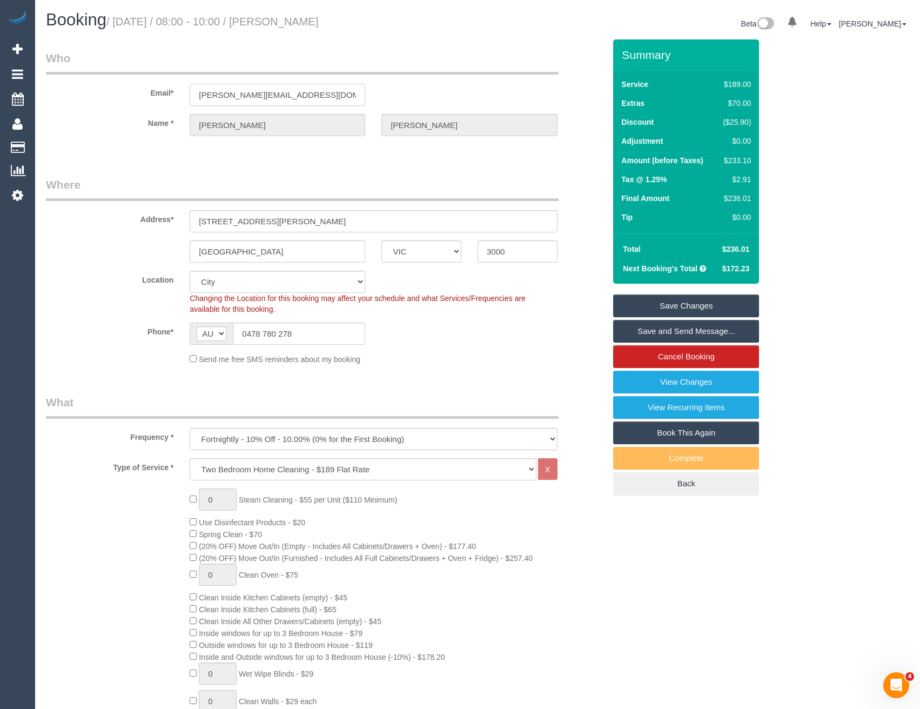
drag, startPoint x: 310, startPoint y: 98, endPoint x: 201, endPoint y: 101, distance: 108.1
click at [201, 101] on input "[PERSON_NAME][EMAIL_ADDRESS][DOMAIN_NAME]" at bounding box center [278, 95] width 176 height 22
click at [320, 90] on input "[PERSON_NAME][EMAIL_ADDRESS][DOMAIN_NAME]" at bounding box center [278, 95] width 176 height 22
drag, startPoint x: 311, startPoint y: 100, endPoint x: 196, endPoint y: 101, distance: 115.1
click at [196, 101] on input "[PERSON_NAME][EMAIL_ADDRESS][DOMAIN_NAME]" at bounding box center [278, 95] width 176 height 22
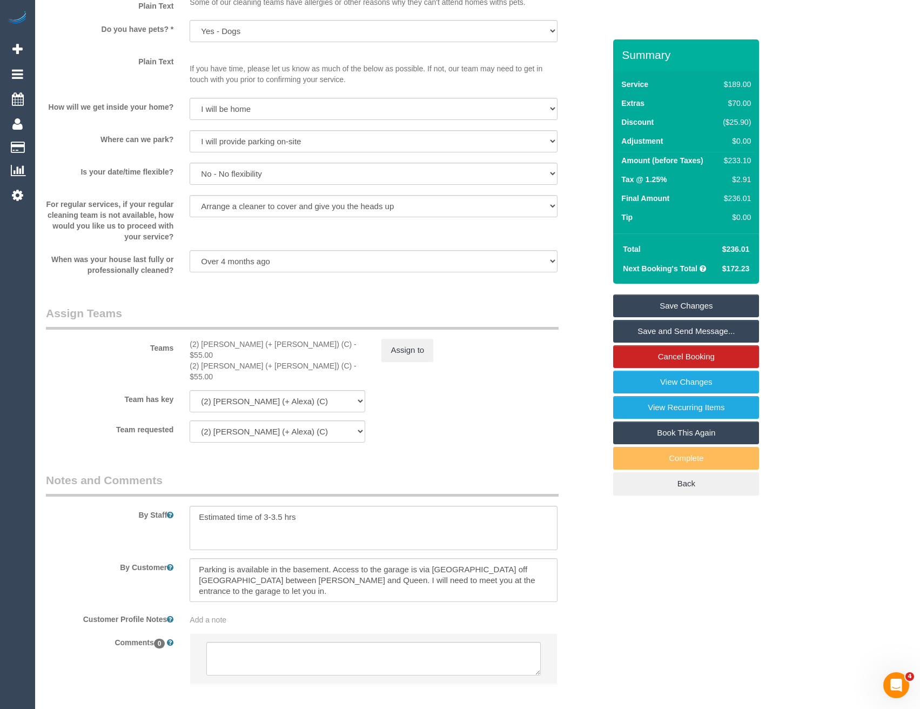
scroll to position [1449, 0]
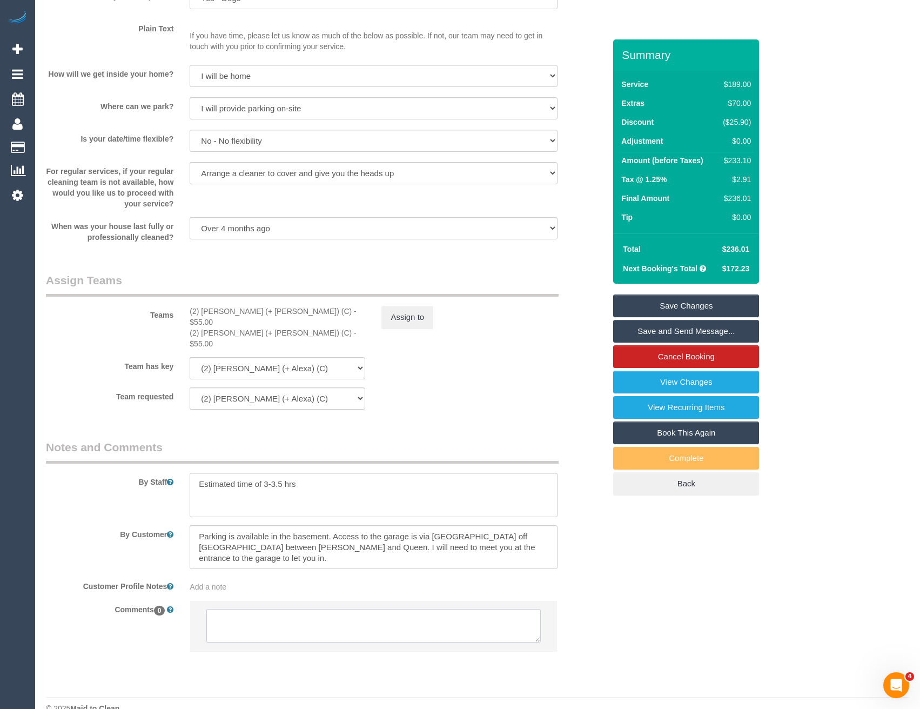
click at [308, 612] on textarea at bounding box center [373, 625] width 334 height 33
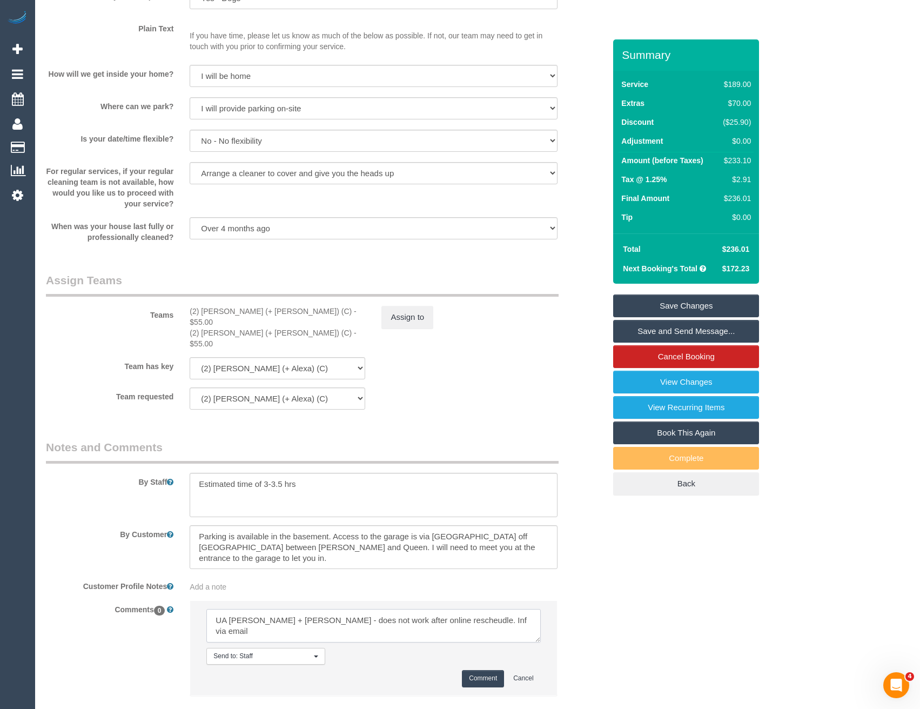
type textarea "UA [PERSON_NAME] + [PERSON_NAME] - does not work after online rescheudle. Inf v…"
click at [482, 670] on button "Comment" at bounding box center [483, 678] width 42 height 17
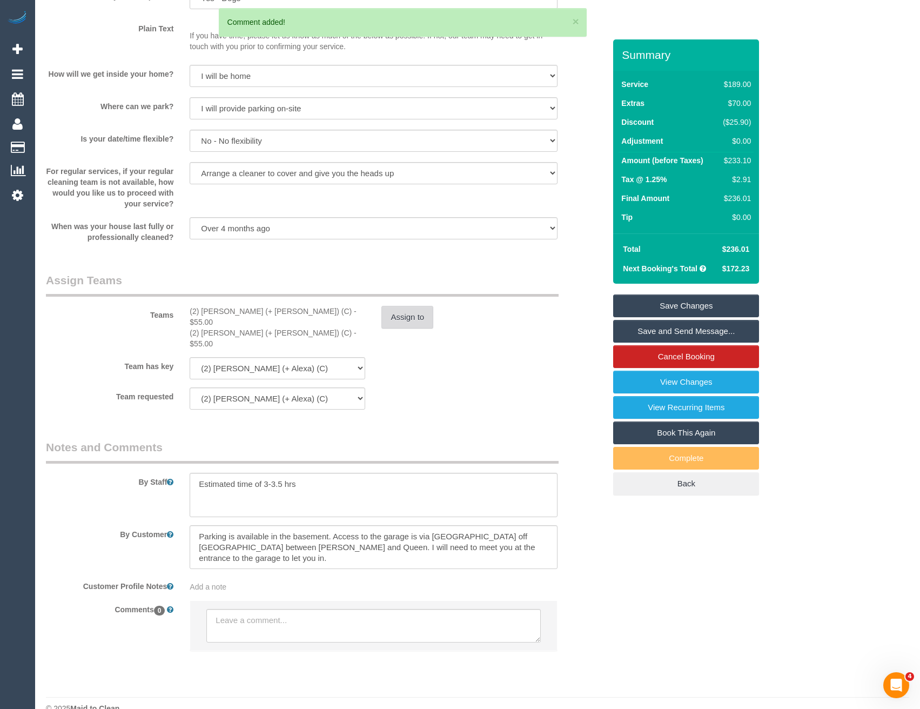
click at [413, 325] on button "Assign to" at bounding box center [407, 317] width 52 height 23
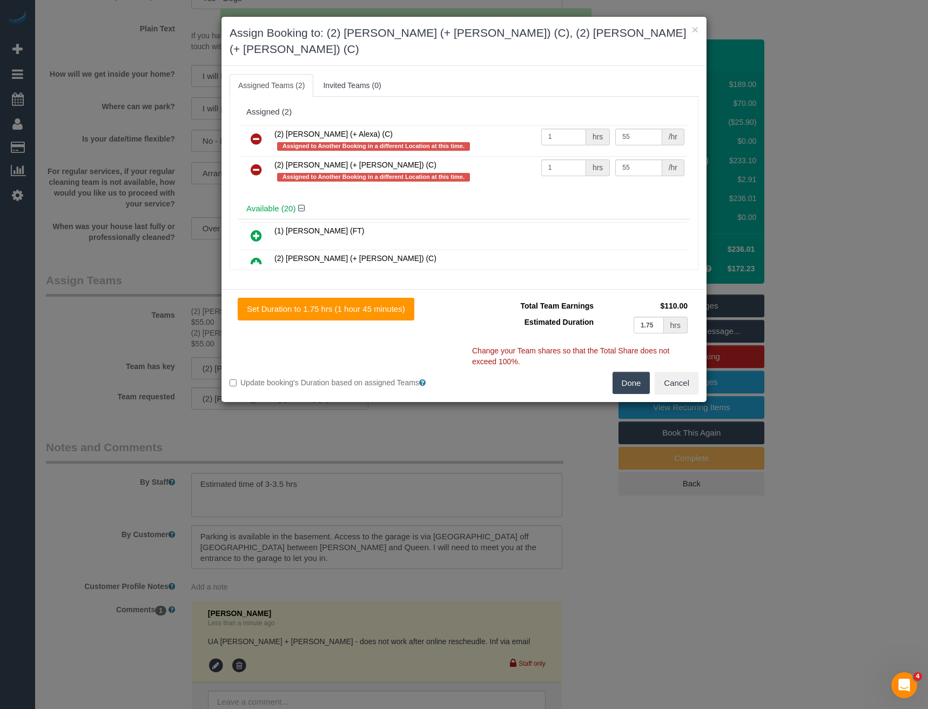
click at [256, 132] on icon at bounding box center [256, 138] width 11 height 13
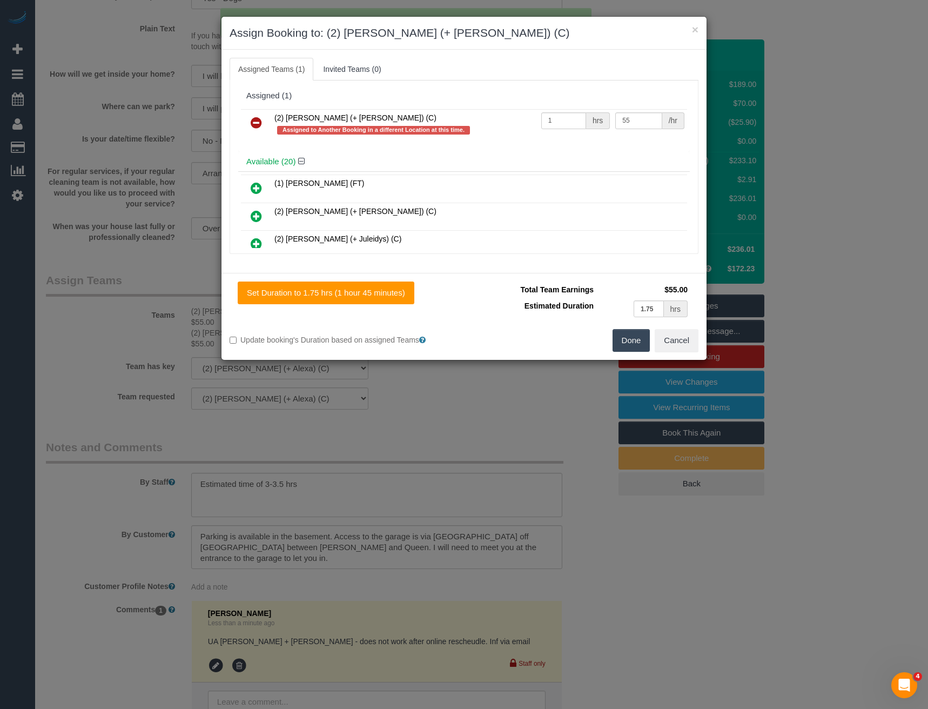
click at [256, 118] on icon at bounding box center [256, 122] width 11 height 13
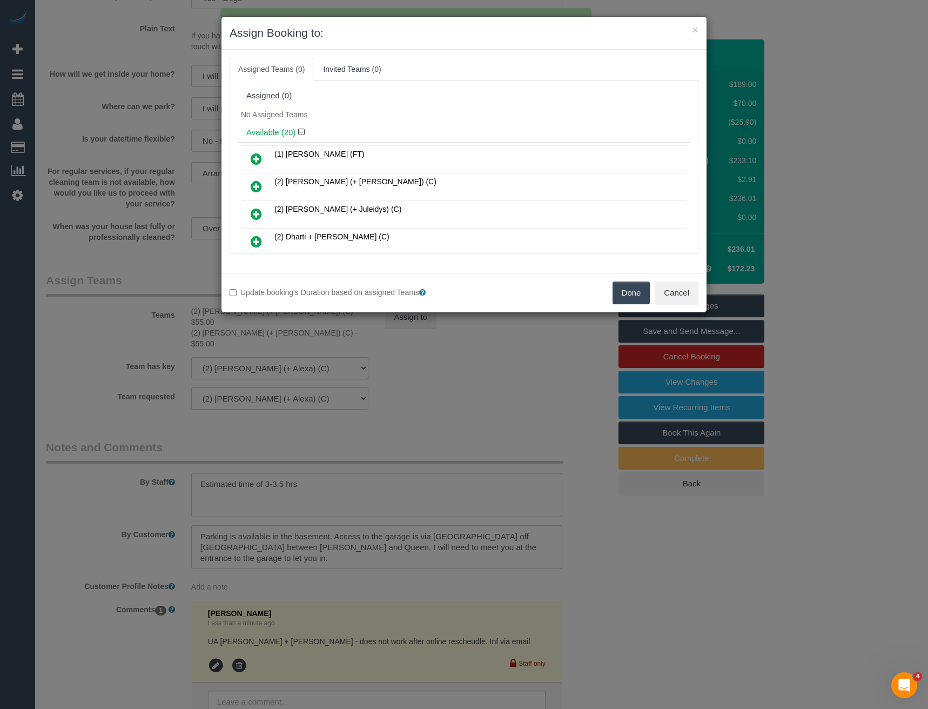
click at [627, 297] on button "Done" at bounding box center [632, 292] width 38 height 23
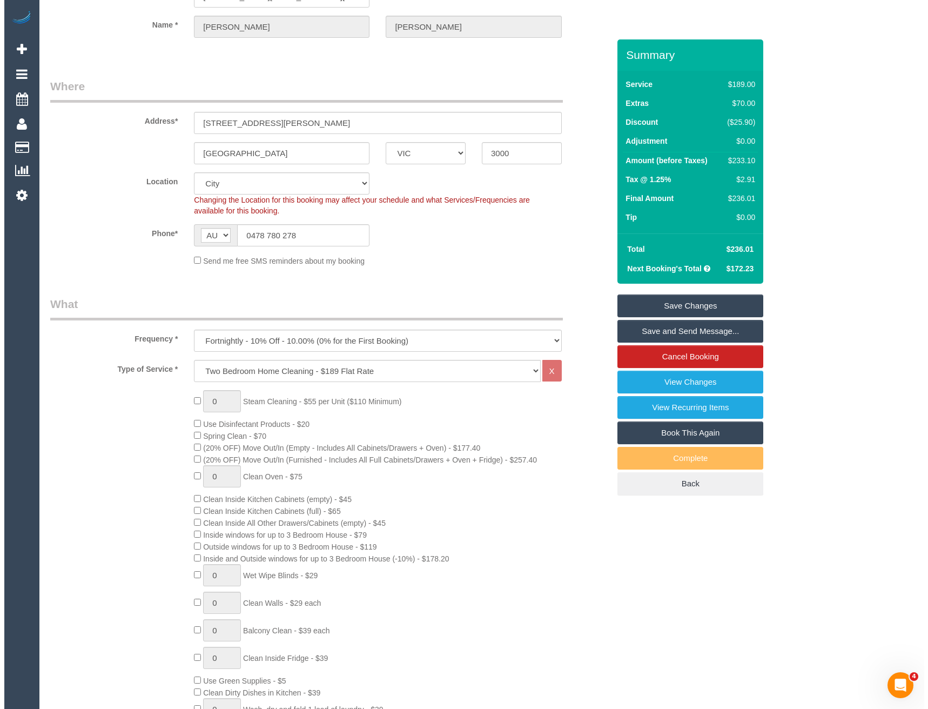
scroll to position [0, 0]
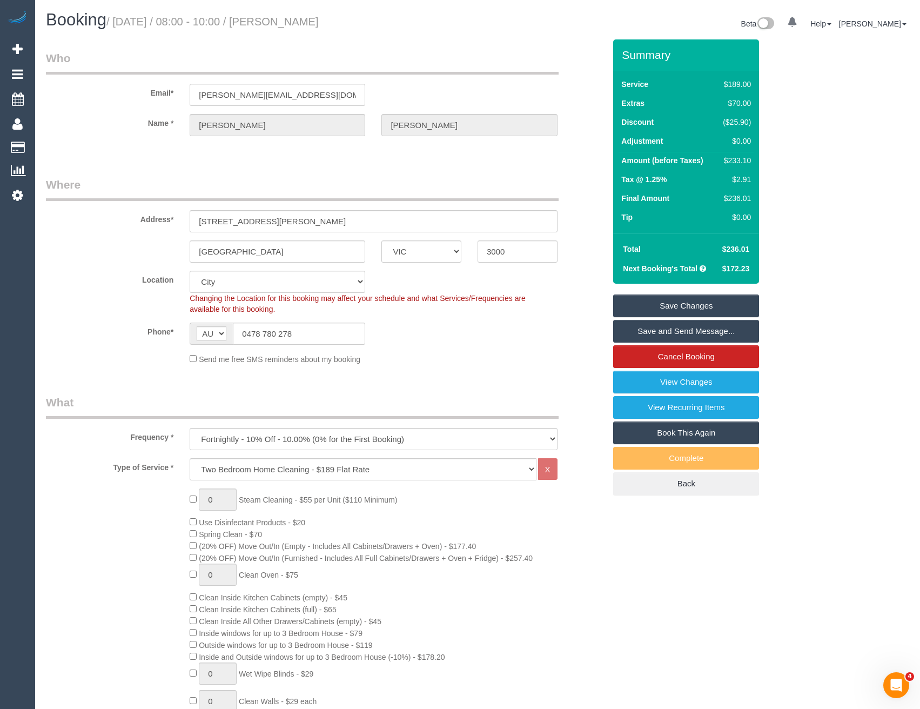
drag, startPoint x: 684, startPoint y: 314, endPoint x: 677, endPoint y: 315, distance: 7.0
click at [684, 314] on link "Save Changes" at bounding box center [686, 305] width 146 height 23
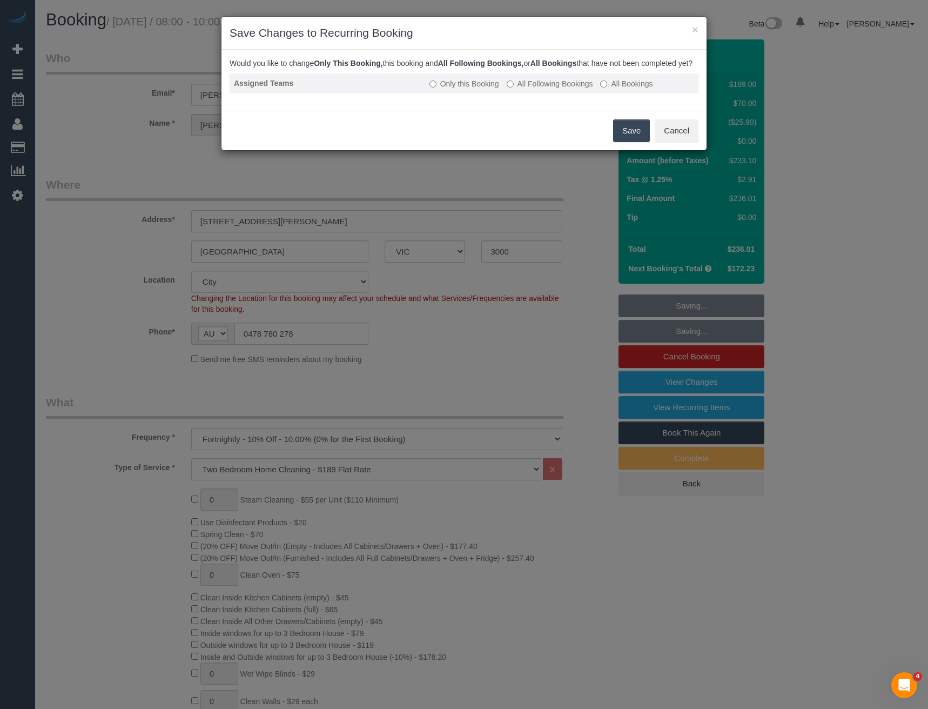
click at [519, 89] on label "All Following Bookings" at bounding box center [550, 83] width 86 height 11
click at [628, 140] on button "Save" at bounding box center [631, 130] width 37 height 23
